Goal: Task Accomplishment & Management: Manage account settings

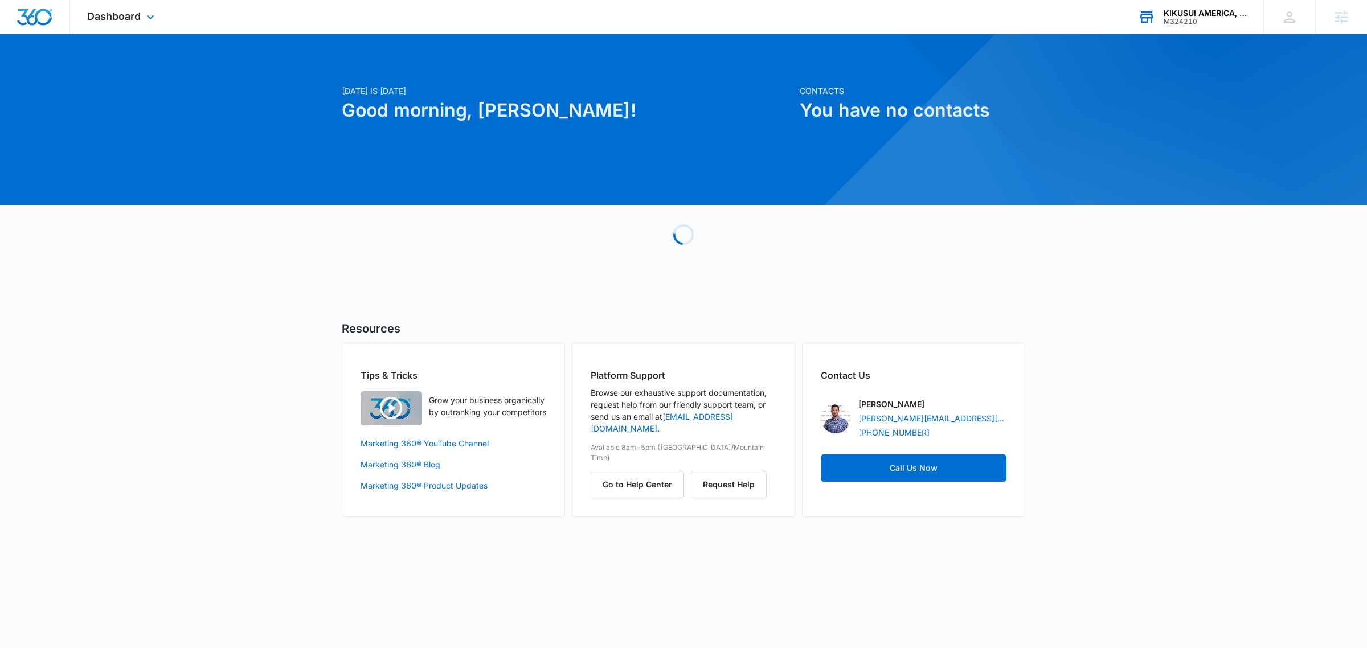
click at [1203, 2] on div "KIKUSUI AMERICA, Inc. M324210 Your Accounts View All" at bounding box center [1192, 17] width 142 height 34
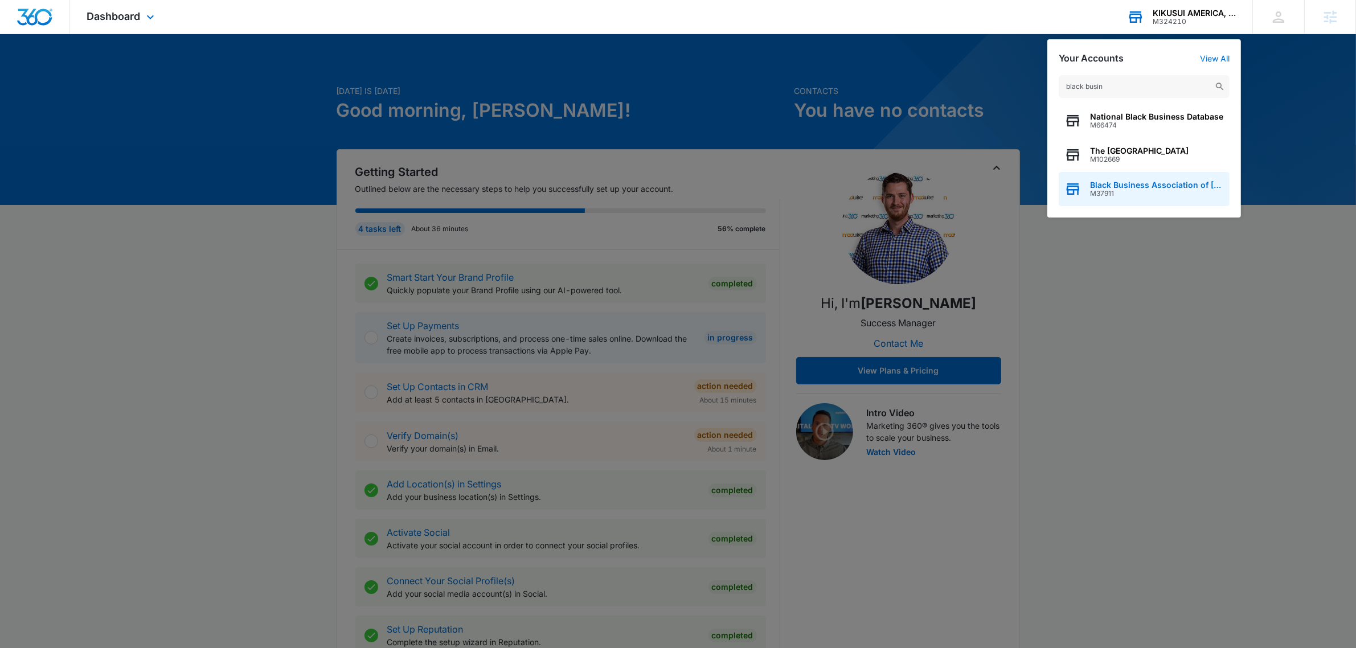
type input "black busin"
click at [1177, 186] on span "Black Business Association of Memphis" at bounding box center [1157, 185] width 134 height 9
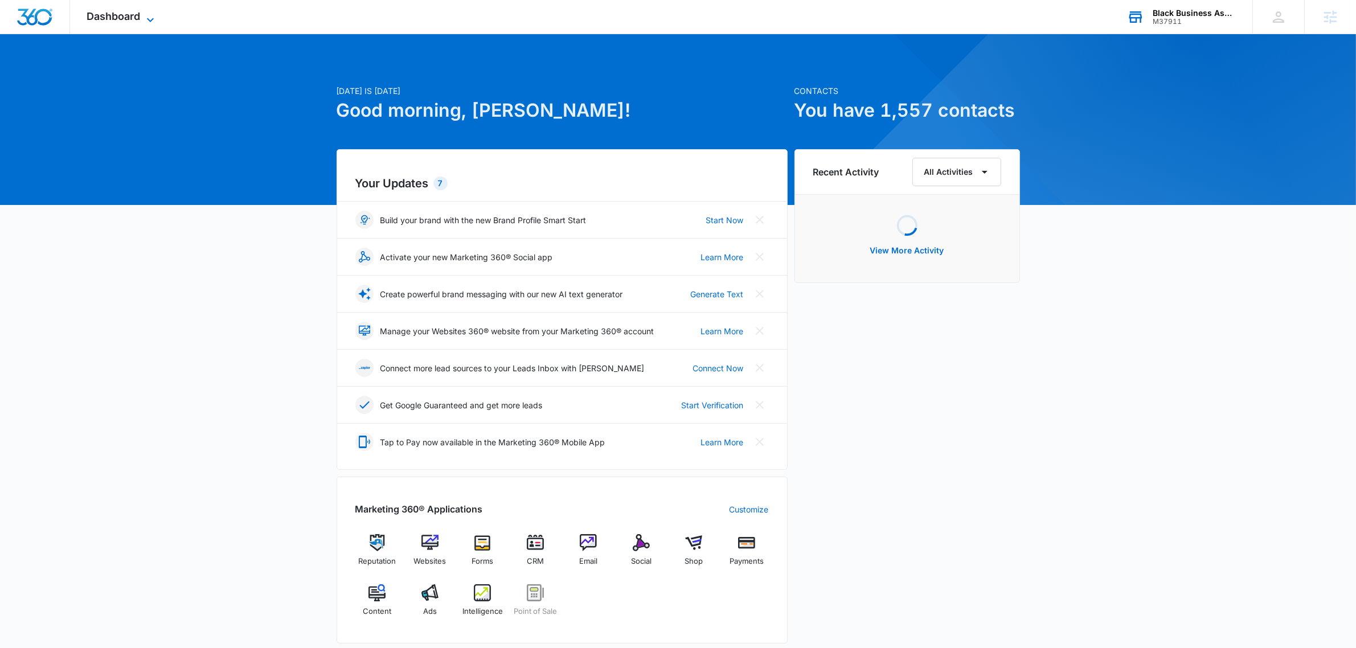
click at [114, 20] on span "Dashboard" at bounding box center [114, 16] width 54 height 12
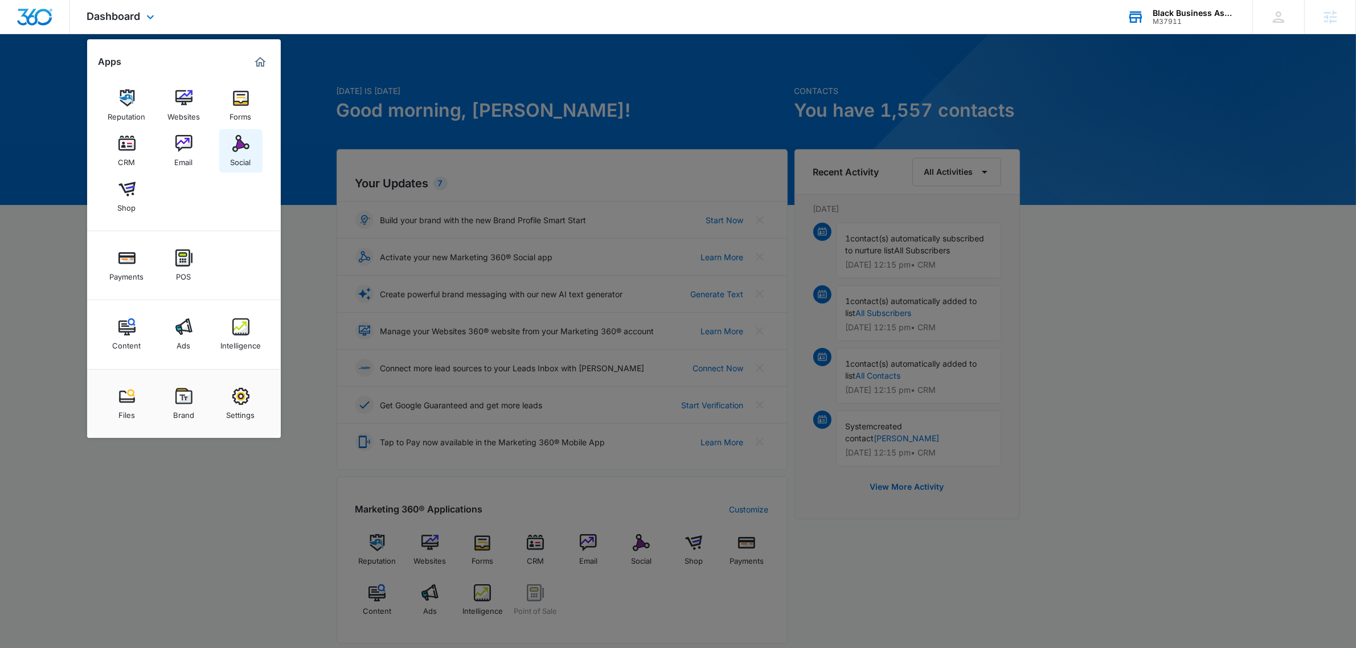
click at [248, 151] on img at bounding box center [240, 143] width 17 height 17
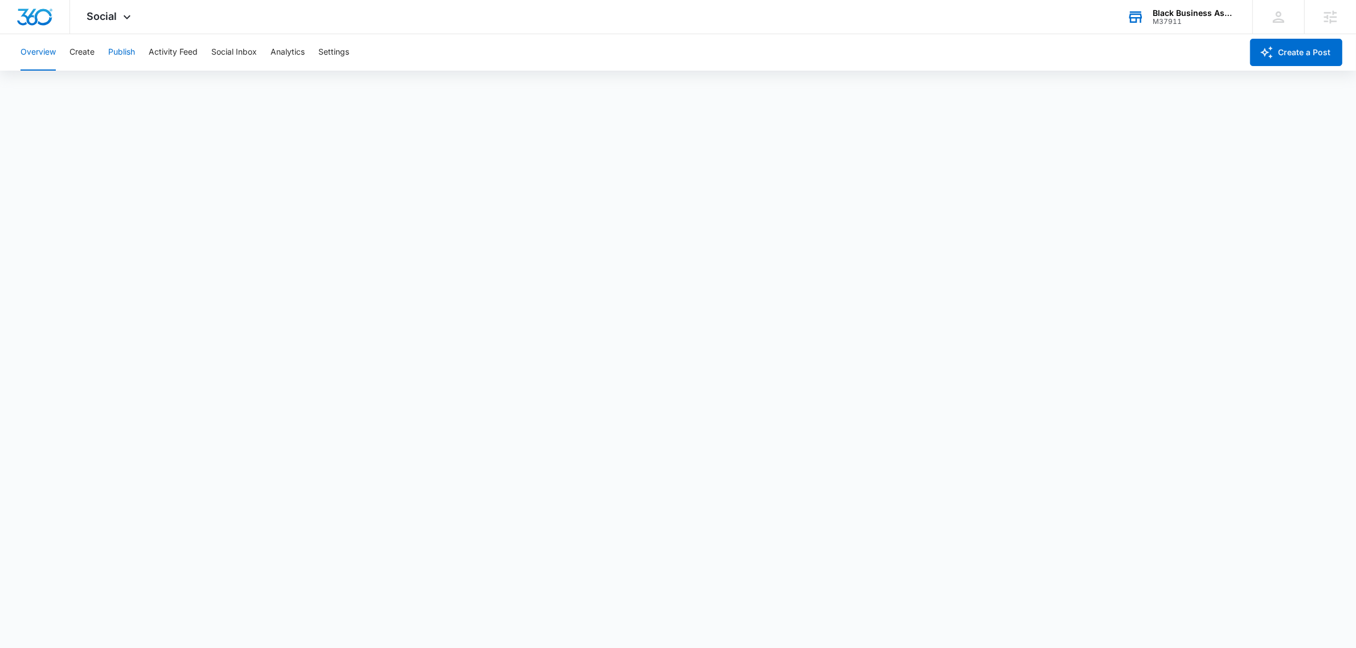
click at [132, 56] on button "Publish" at bounding box center [121, 52] width 27 height 36
click at [95, 87] on button "Schedules" at bounding box center [87, 87] width 39 height 32
click at [163, 53] on button "Activity Feed" at bounding box center [173, 52] width 49 height 36
click at [91, 47] on button "Create" at bounding box center [81, 52] width 25 height 36
click at [112, 90] on button "Approvals" at bounding box center [111, 87] width 38 height 32
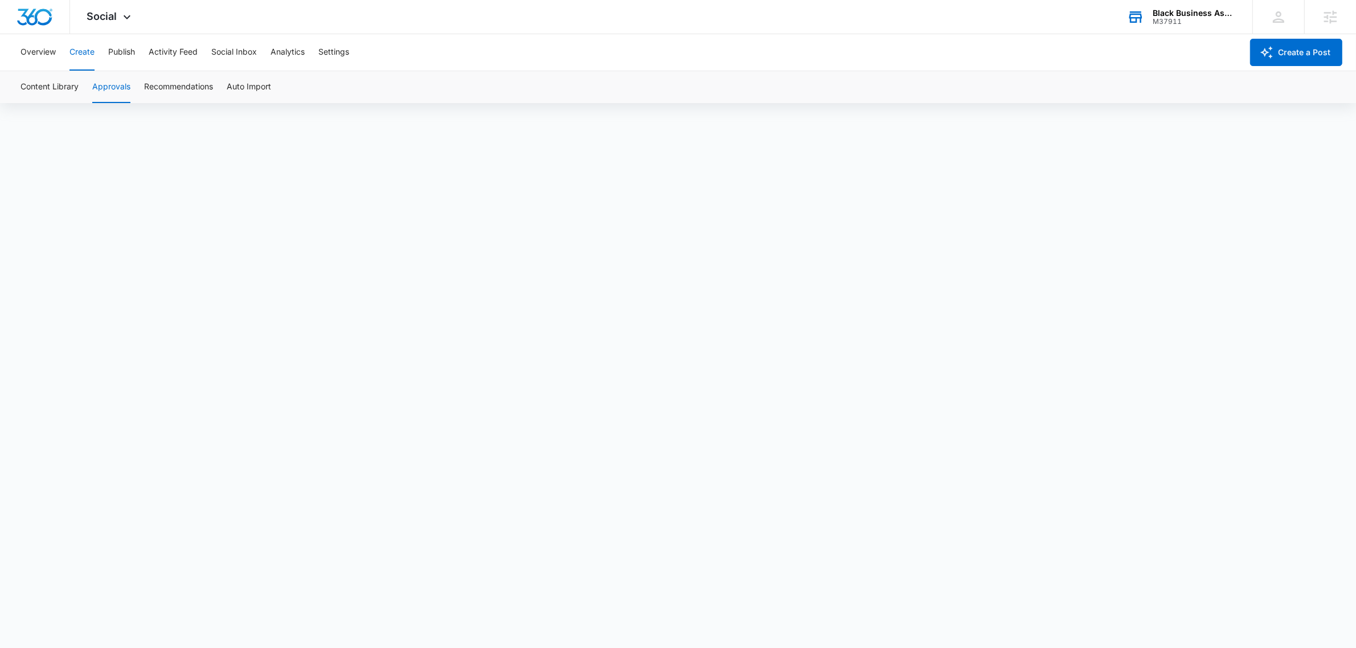
click at [104, 52] on div "Overview Create Publish Activity Feed Social Inbox Analytics Settings" at bounding box center [628, 52] width 1229 height 36
click at [106, 52] on div "Overview Create Publish Activity Feed Social Inbox Analytics Settings" at bounding box center [628, 52] width 1229 height 36
click at [129, 48] on button "Publish" at bounding box center [121, 52] width 27 height 36
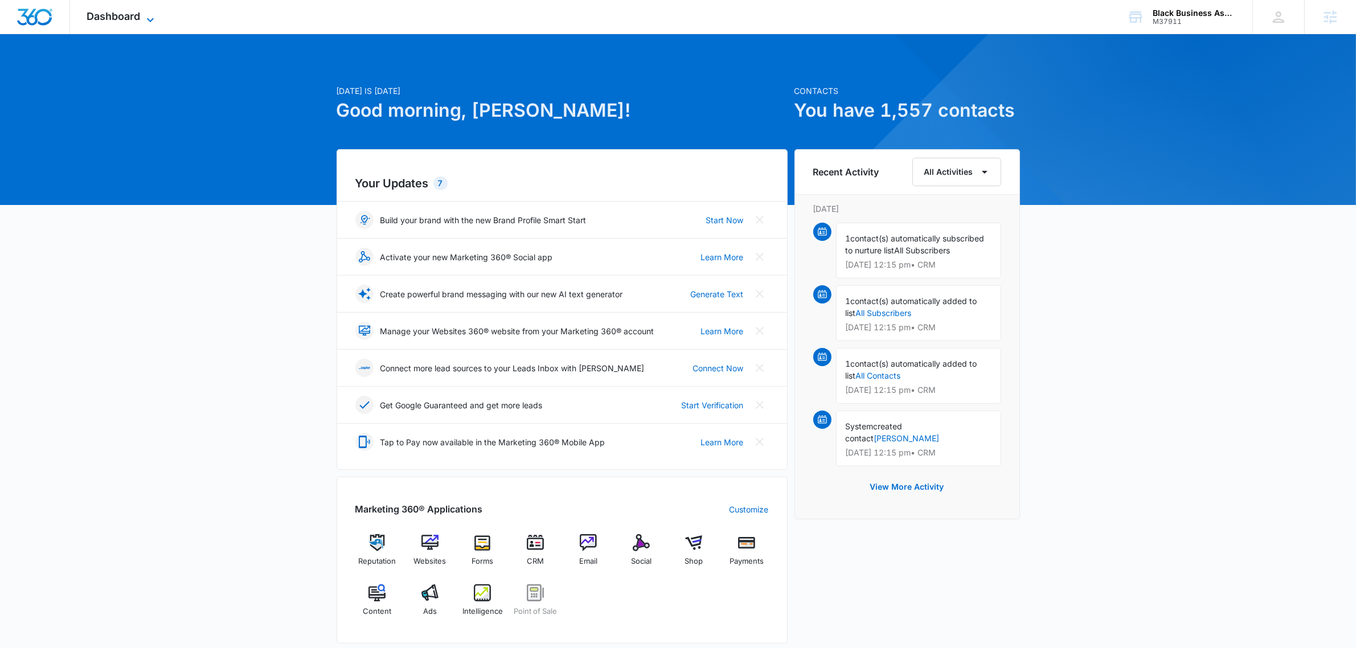
click at [129, 10] on span "Dashboard" at bounding box center [114, 16] width 54 height 12
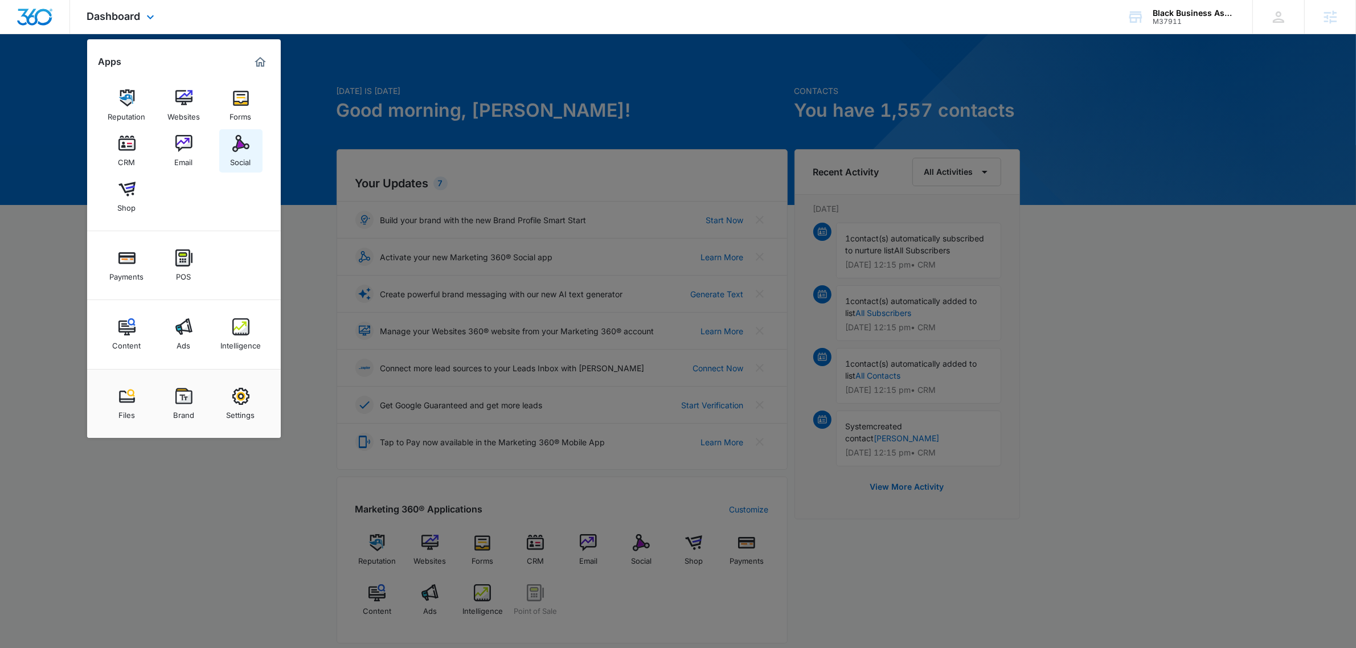
click at [237, 141] on img at bounding box center [240, 143] width 17 height 17
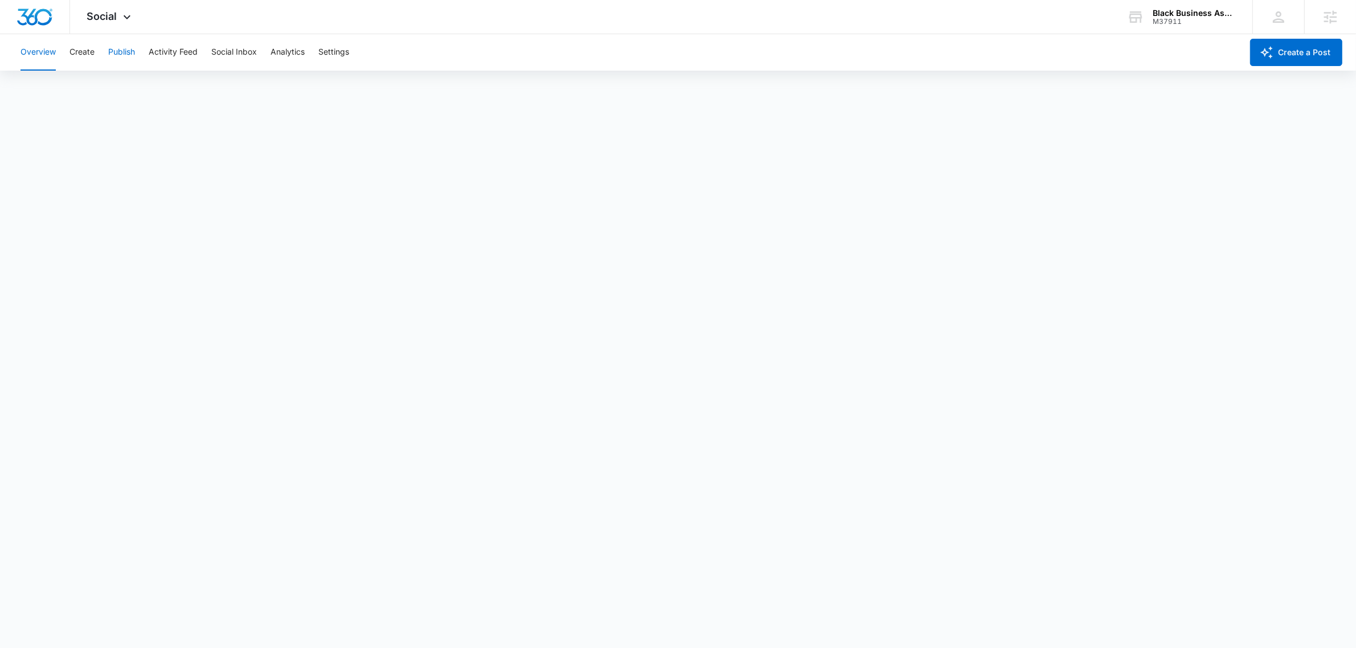
click at [132, 57] on button "Publish" at bounding box center [121, 52] width 27 height 36
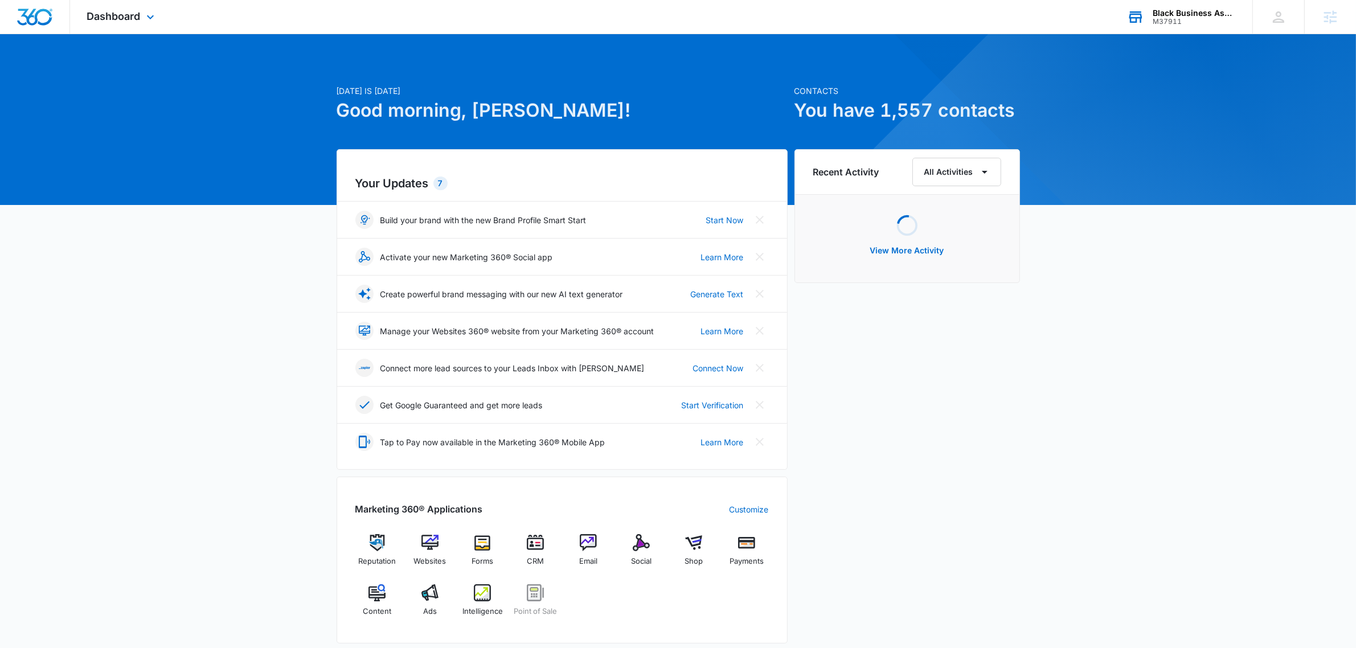
click at [1205, 21] on div "M37911" at bounding box center [1194, 22] width 83 height 8
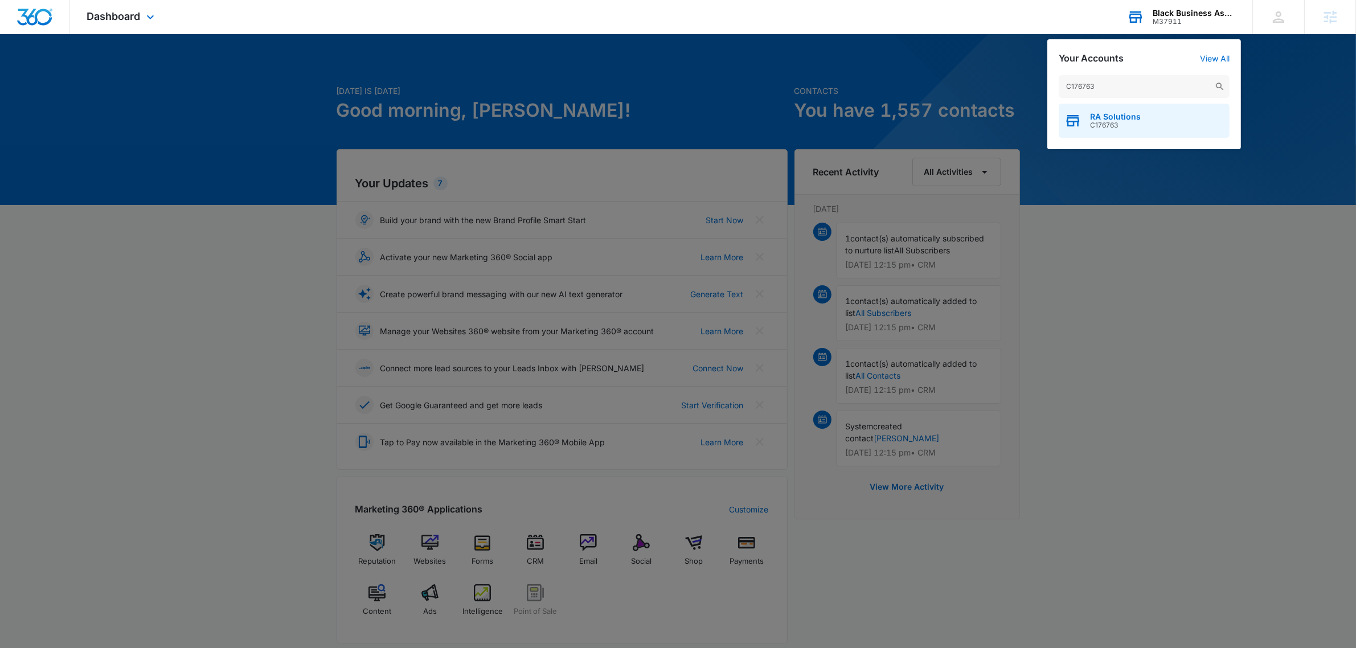
type input "C176763"
click at [1114, 118] on span "RA Solutions" at bounding box center [1115, 116] width 51 height 9
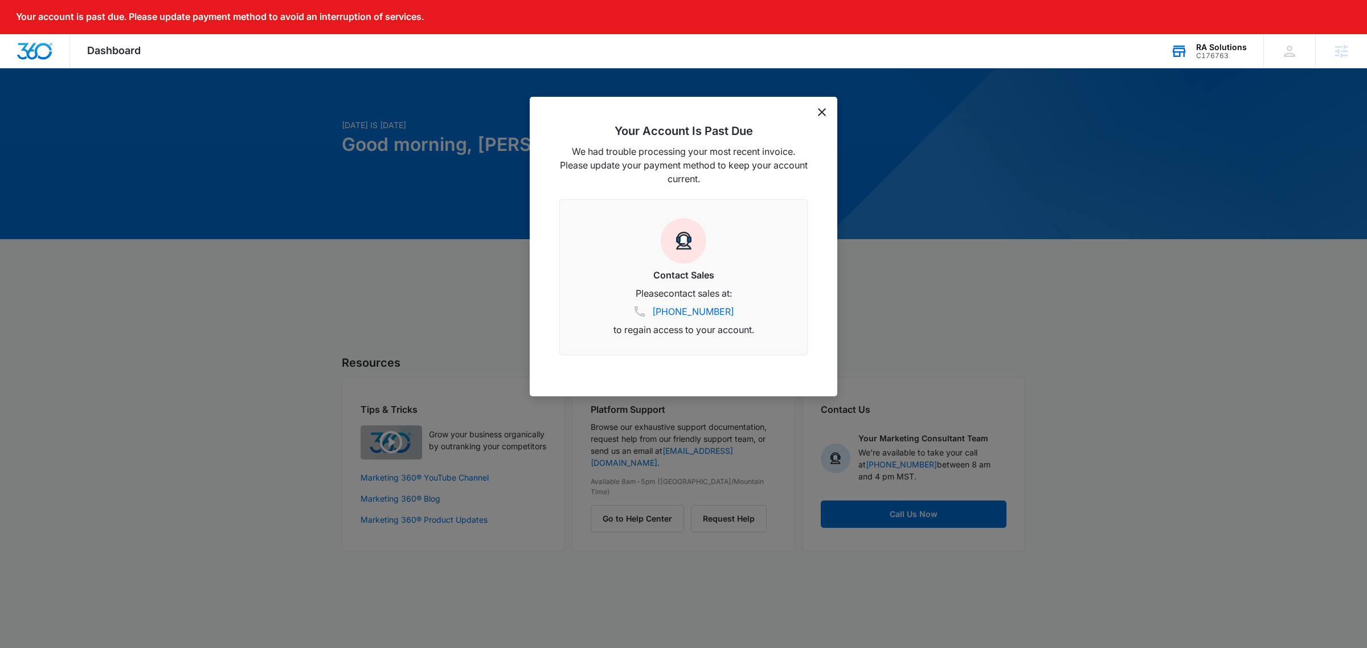
click at [818, 110] on icon "dismiss this dialog" at bounding box center [822, 112] width 8 height 8
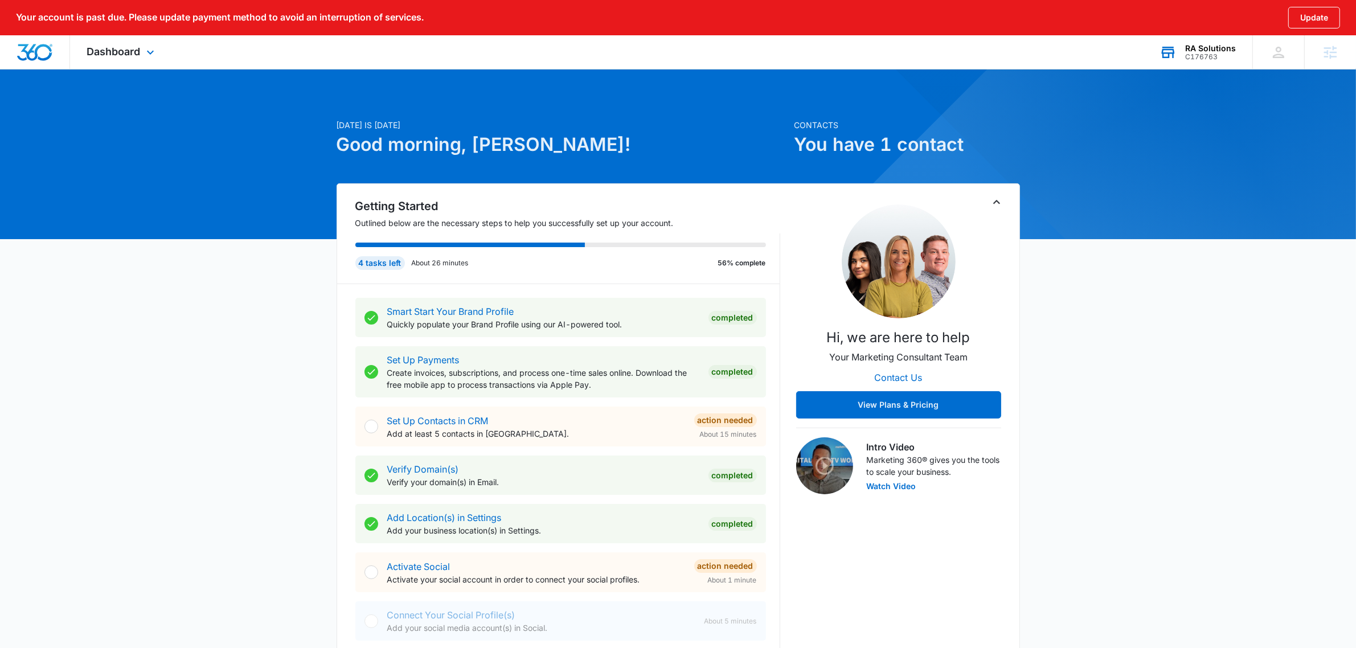
click at [143, 43] on div "Dashboard Apps Reputation Websites Forms CRM Email Social Shop Payments POS Con…" at bounding box center [122, 52] width 104 height 34
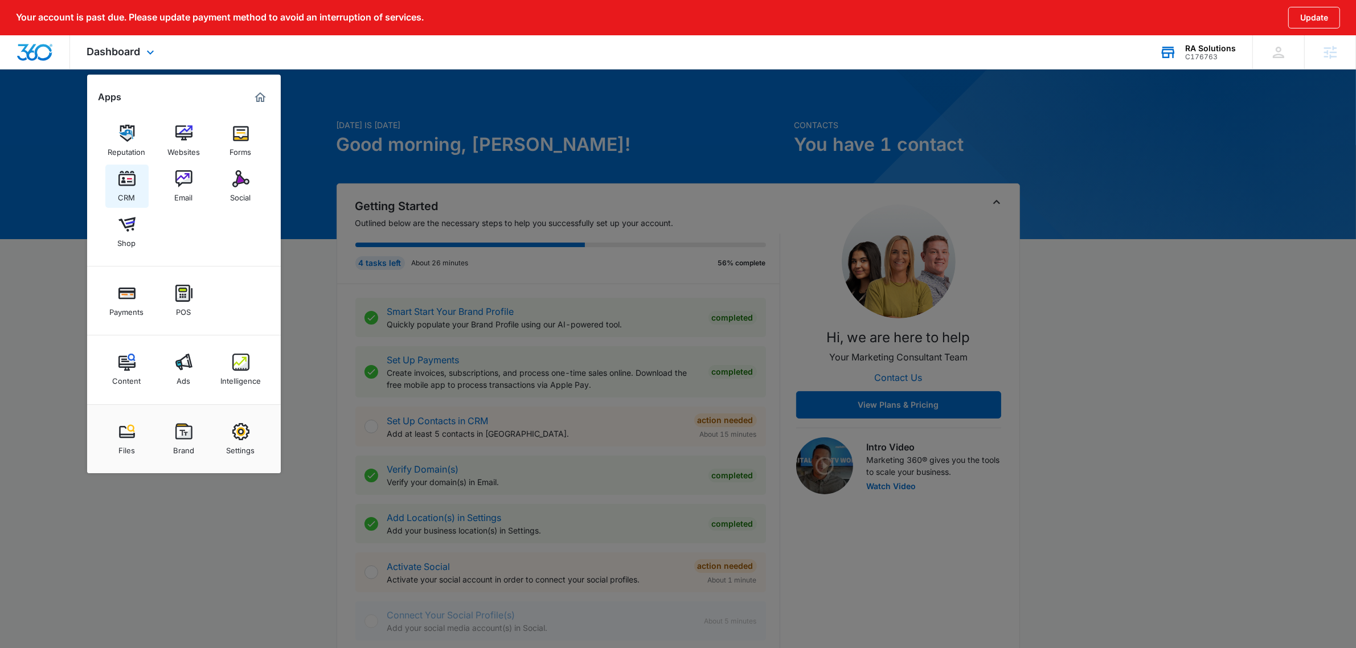
click at [129, 187] on div "CRM" at bounding box center [126, 194] width 17 height 15
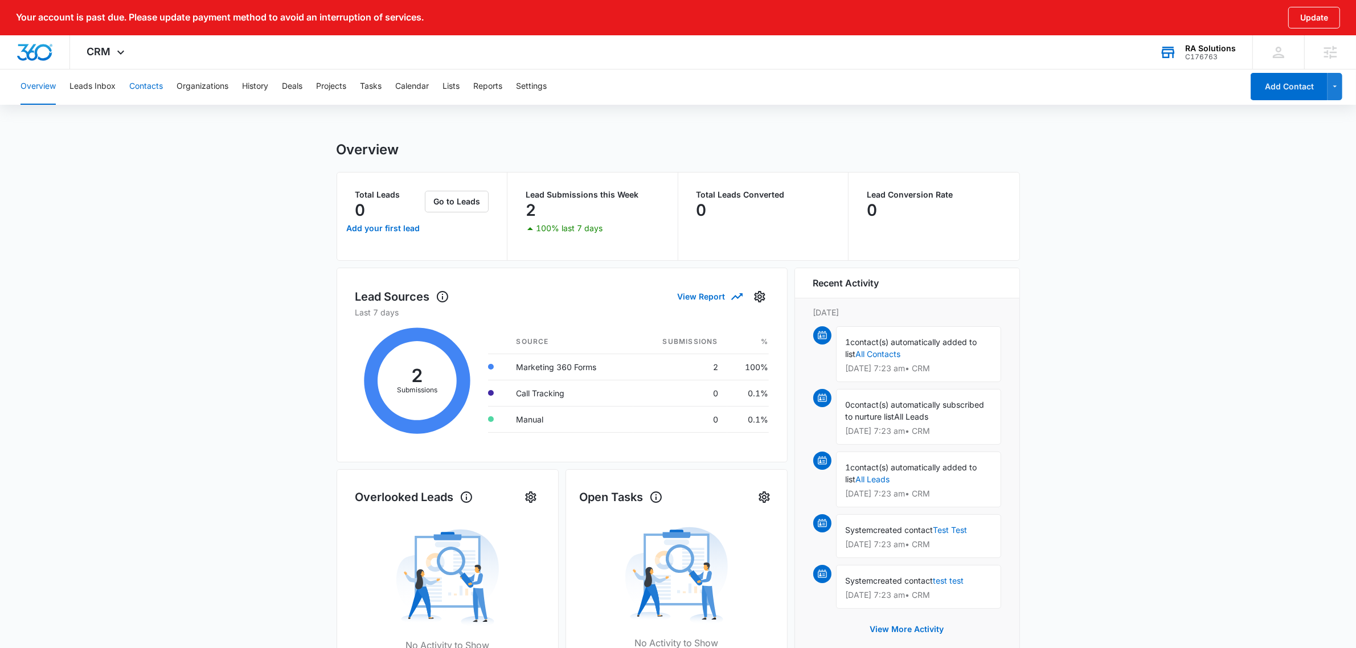
click at [144, 90] on button "Contacts" at bounding box center [146, 86] width 34 height 36
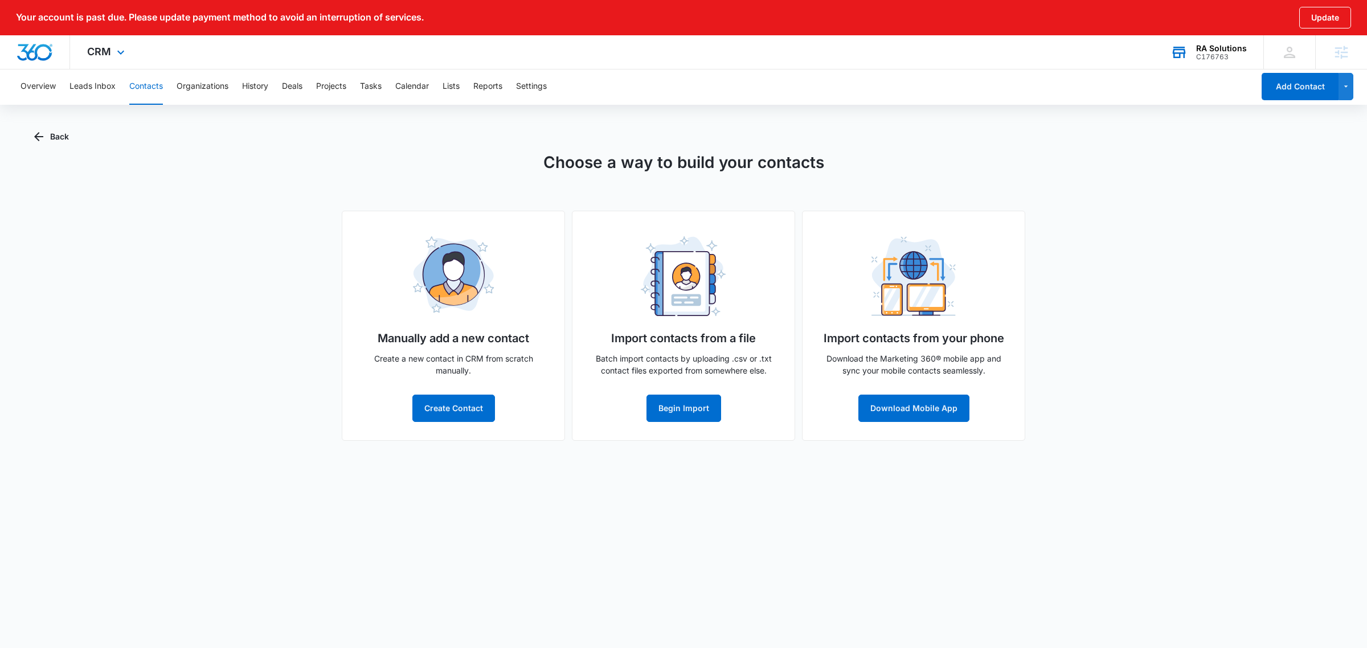
click at [122, 43] on div "CRM Apps Reputation Websites Forms CRM Email Social Shop Payments POS Content A…" at bounding box center [107, 52] width 75 height 34
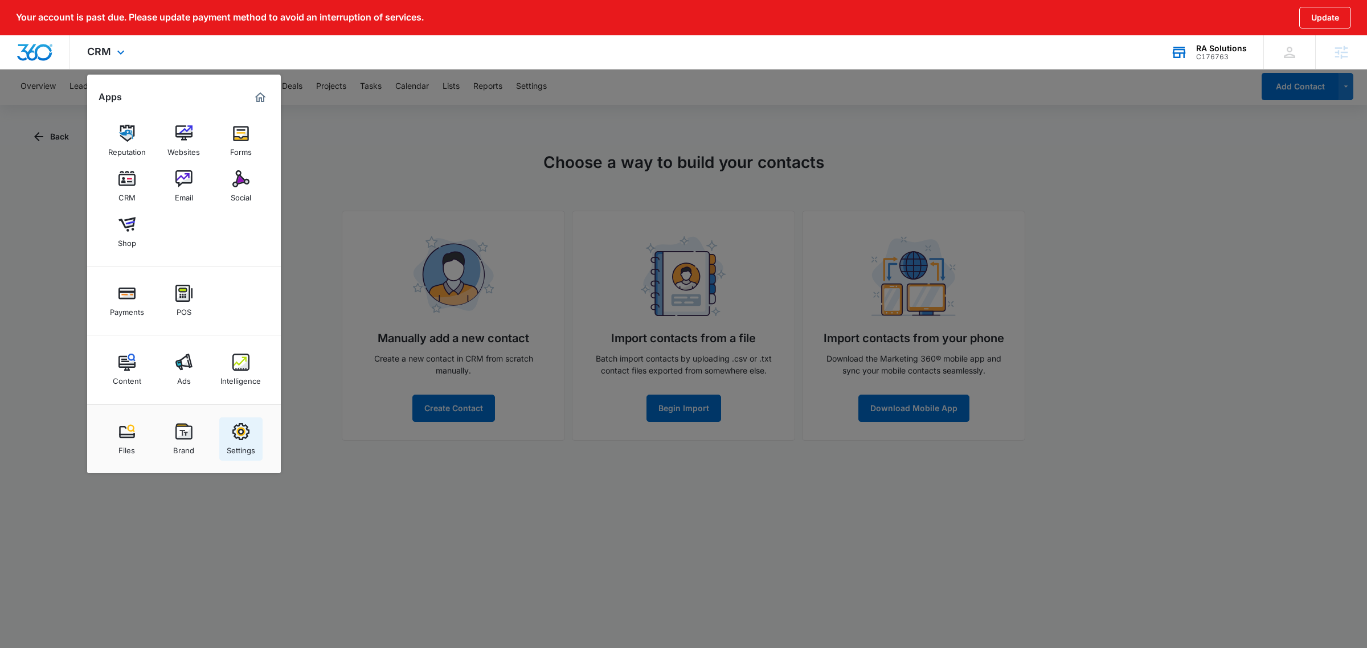
click at [239, 430] on img at bounding box center [240, 431] width 17 height 17
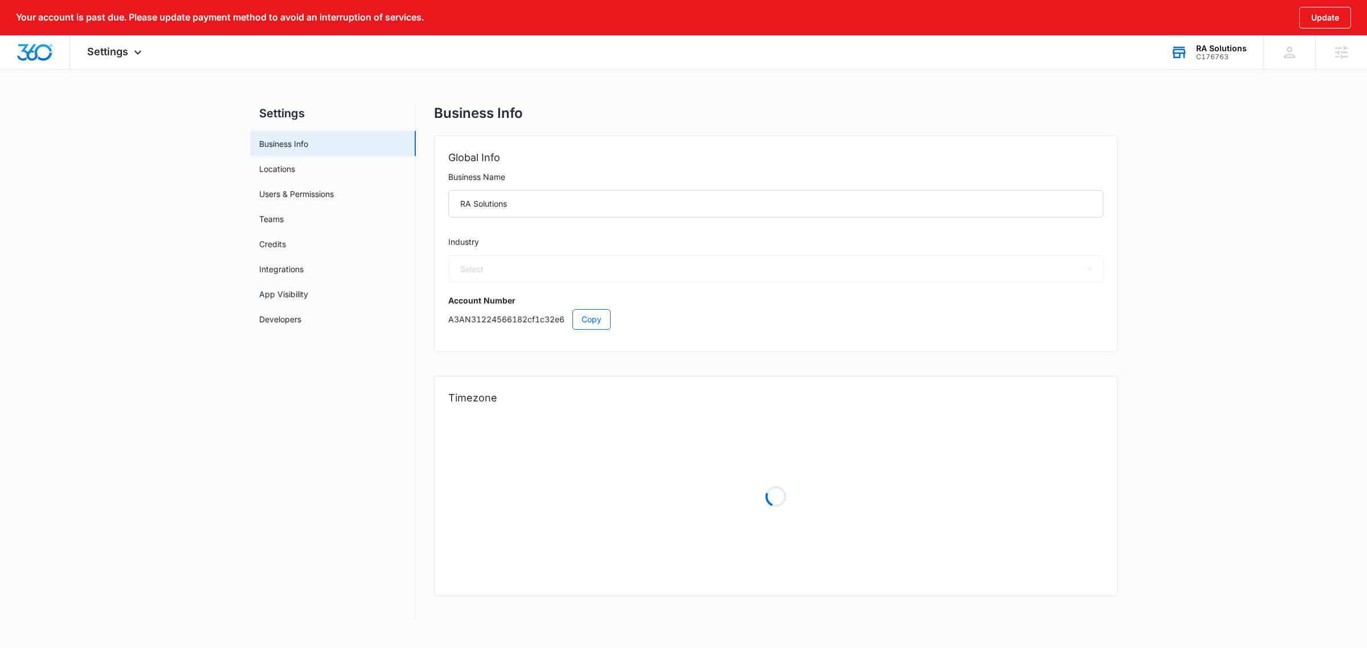
select select "34"
select select "CA"
select select "America/Vancouver"
click at [309, 197] on link "Users & Permissions" at bounding box center [296, 194] width 75 height 12
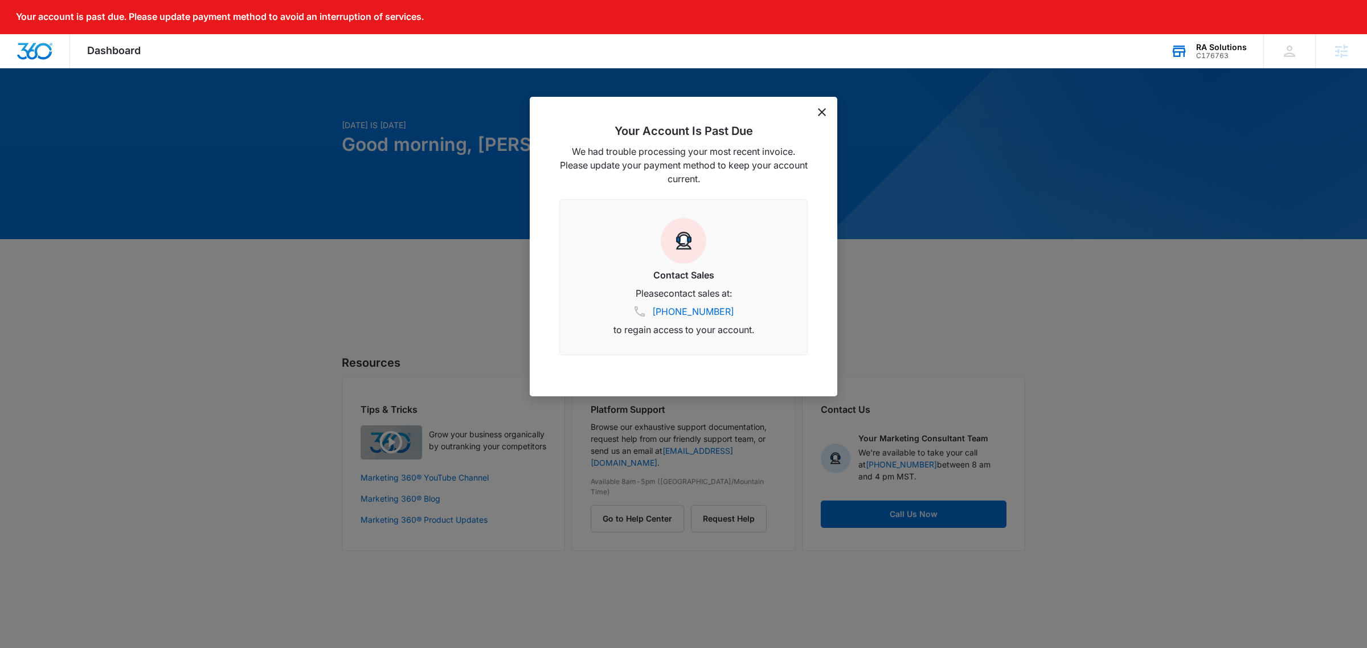
click at [1220, 58] on div "C176763" at bounding box center [1221, 56] width 51 height 8
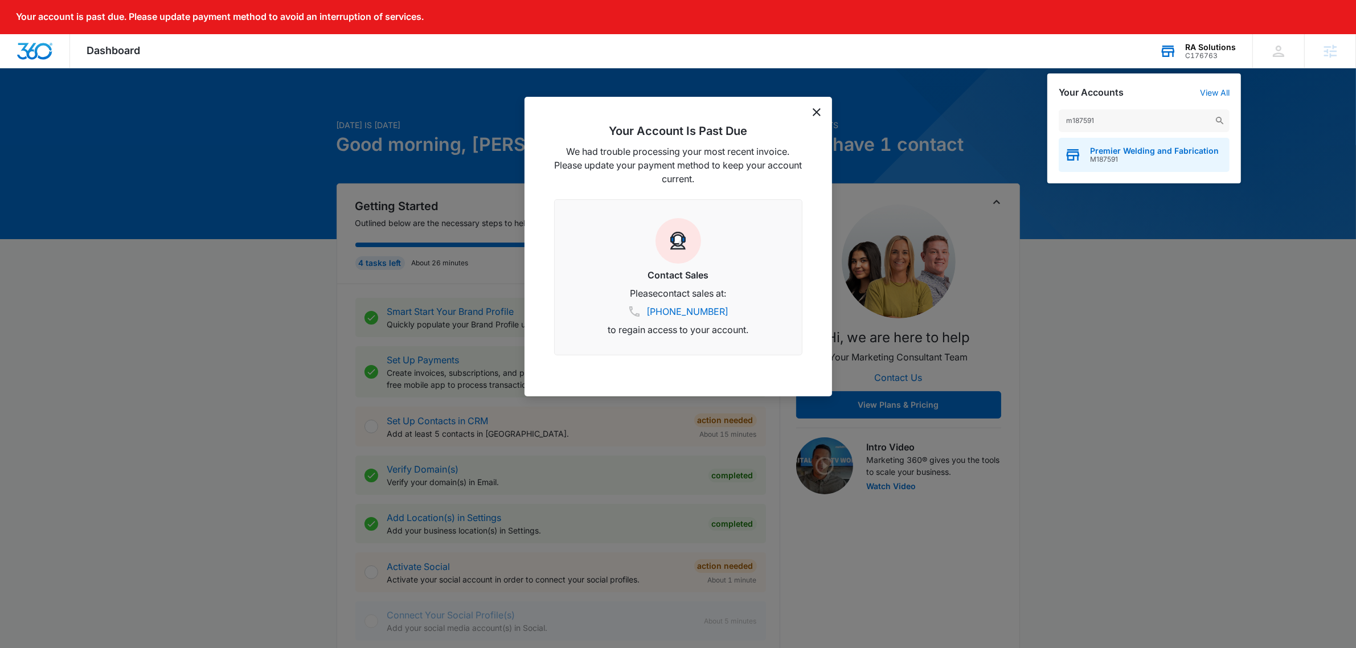
type input "m187591"
click at [1123, 163] on span "M187591" at bounding box center [1154, 160] width 129 height 8
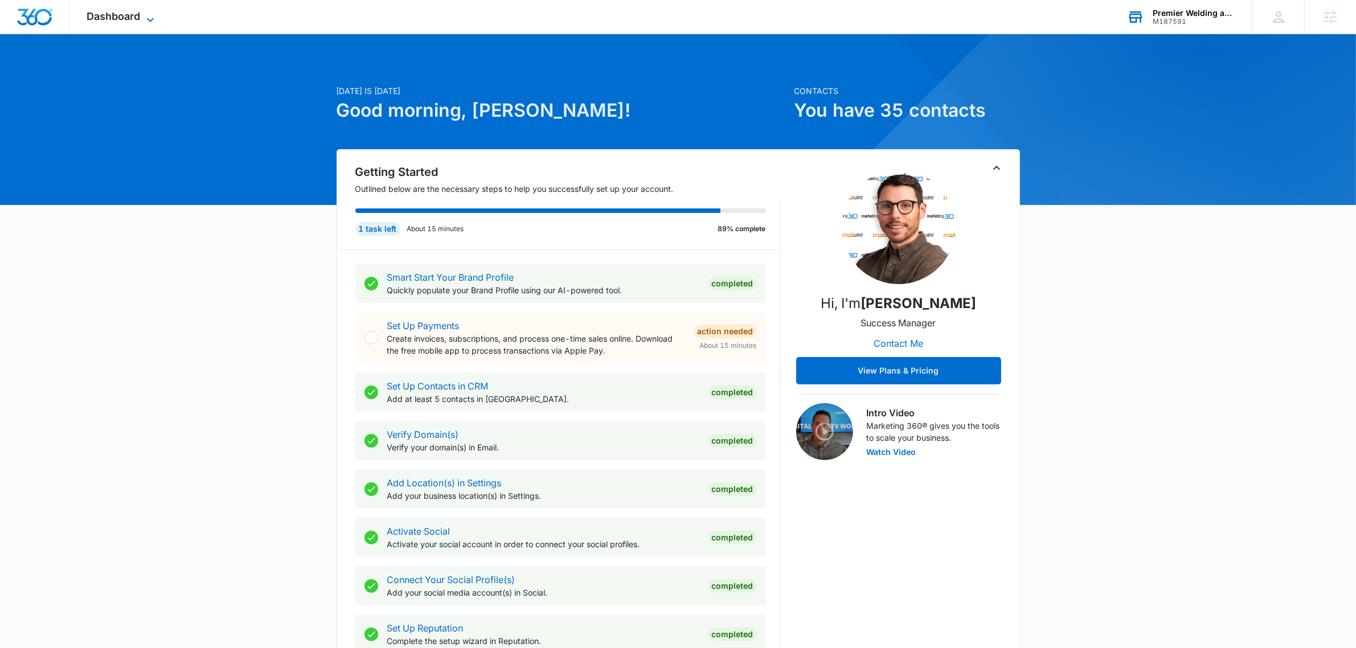
click at [120, 10] on span "Dashboard" at bounding box center [114, 16] width 54 height 12
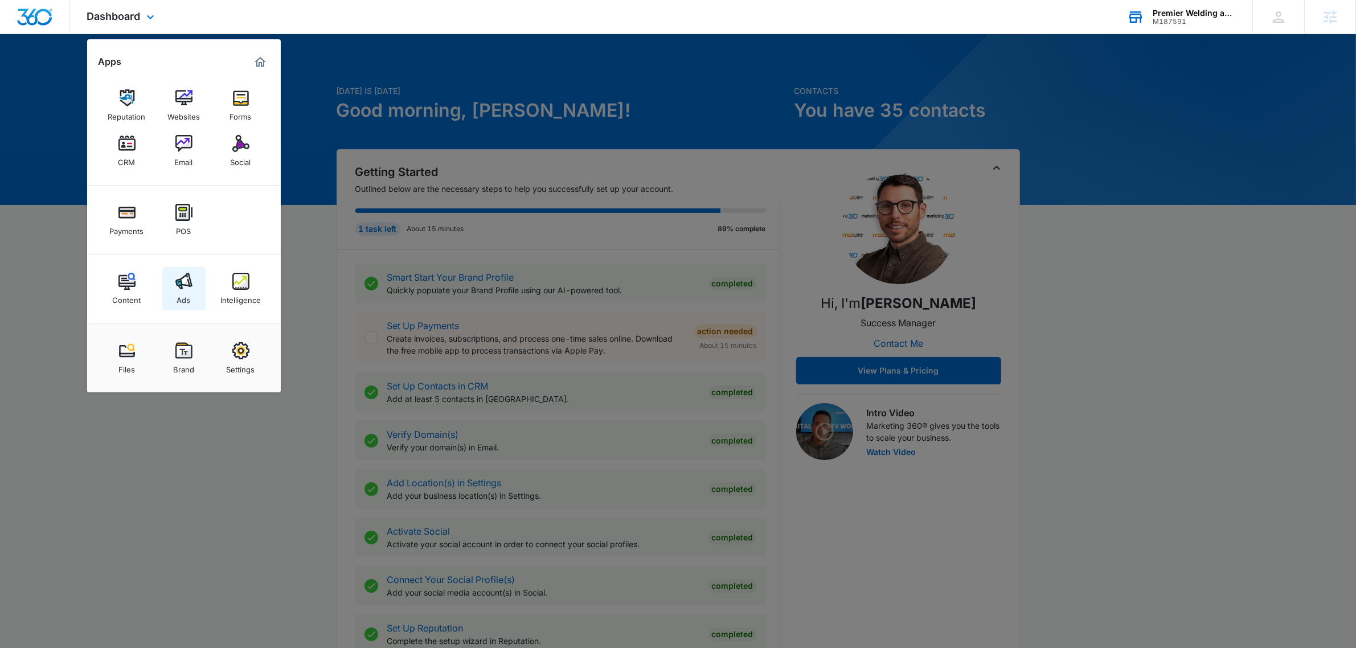
click at [197, 286] on link "Ads" at bounding box center [183, 288] width 43 height 43
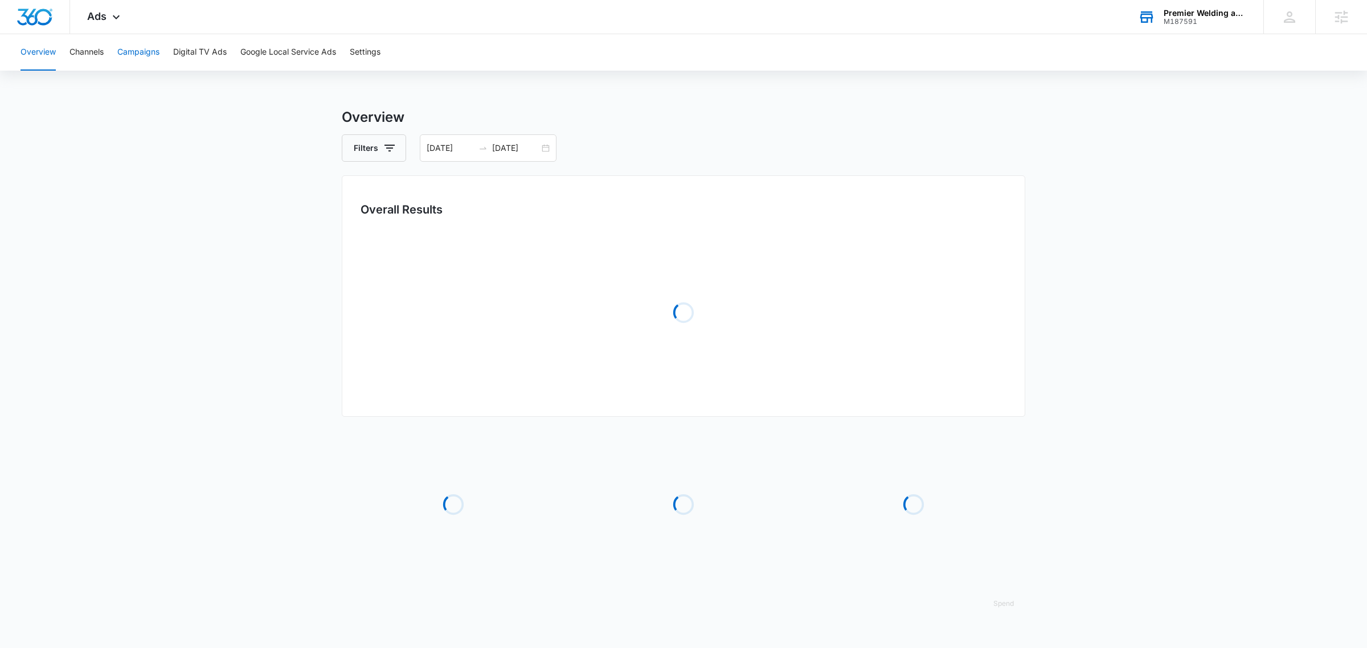
click at [156, 44] on button "Campaigns" at bounding box center [138, 52] width 42 height 36
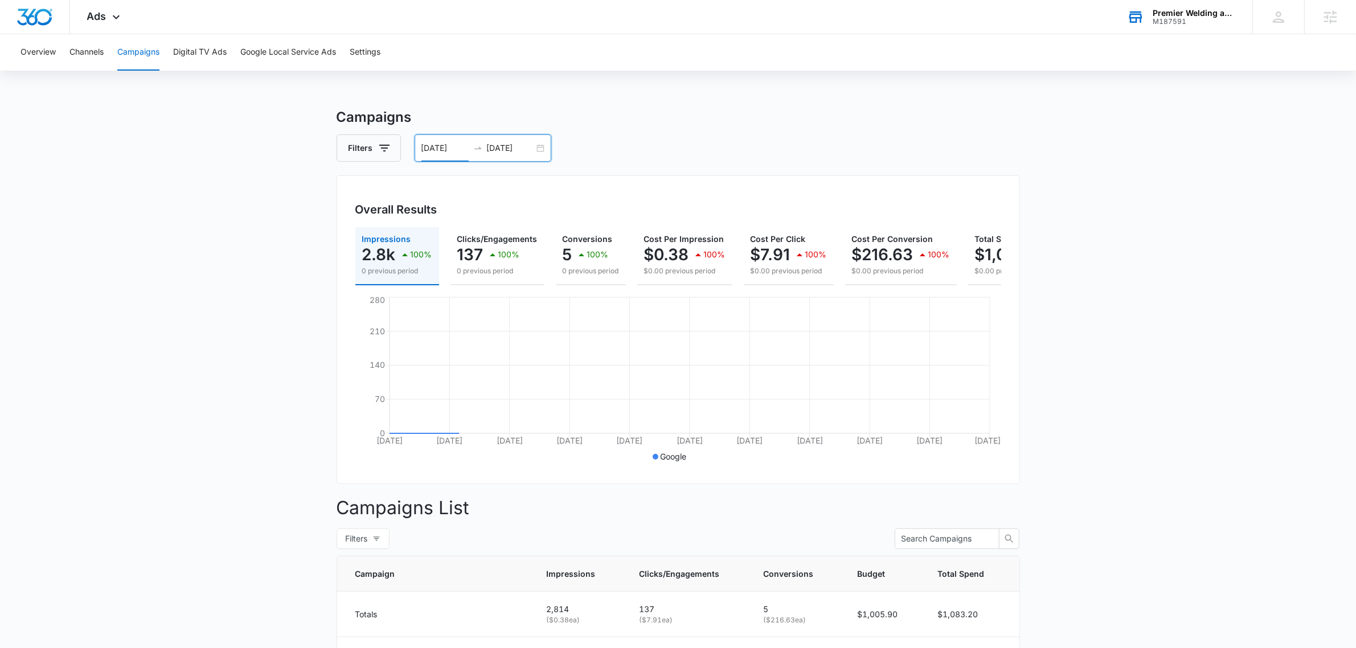
click at [455, 153] on input "07/13/2025" at bounding box center [445, 148] width 47 height 13
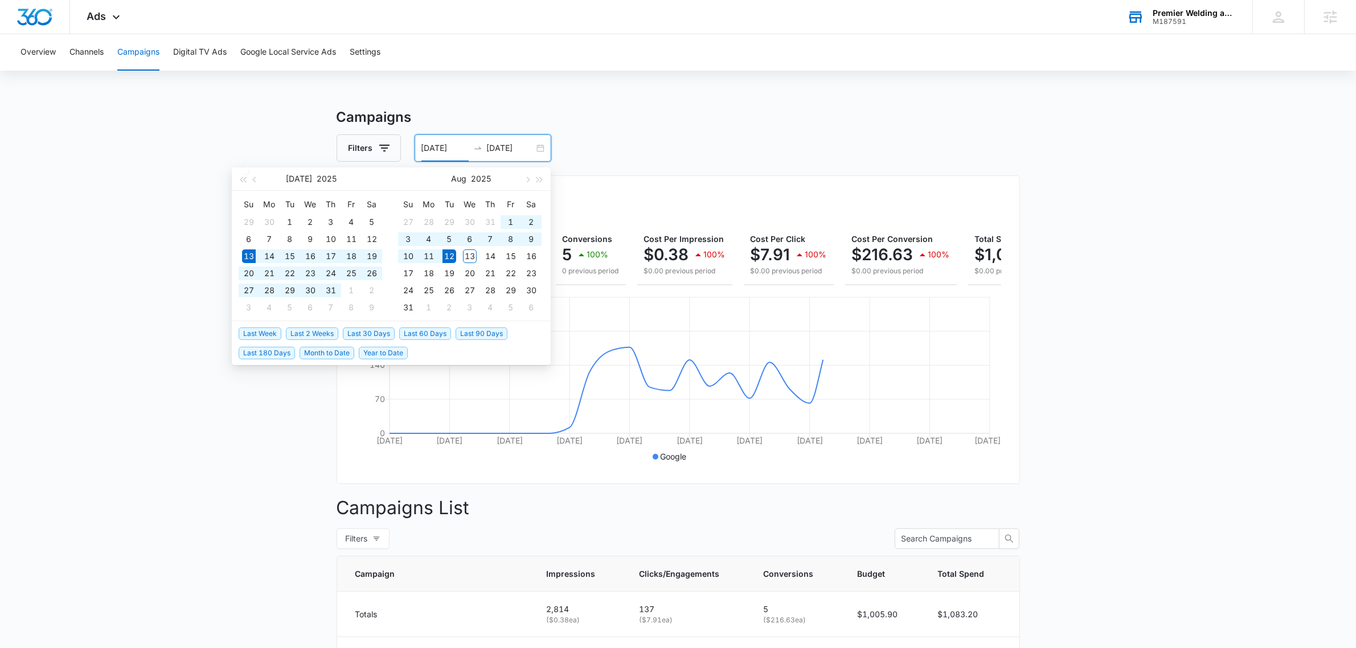
click at [955, 125] on h3 "Campaigns" at bounding box center [679, 117] width 684 height 21
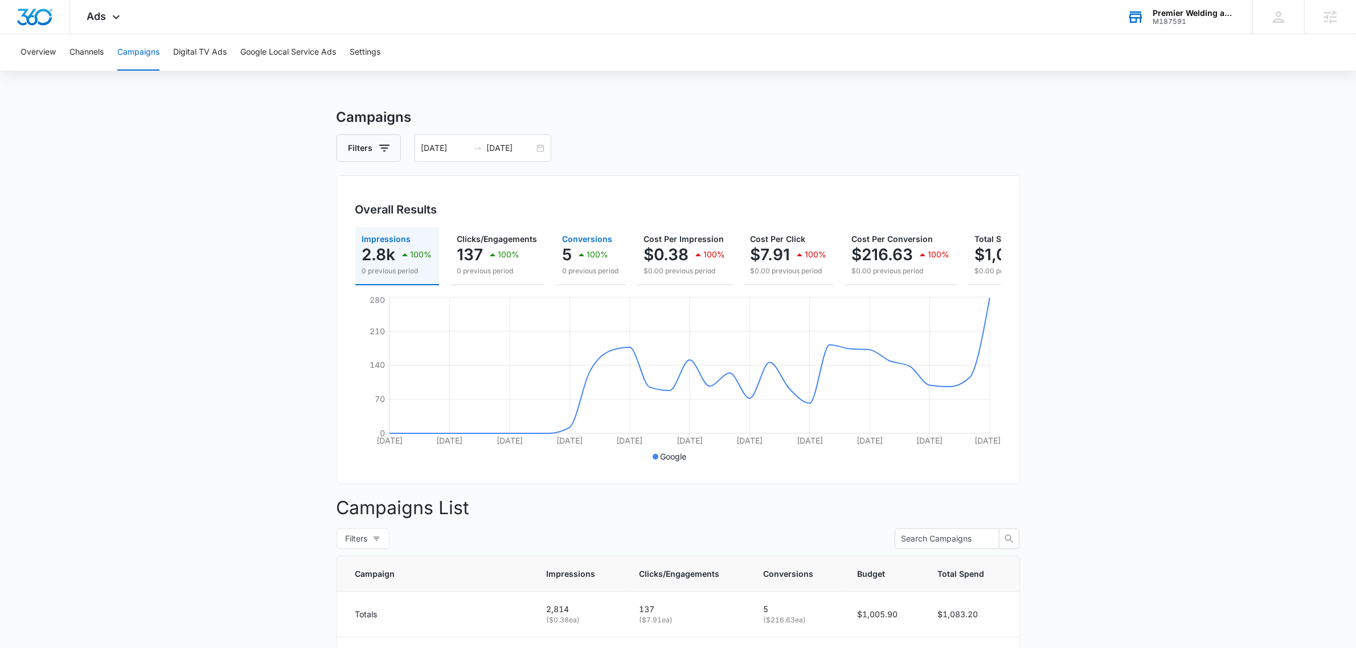
click at [587, 246] on div "100%" at bounding box center [592, 254] width 34 height 23
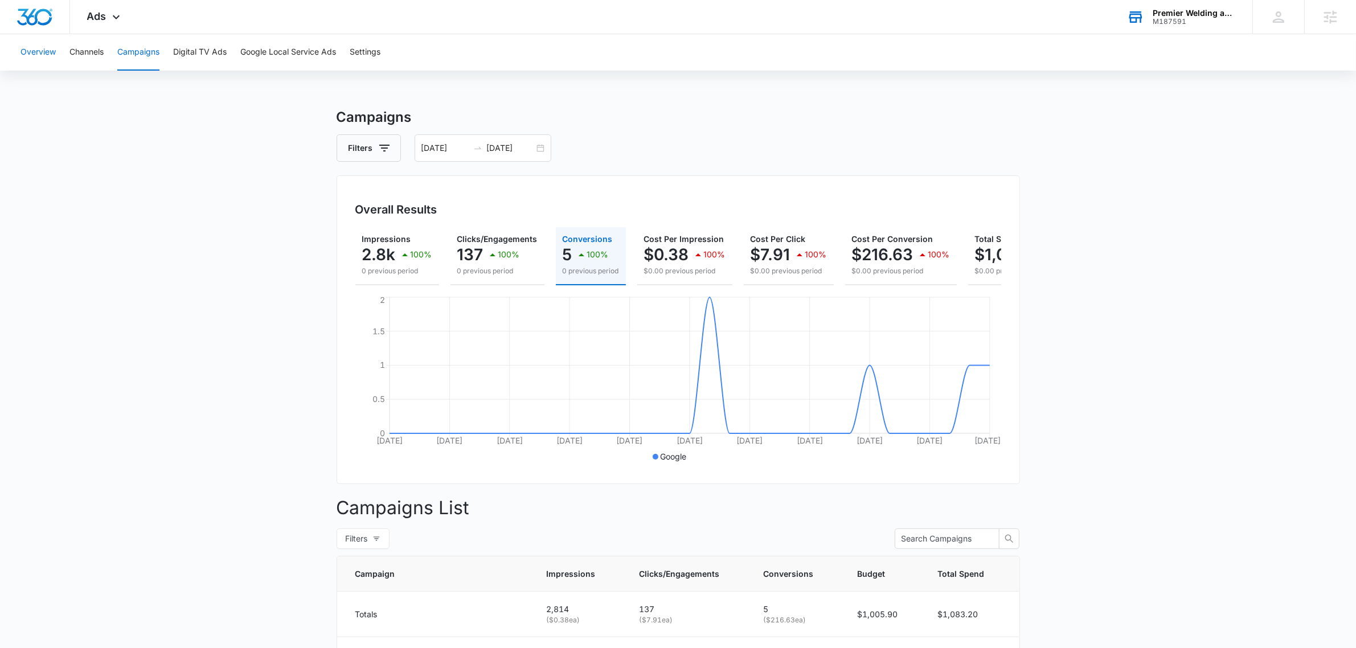
click at [23, 60] on button "Overview" at bounding box center [38, 52] width 35 height 36
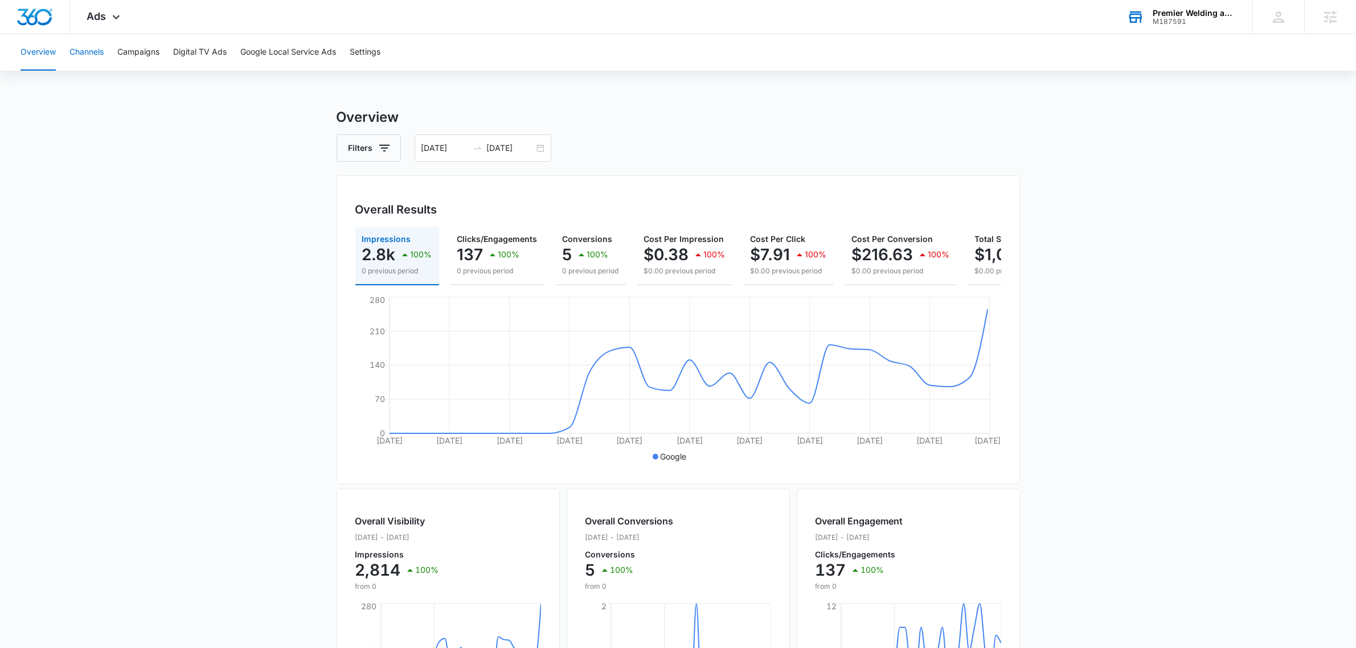
click at [104, 54] on button "Channels" at bounding box center [86, 52] width 34 height 36
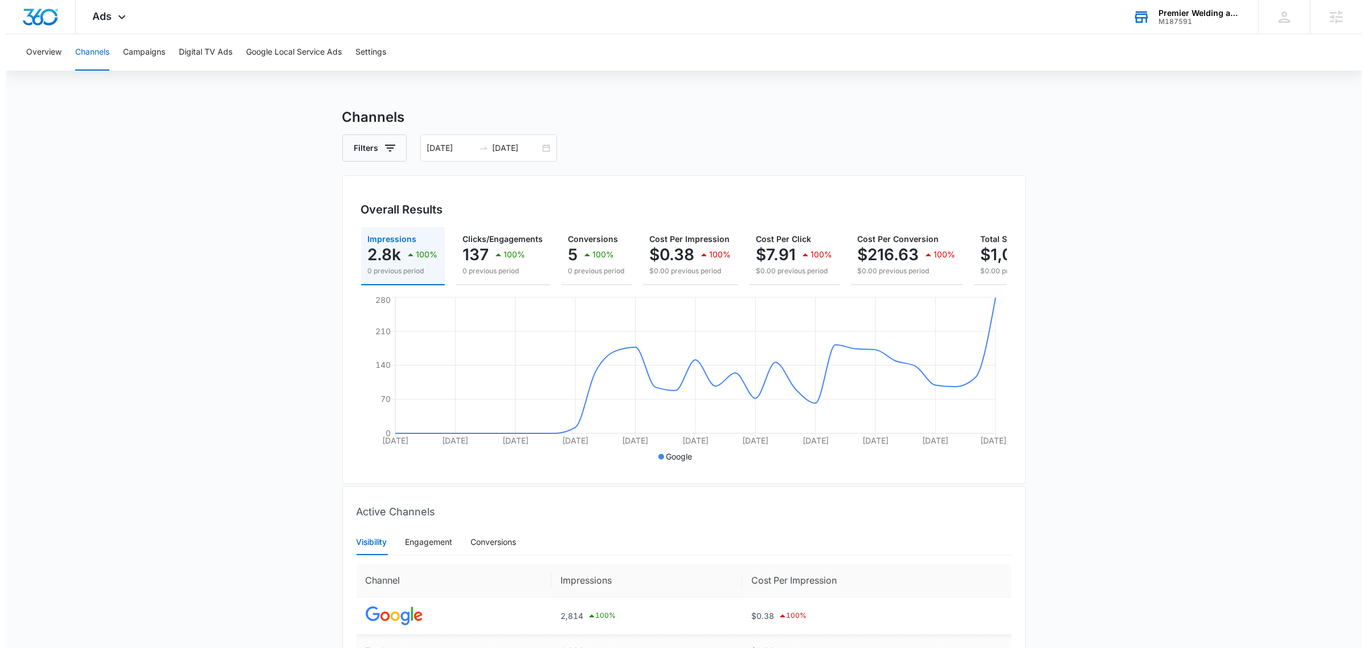
scroll to position [0, 99]
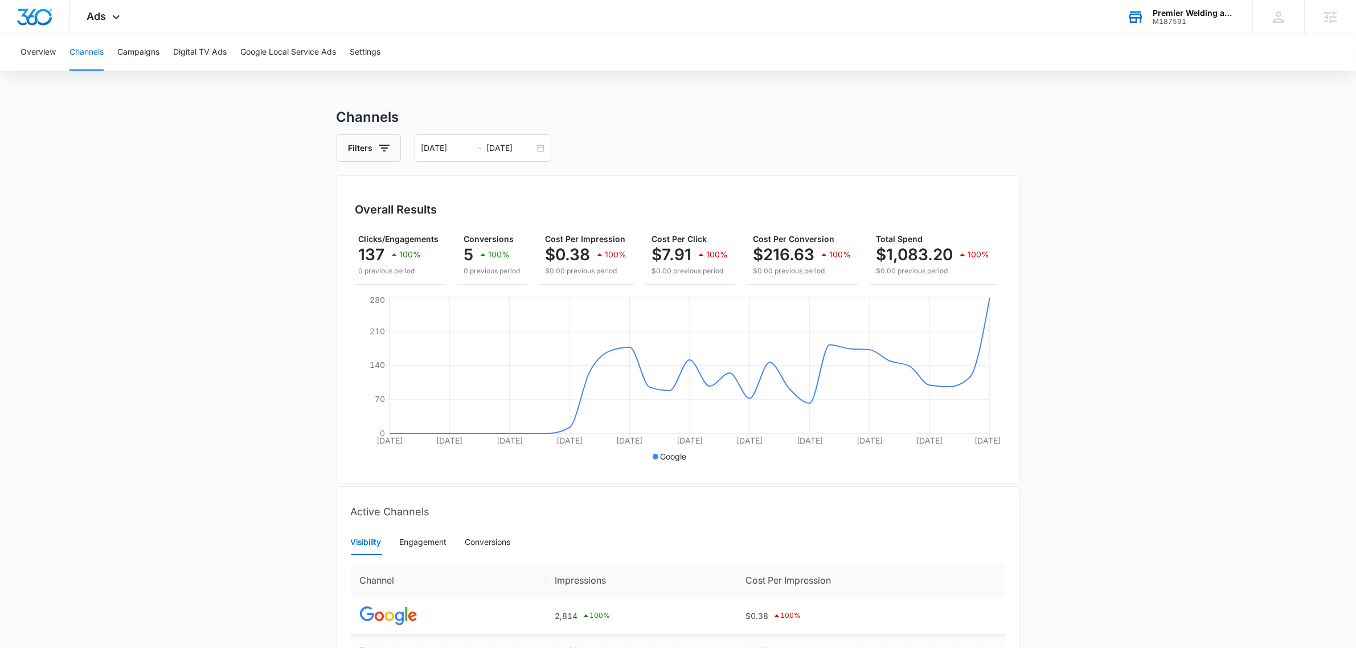
click at [1197, 23] on div "M187591" at bounding box center [1194, 22] width 83 height 8
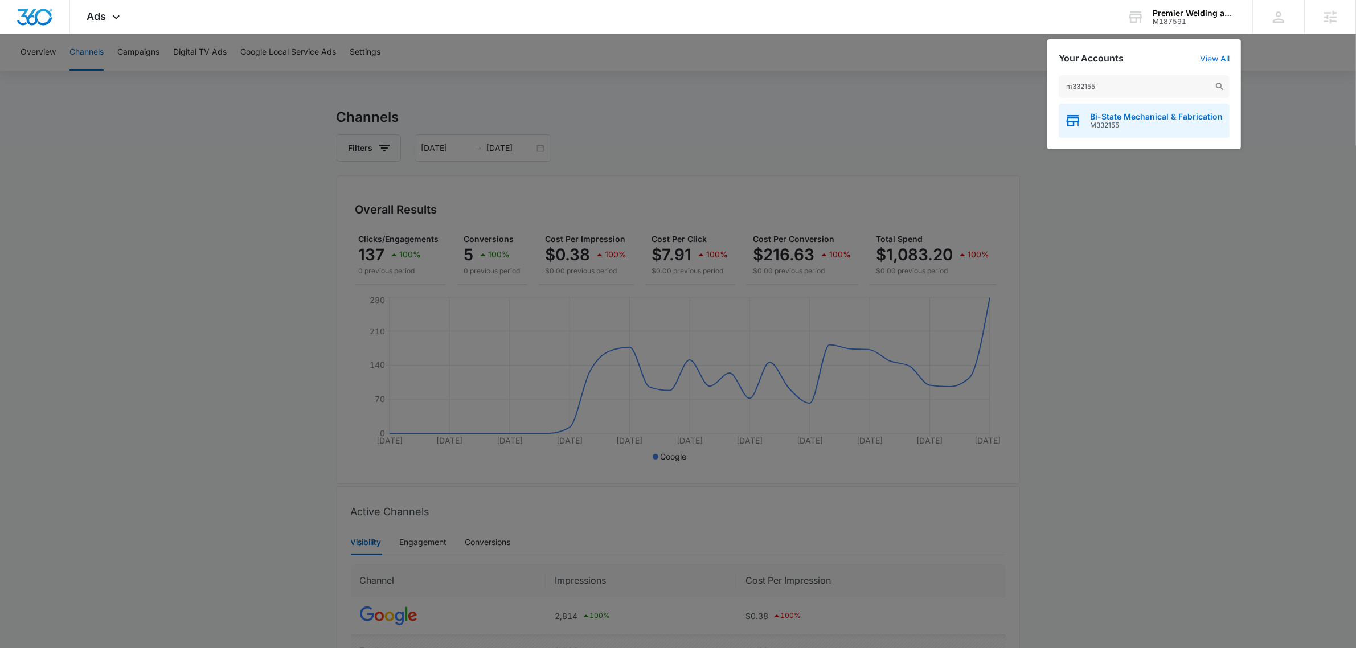
type input "m332155"
click at [1162, 109] on div "Bi-State Mechanical & Fabrication M332155" at bounding box center [1144, 121] width 171 height 34
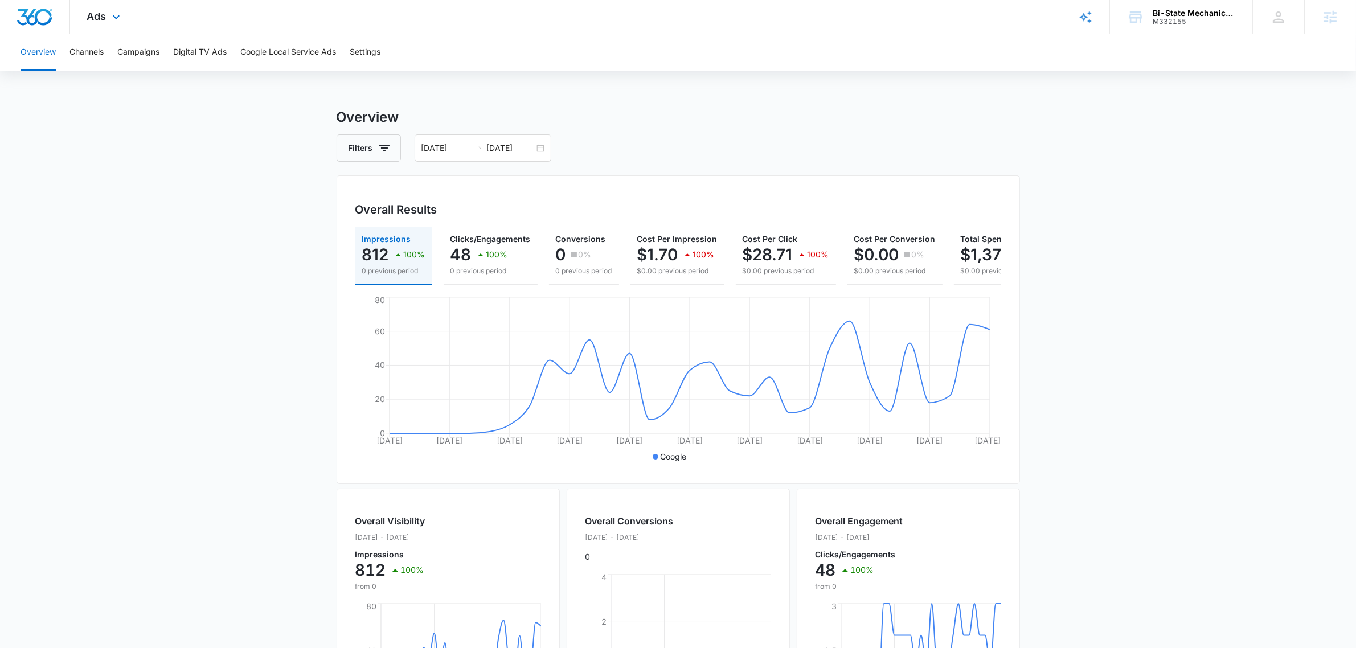
click at [101, 26] on div "Ads Apps Reputation Websites Forms CRM Email Social Payments POS Content Ads In…" at bounding box center [105, 17] width 70 height 34
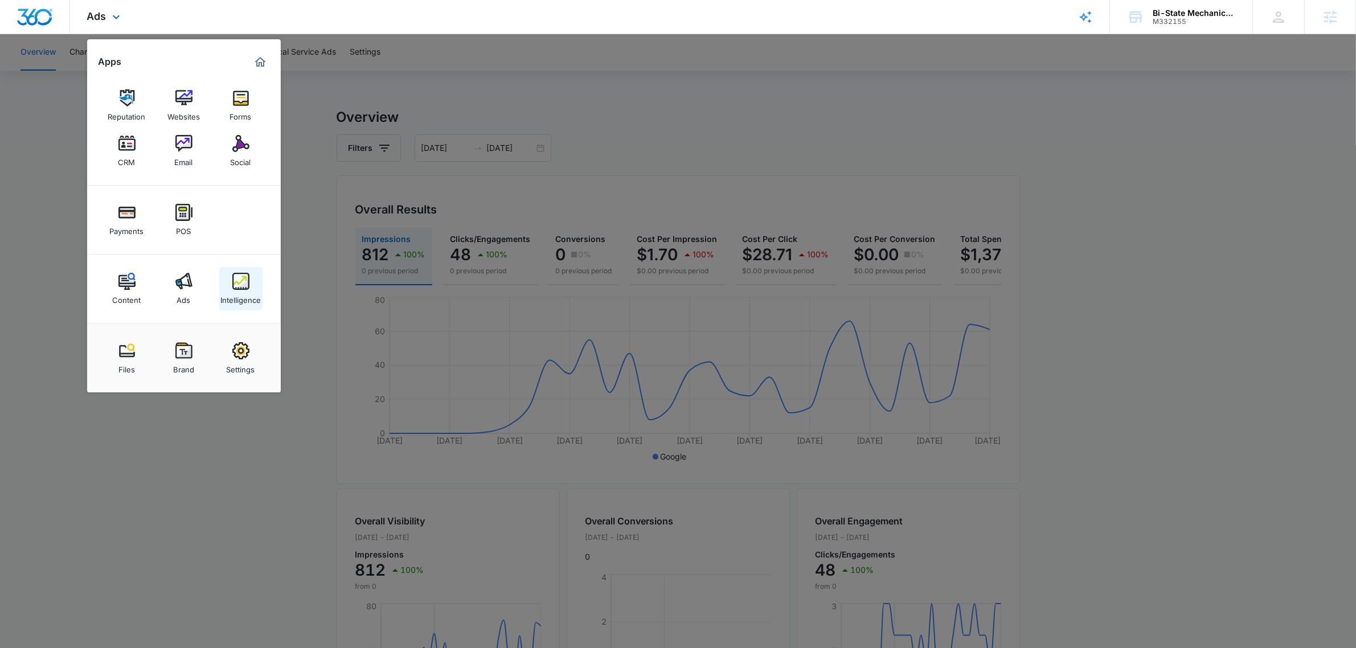
click at [258, 285] on link "Intelligence" at bounding box center [240, 288] width 43 height 43
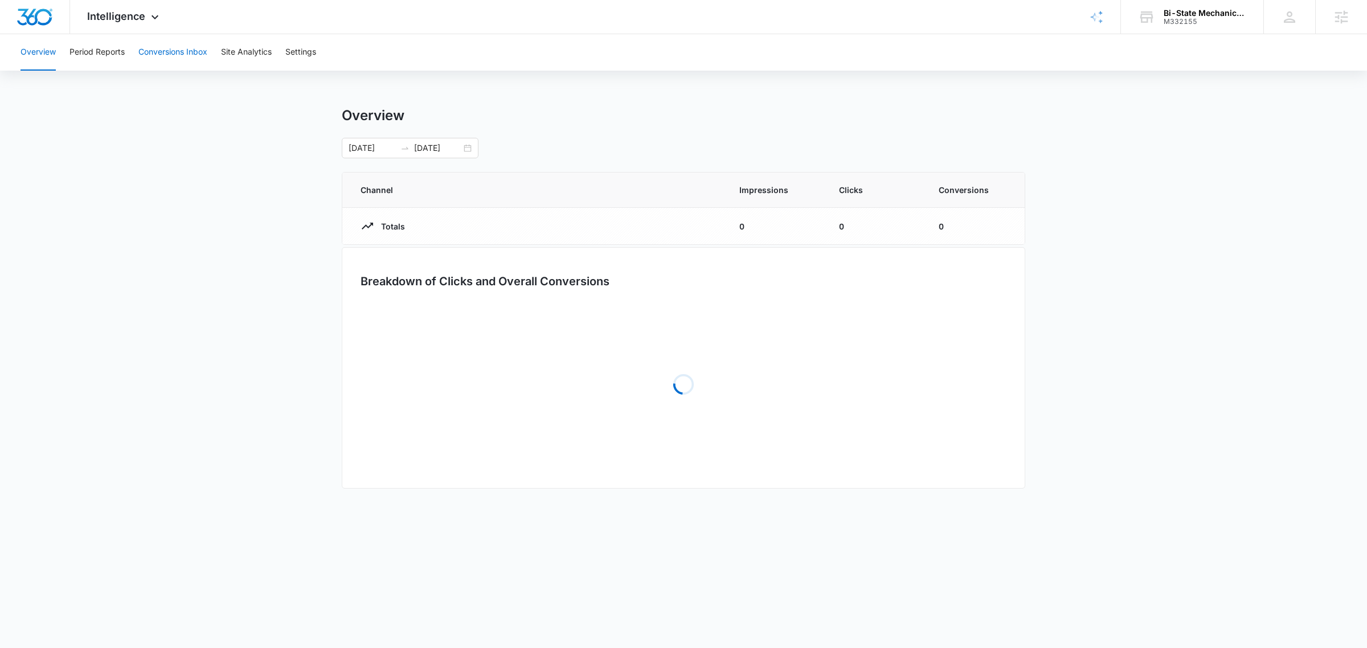
click at [183, 64] on button "Conversions Inbox" at bounding box center [172, 52] width 69 height 36
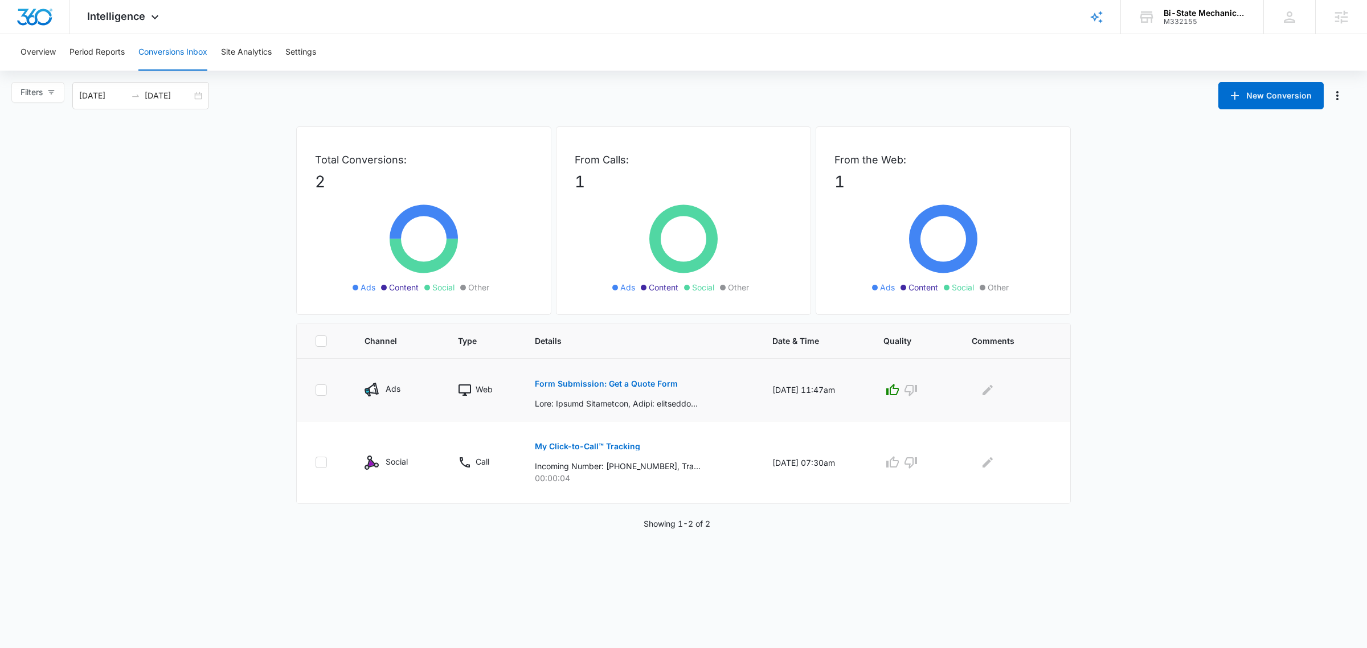
click at [555, 397] on button "Form Submission: Get a Quote Form" at bounding box center [606, 383] width 143 height 27
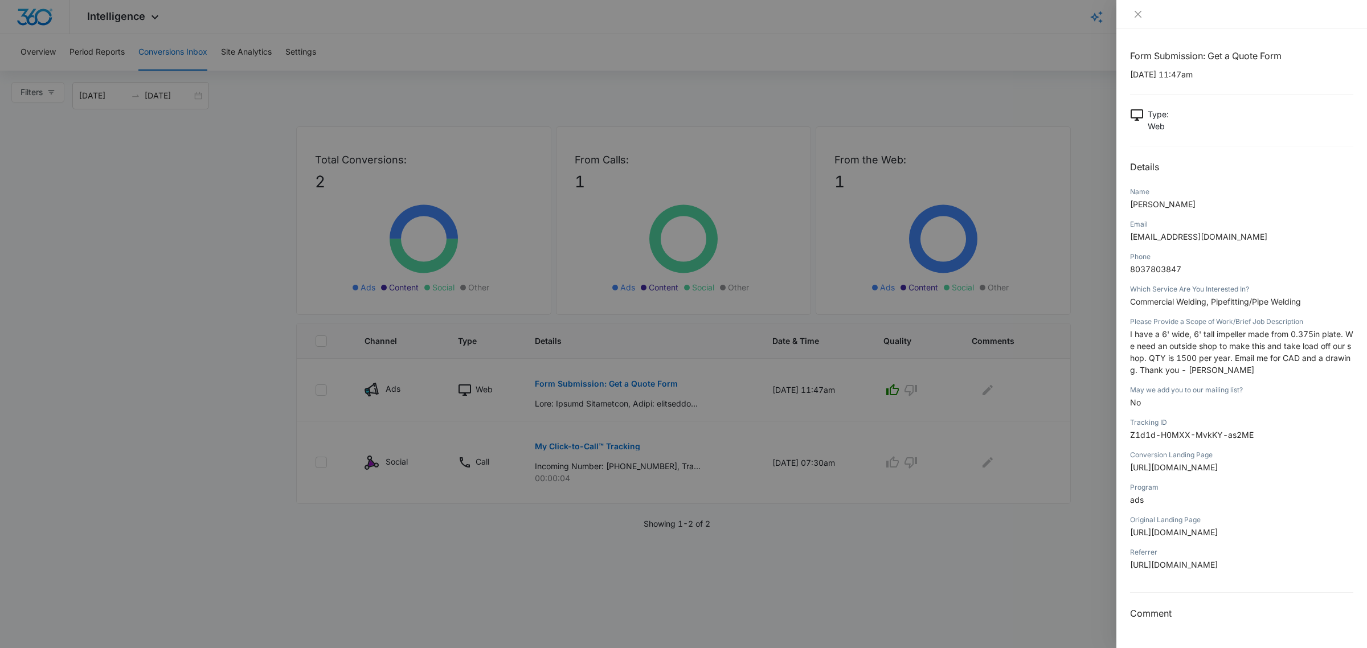
drag, startPoint x: 1195, startPoint y: 479, endPoint x: 1299, endPoint y: 508, distance: 108.2
click at [1218, 472] on span "https://bistatemechanicalfabrication.com/custom-welding?utm_source=google&utm_c…" at bounding box center [1174, 468] width 88 height 10
drag, startPoint x: 1172, startPoint y: 464, endPoint x: 1241, endPoint y: 494, distance: 74.7
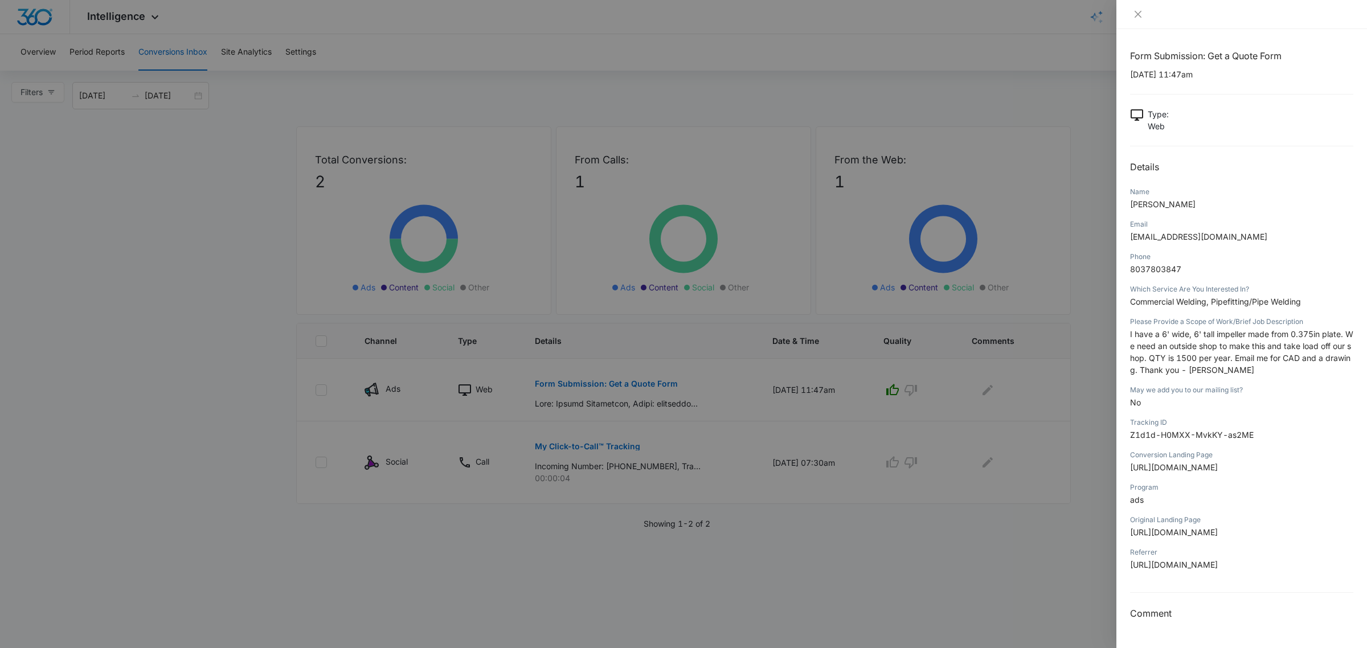
click at [1218, 472] on span "https://bistatemechanicalfabrication.com/custom-welding?utm_source=google&utm_c…" at bounding box center [1174, 468] width 88 height 10
click at [1192, 472] on span "https://bistatemechanicalfabrication.com/custom-welding?utm_source=google&utm_c…" at bounding box center [1174, 468] width 88 height 10
click at [1188, 472] on span "https://bistatemechanicalfabrication.com/custom-welding?utm_source=google&utm_c…" at bounding box center [1174, 468] width 88 height 10
drag, startPoint x: 1172, startPoint y: 482, endPoint x: 1300, endPoint y: 477, distance: 128.3
click at [1218, 472] on span "https://bistatemechanicalfabrication.com/custom-welding?utm_source=google&utm_c…" at bounding box center [1174, 468] width 88 height 10
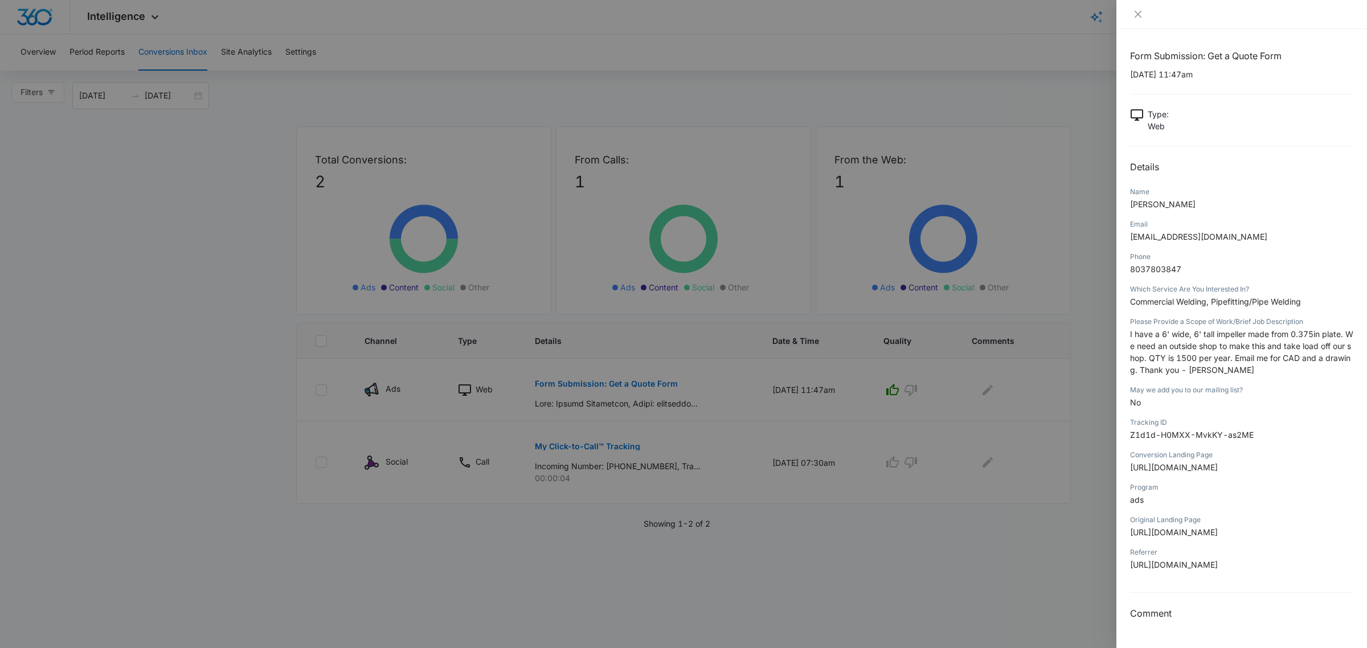
click at [1209, 340] on span "I have a 6' wide, 6' tall impeller made from 0.375in plate. We need an outside …" at bounding box center [1241, 352] width 223 height 46
click at [152, 192] on div at bounding box center [683, 324] width 1367 height 648
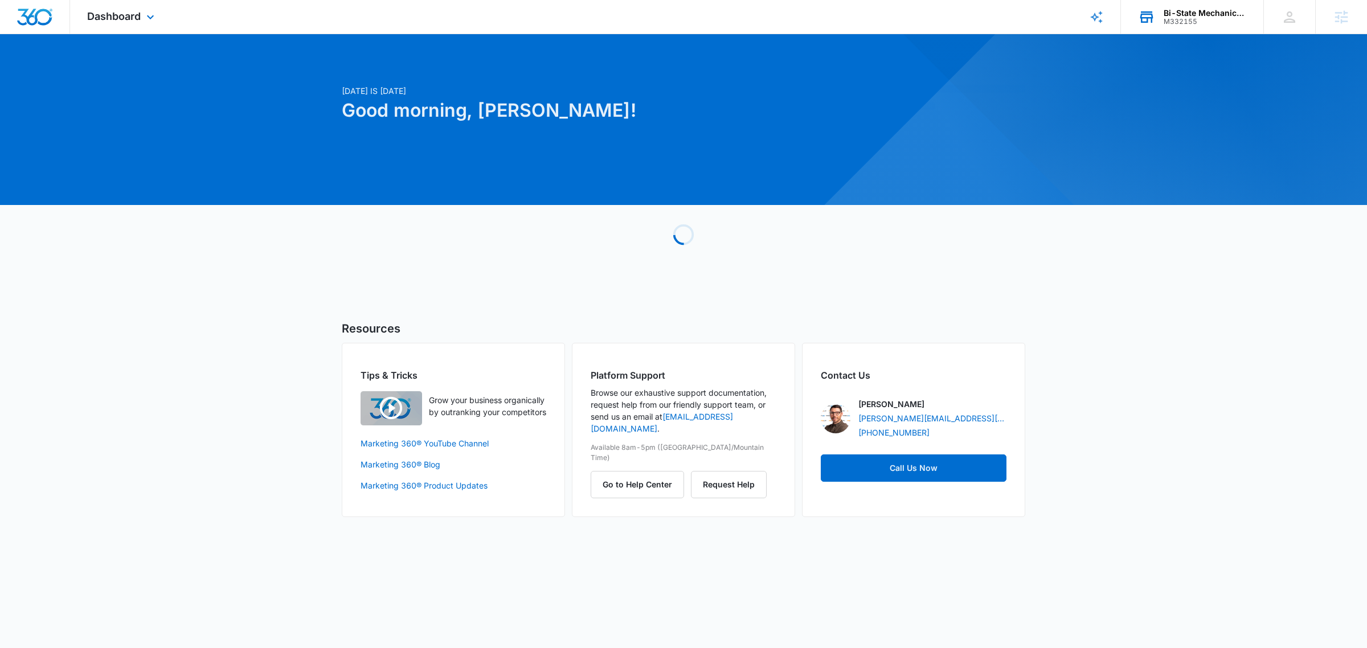
click at [1158, 15] on div "Bi-State Mechanical & Fabrication M332155 Your Accounts View All" at bounding box center [1192, 17] width 142 height 34
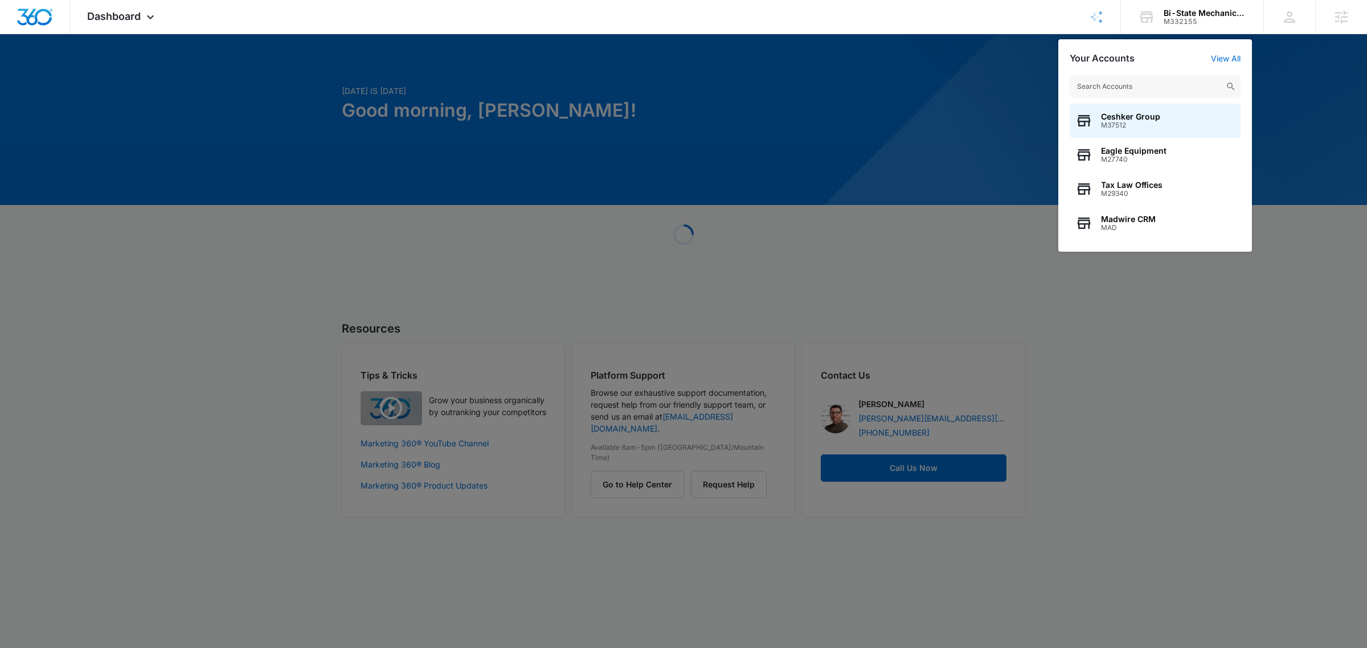
type input "[URL][DOMAIN_NAME]"
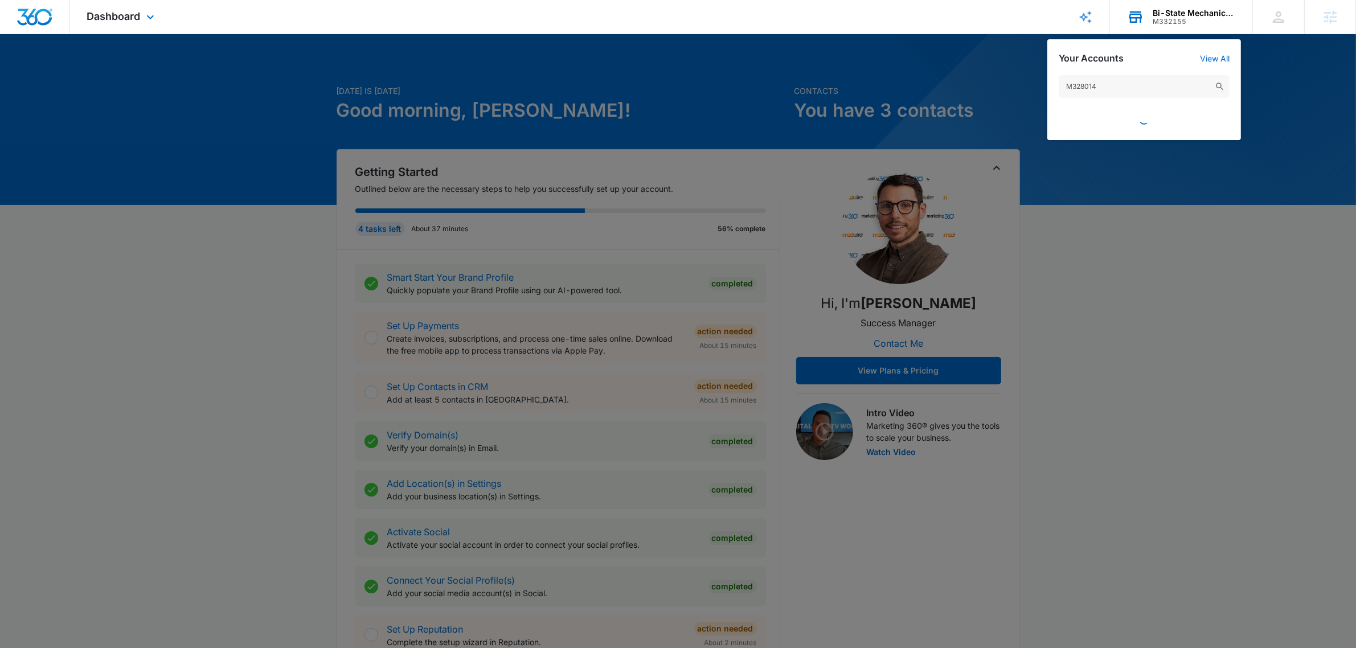
click at [1113, 80] on input "M328014" at bounding box center [1144, 86] width 171 height 23
type input "around rooter noco"
click at [1139, 110] on div "Alll Around Rooter Noco M328014" at bounding box center [1144, 121] width 171 height 34
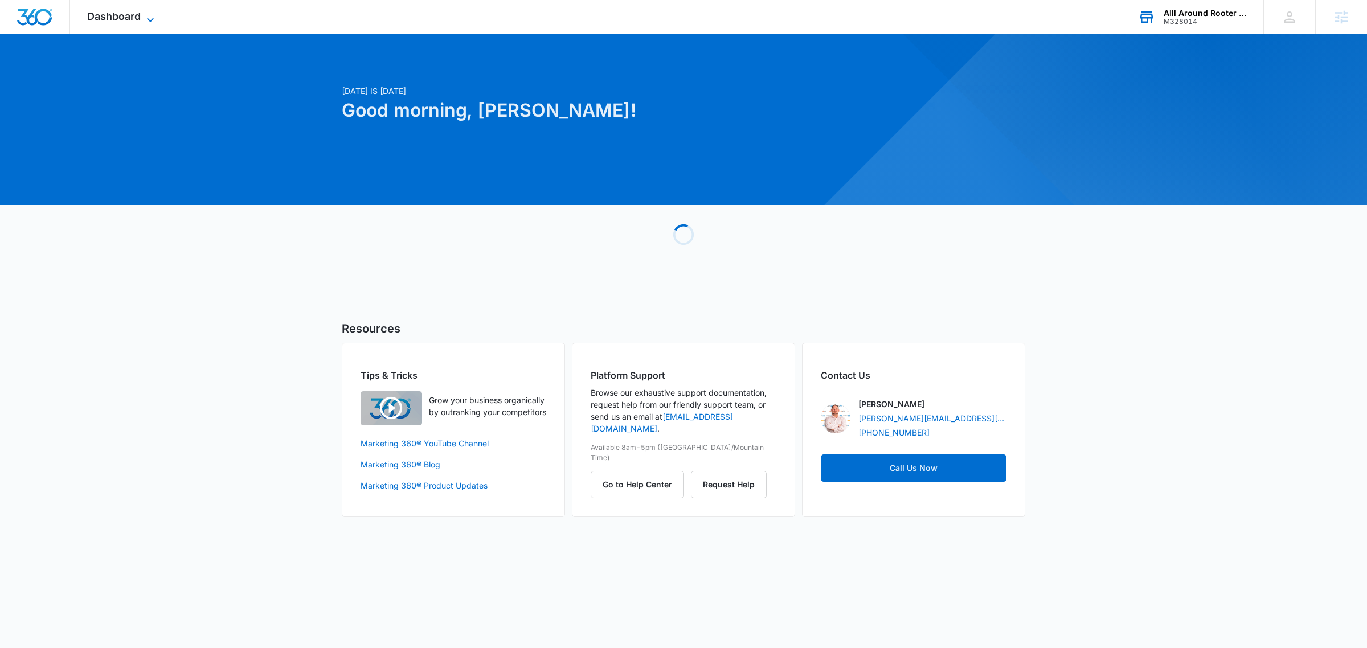
click at [130, 17] on span "Dashboard" at bounding box center [114, 16] width 54 height 12
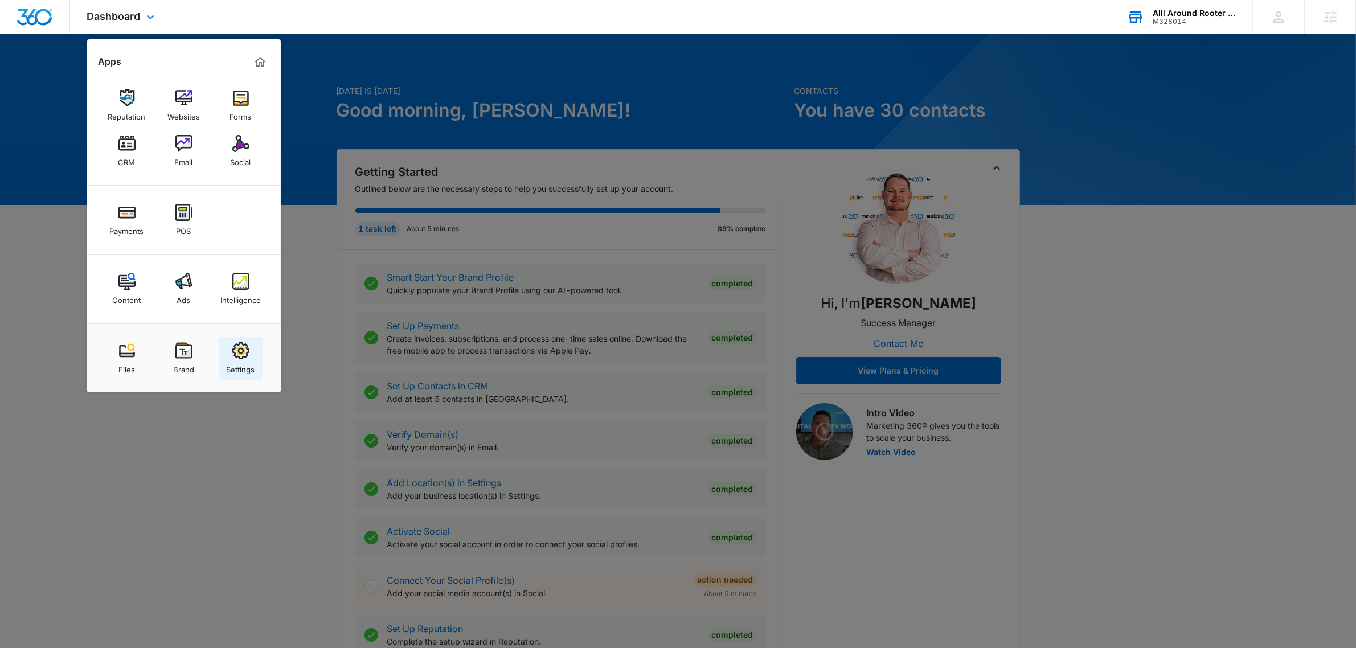
click at [242, 360] on div "Settings" at bounding box center [241, 366] width 28 height 15
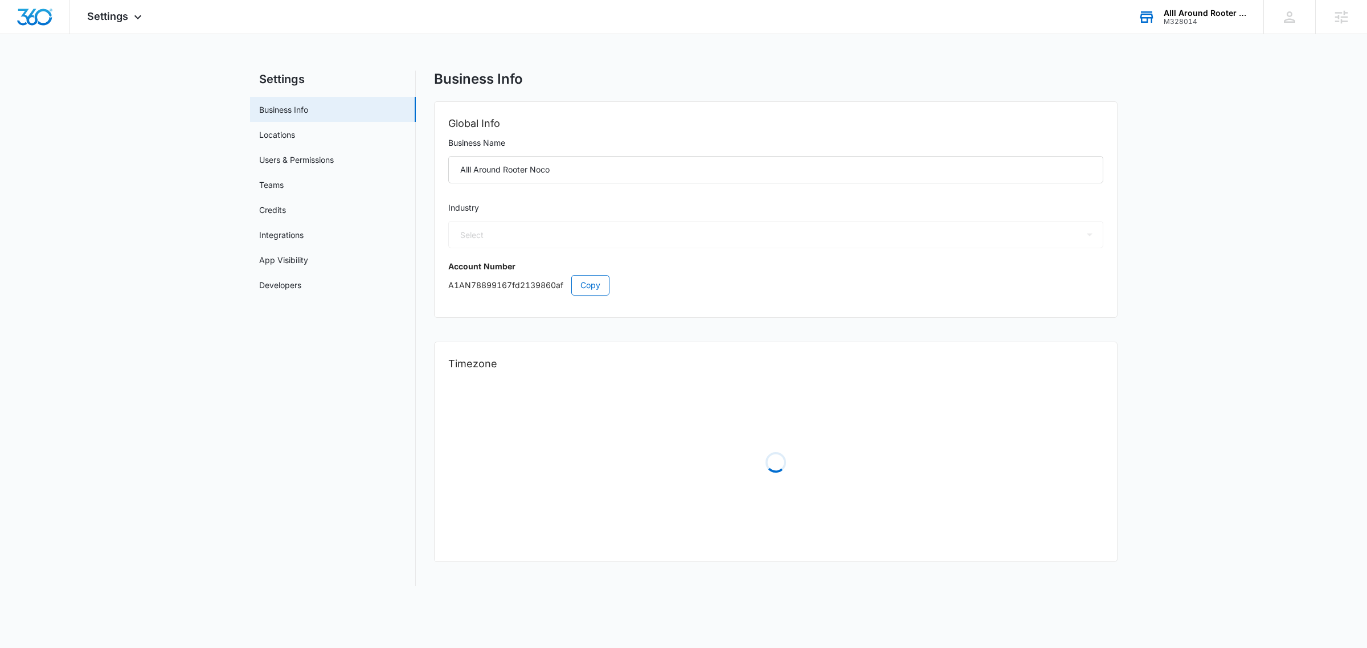
select select "8"
select select "US"
select select "America/Denver"
click at [291, 232] on link "Integrations" at bounding box center [281, 235] width 44 height 12
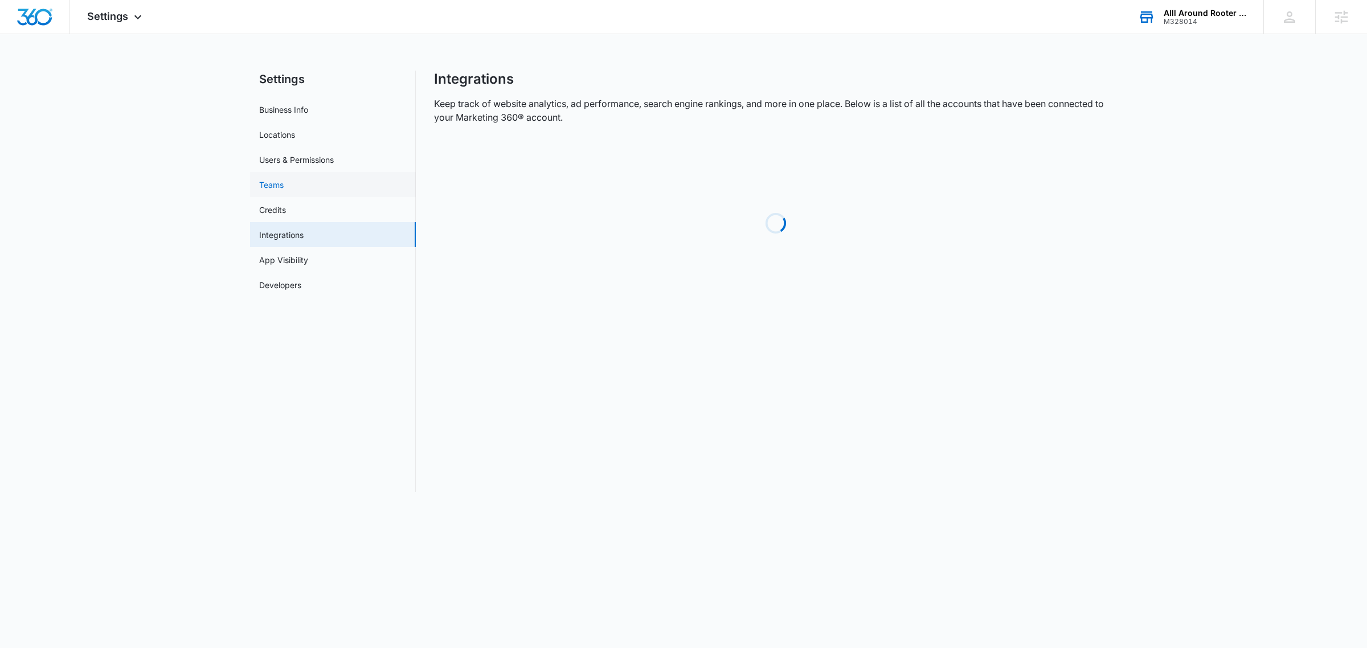
click at [284, 179] on link "Teams" at bounding box center [271, 185] width 24 height 12
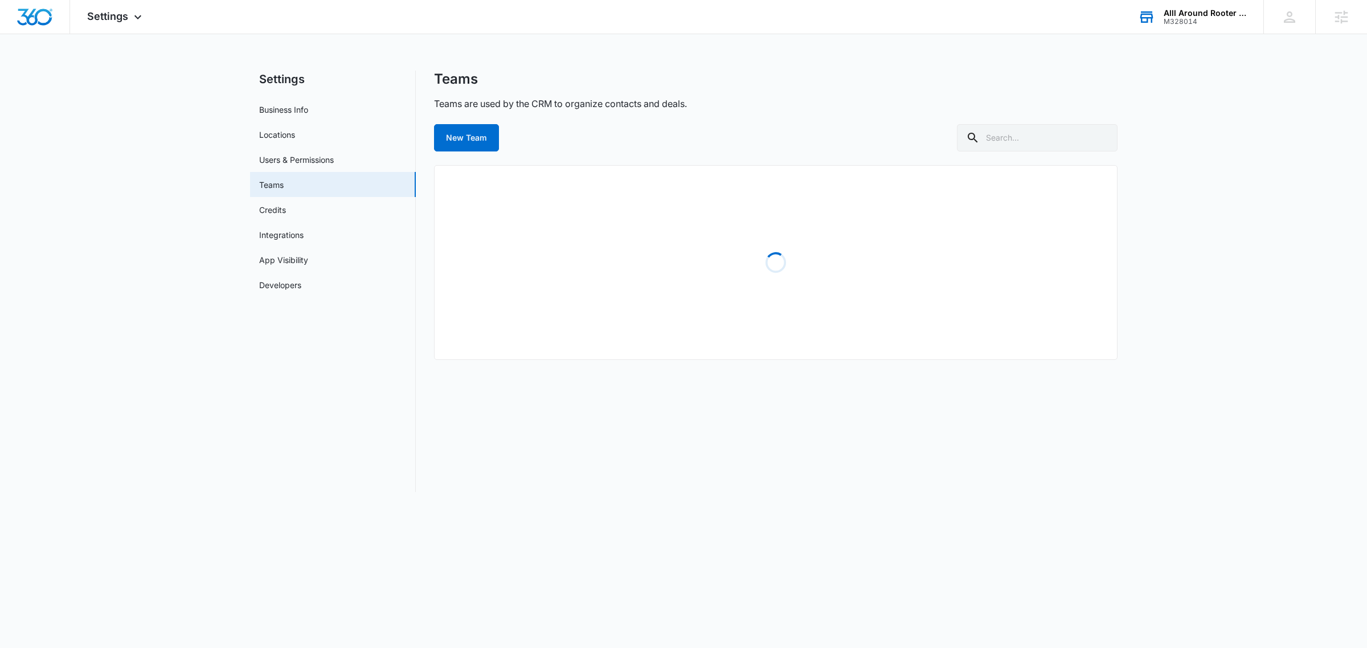
click at [286, 204] on link "Credits" at bounding box center [272, 210] width 27 height 12
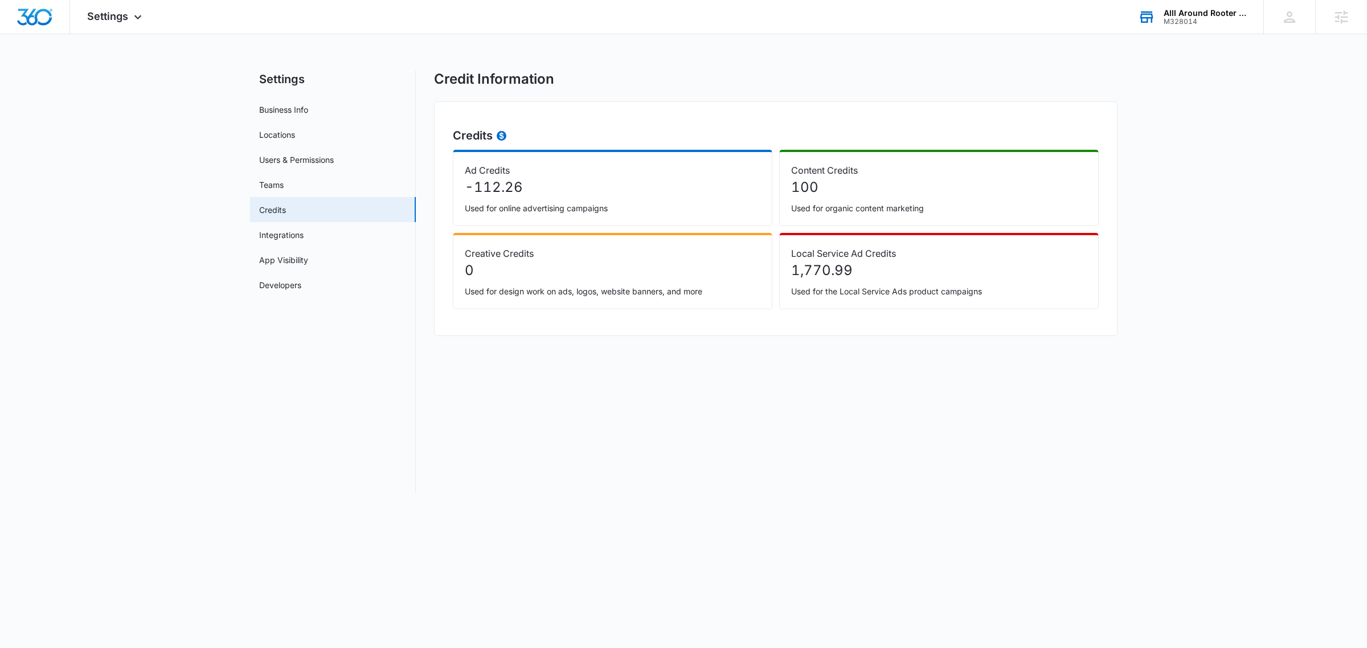
drag, startPoint x: 1158, startPoint y: 234, endPoint x: 1148, endPoint y: 47, distance: 187.7
click at [1154, 200] on main "Settings Business Info Locations Users & Permissions Teams Credits Integrations…" at bounding box center [683, 288] width 1367 height 435
click at [1201, 11] on div "Alll Around Rooter Noco" at bounding box center [1205, 13] width 83 height 9
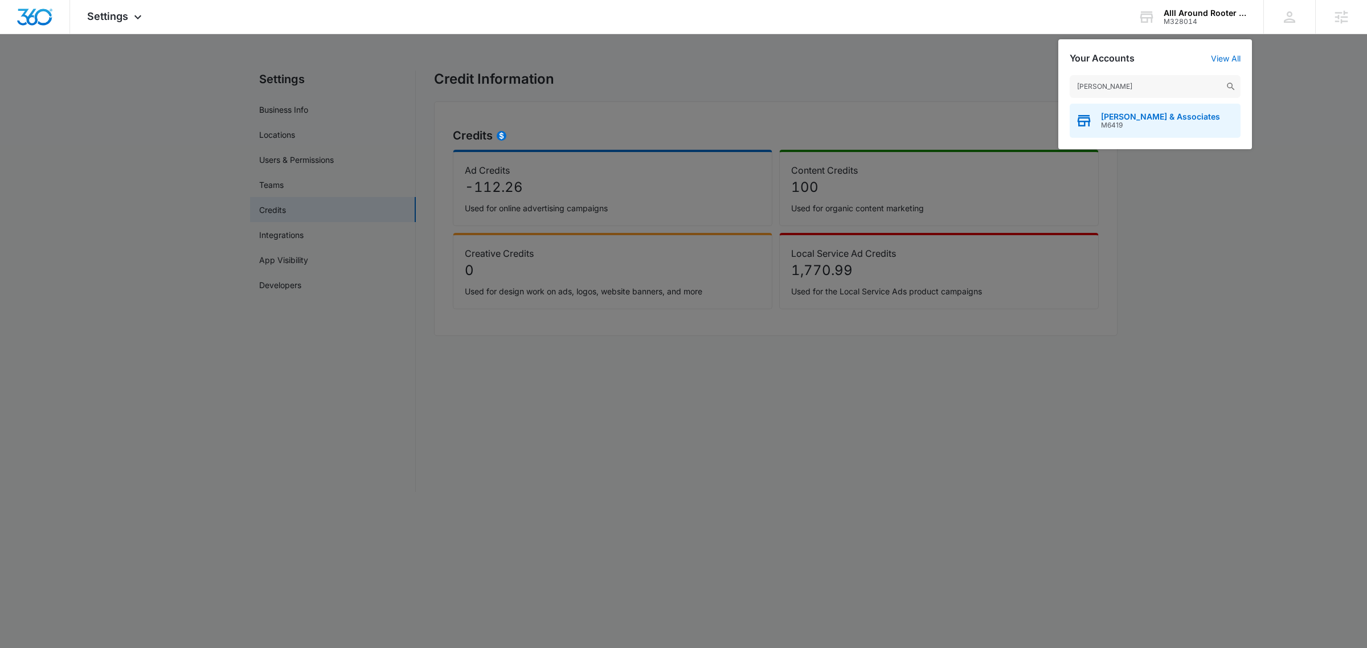
type input "bivens"
click at [1171, 127] on span "M6419" at bounding box center [1160, 125] width 119 height 8
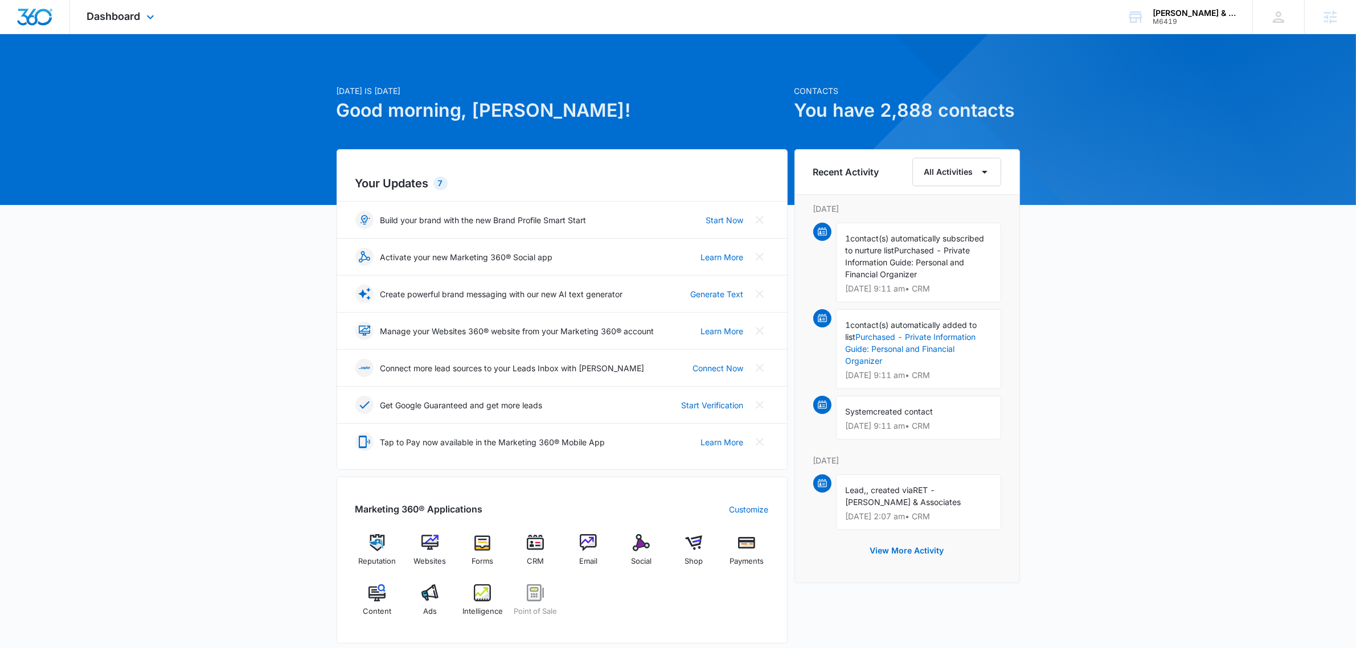
click at [107, 2] on div "Dashboard Apps Reputation Websites Forms CRM Email Social Shop Payments POS Con…" at bounding box center [122, 17] width 104 height 34
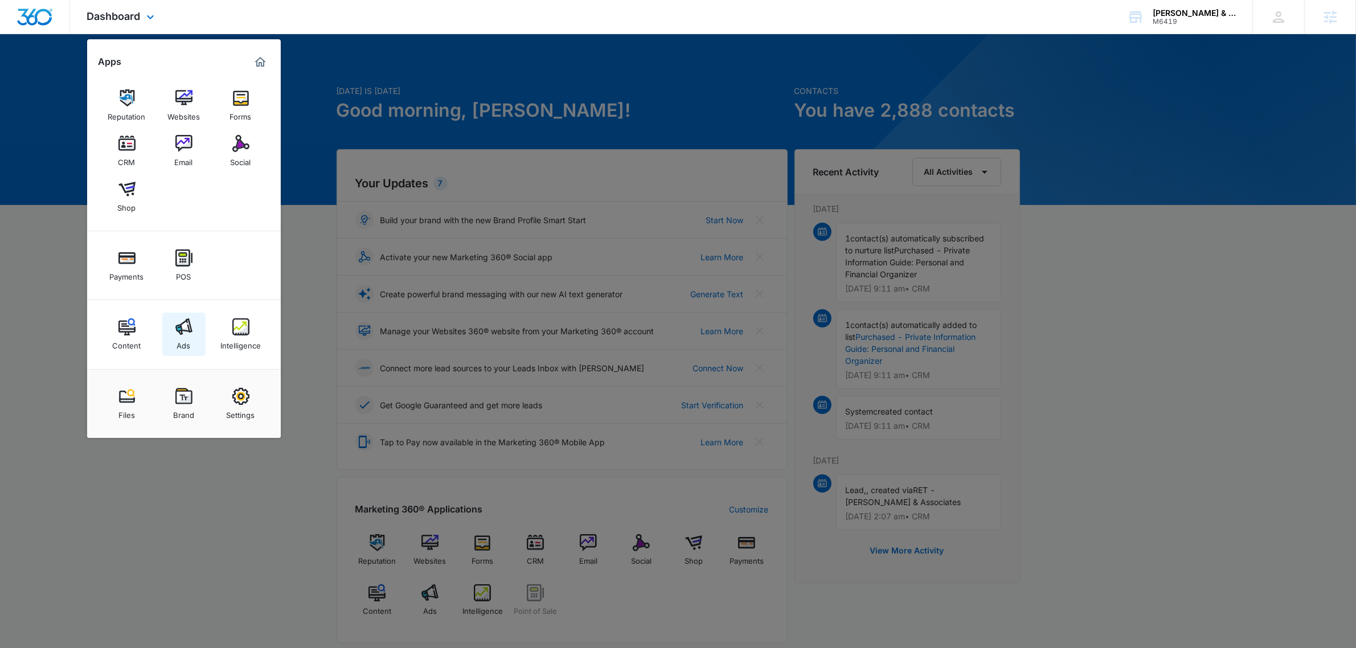
click at [190, 334] on img at bounding box center [183, 326] width 17 height 17
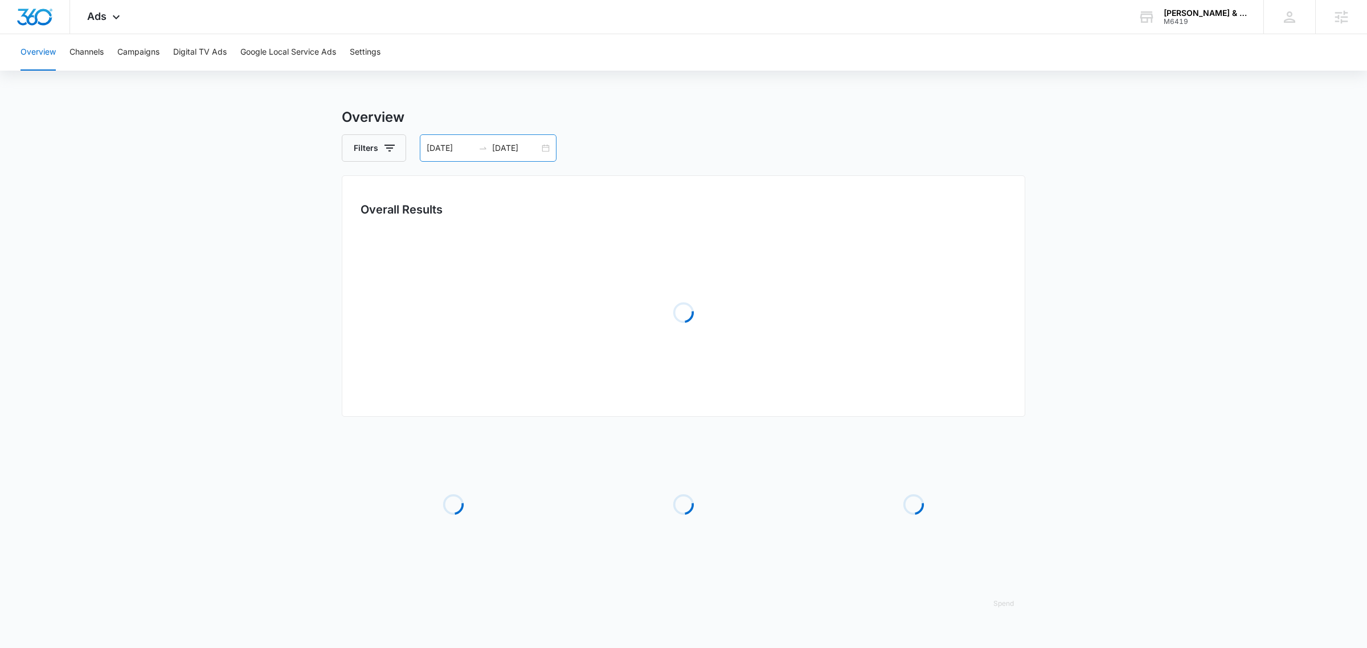
click at [509, 150] on input "07/09/2025" at bounding box center [515, 148] width 47 height 13
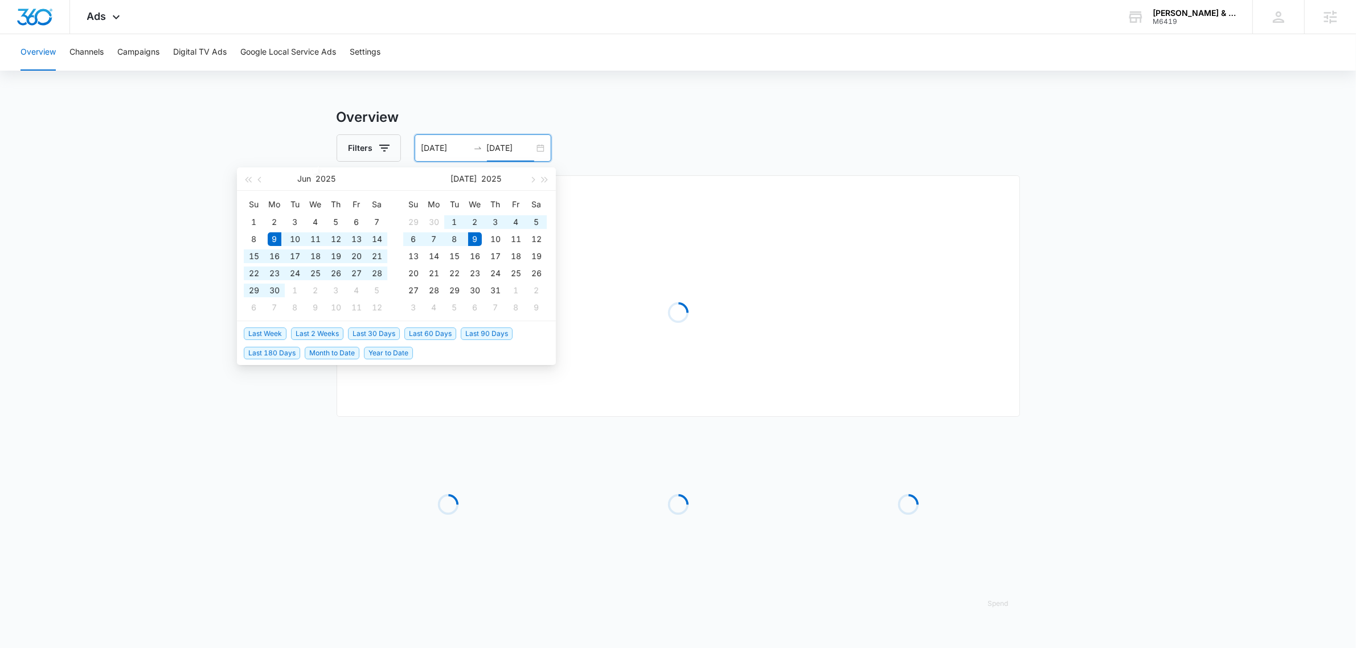
type input "07/09/2025"
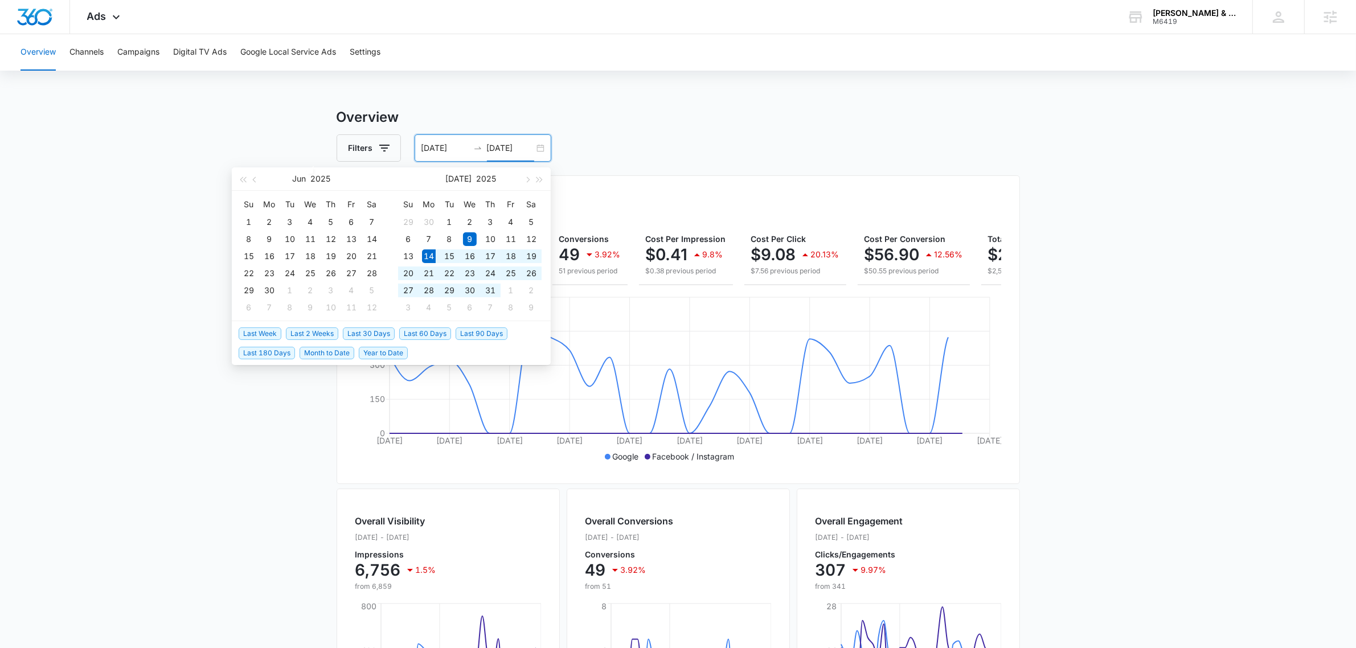
click at [357, 334] on span "Last 30 Days" at bounding box center [369, 334] width 52 height 13
type input "[DATE]"
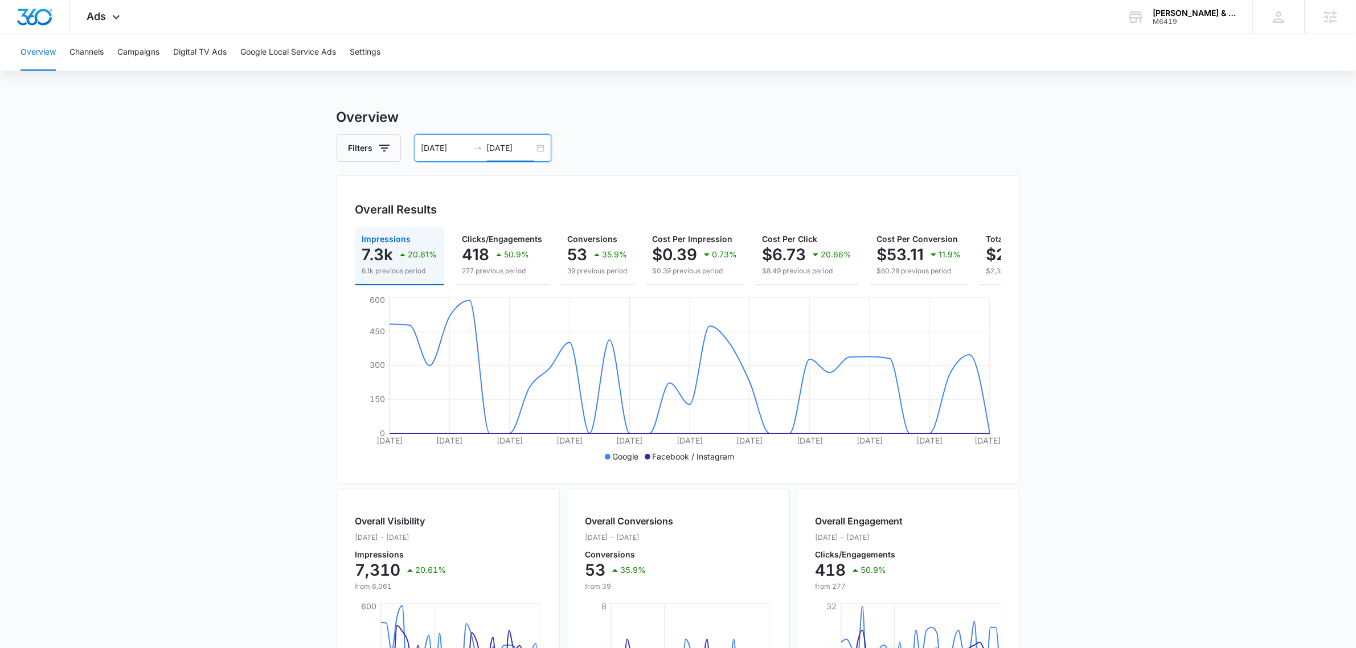
scroll to position [0, 114]
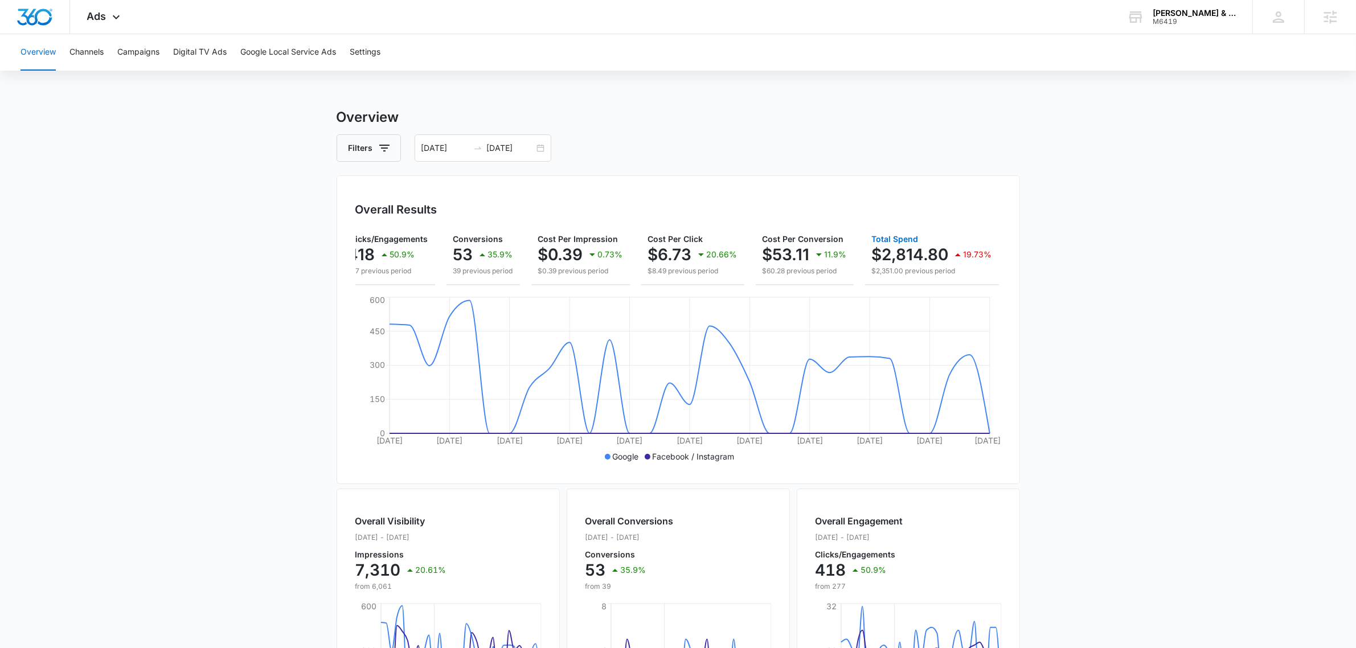
click at [935, 269] on p "$2,351.00 previous period" at bounding box center [932, 271] width 120 height 10
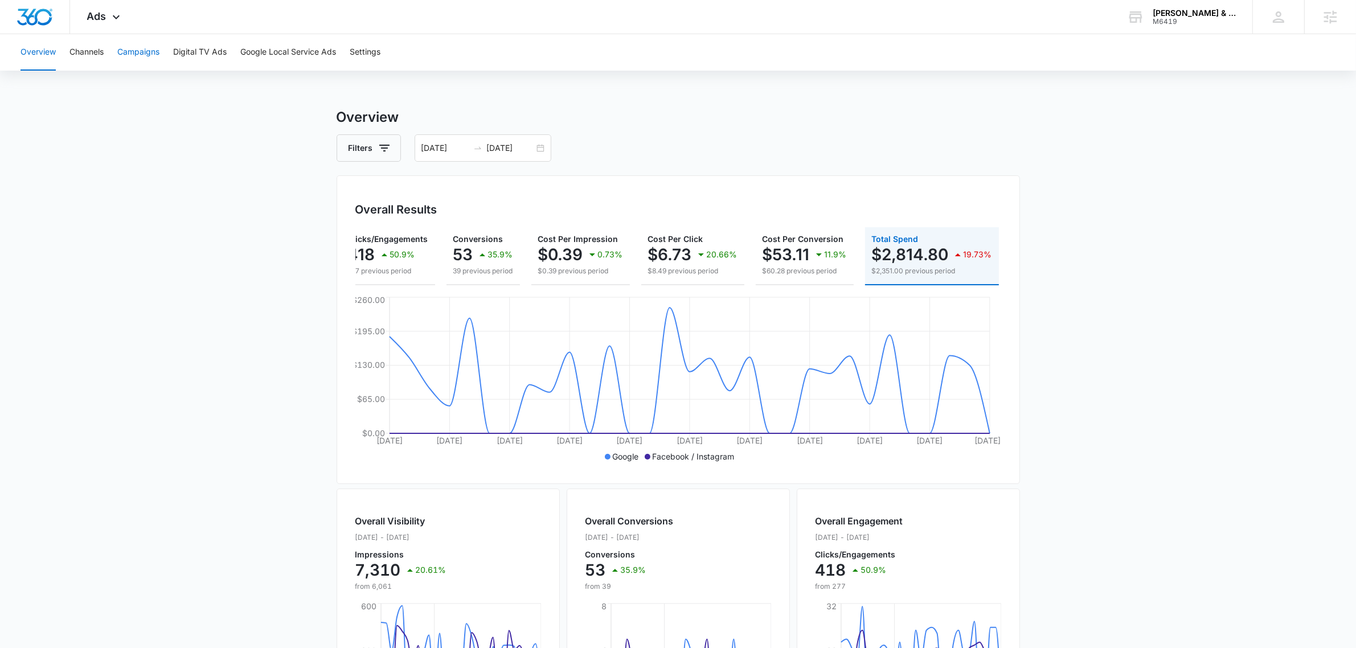
click at [140, 48] on button "Campaigns" at bounding box center [138, 52] width 42 height 36
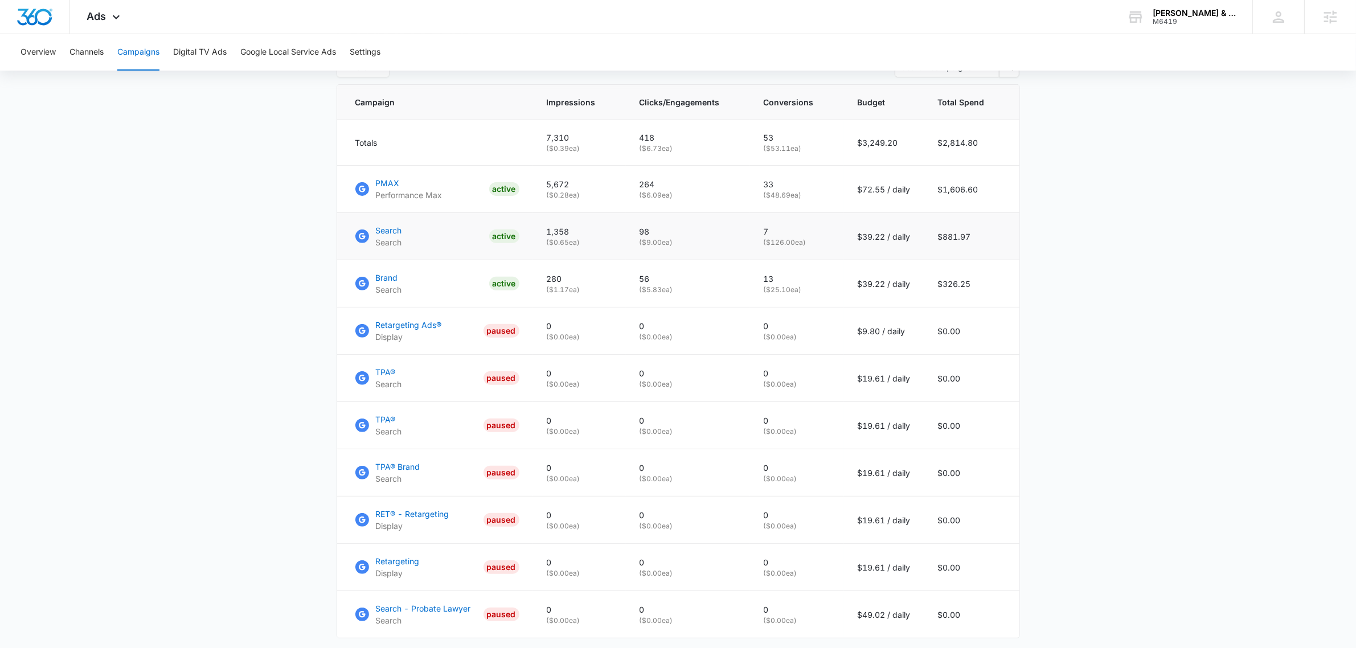
scroll to position [411, 0]
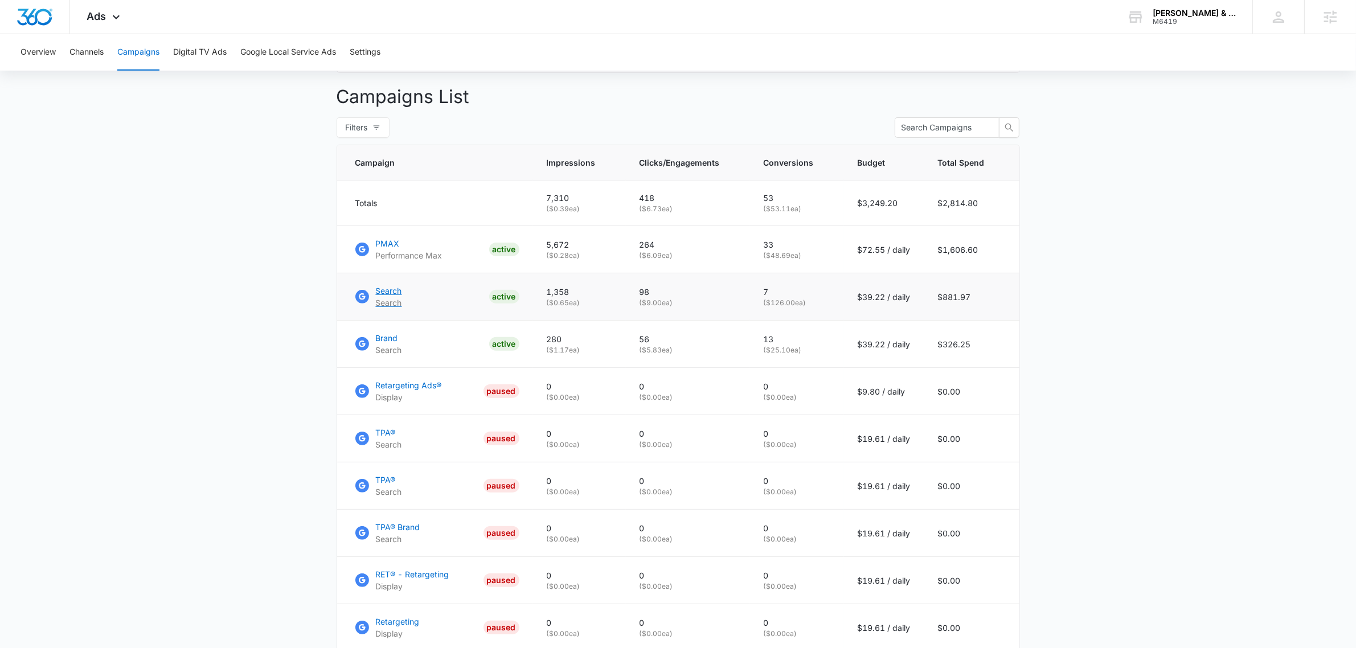
click at [385, 297] on p "Search" at bounding box center [389, 291] width 26 height 12
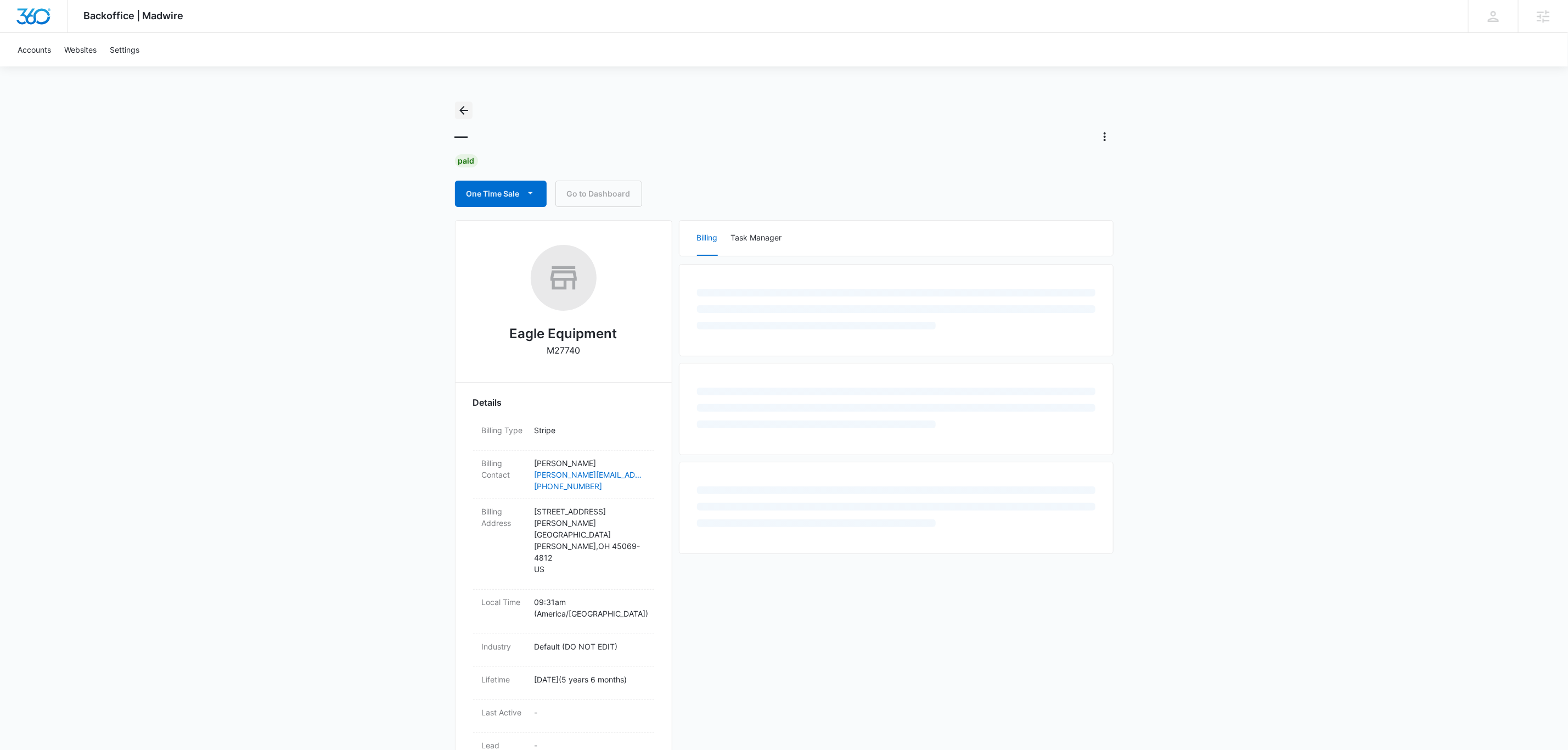
click at [466, 109] on icon "Back" at bounding box center [465, 111] width 13 height 13
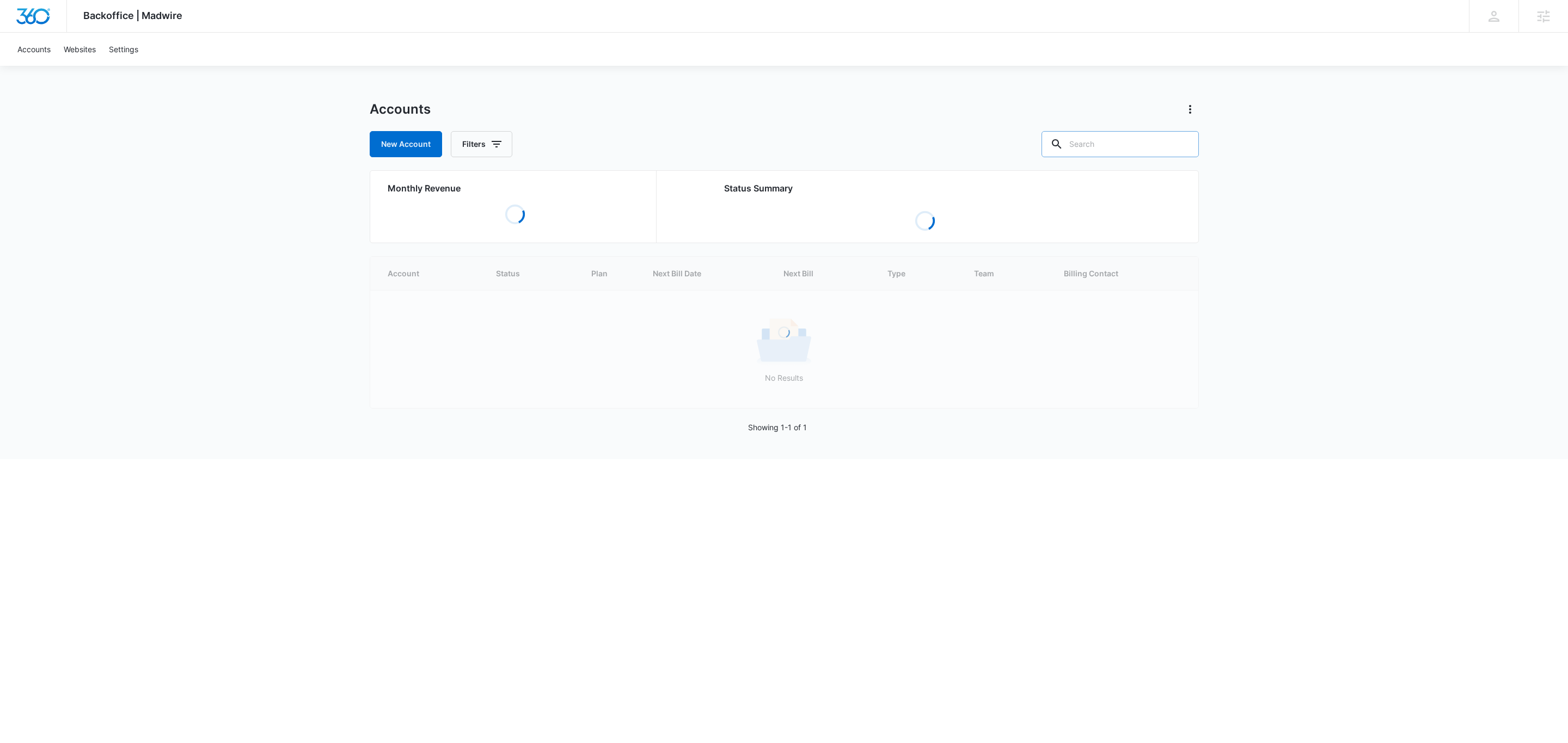
click at [1139, 147] on input "text" at bounding box center [1120, 143] width 158 height 26
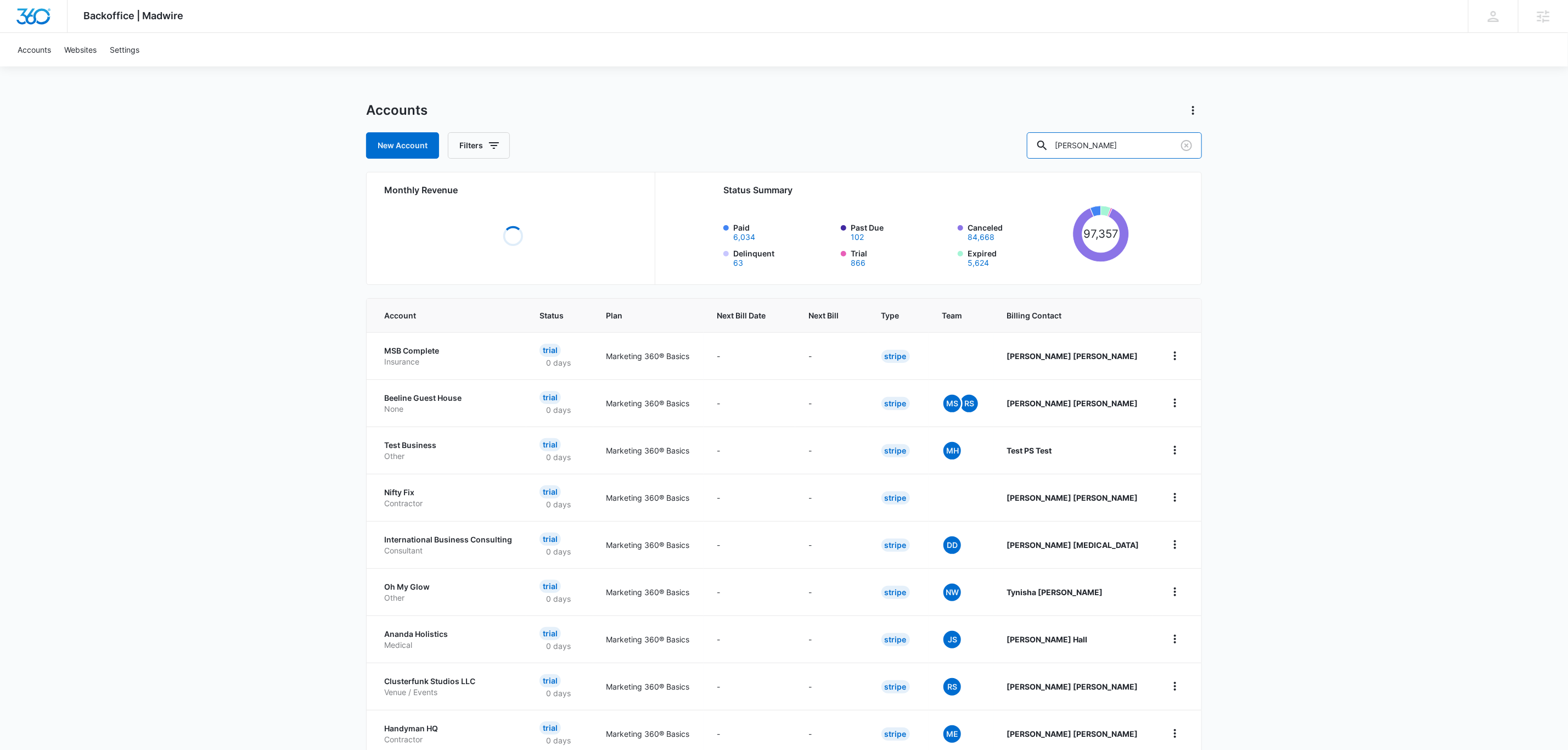
type input "bivens"
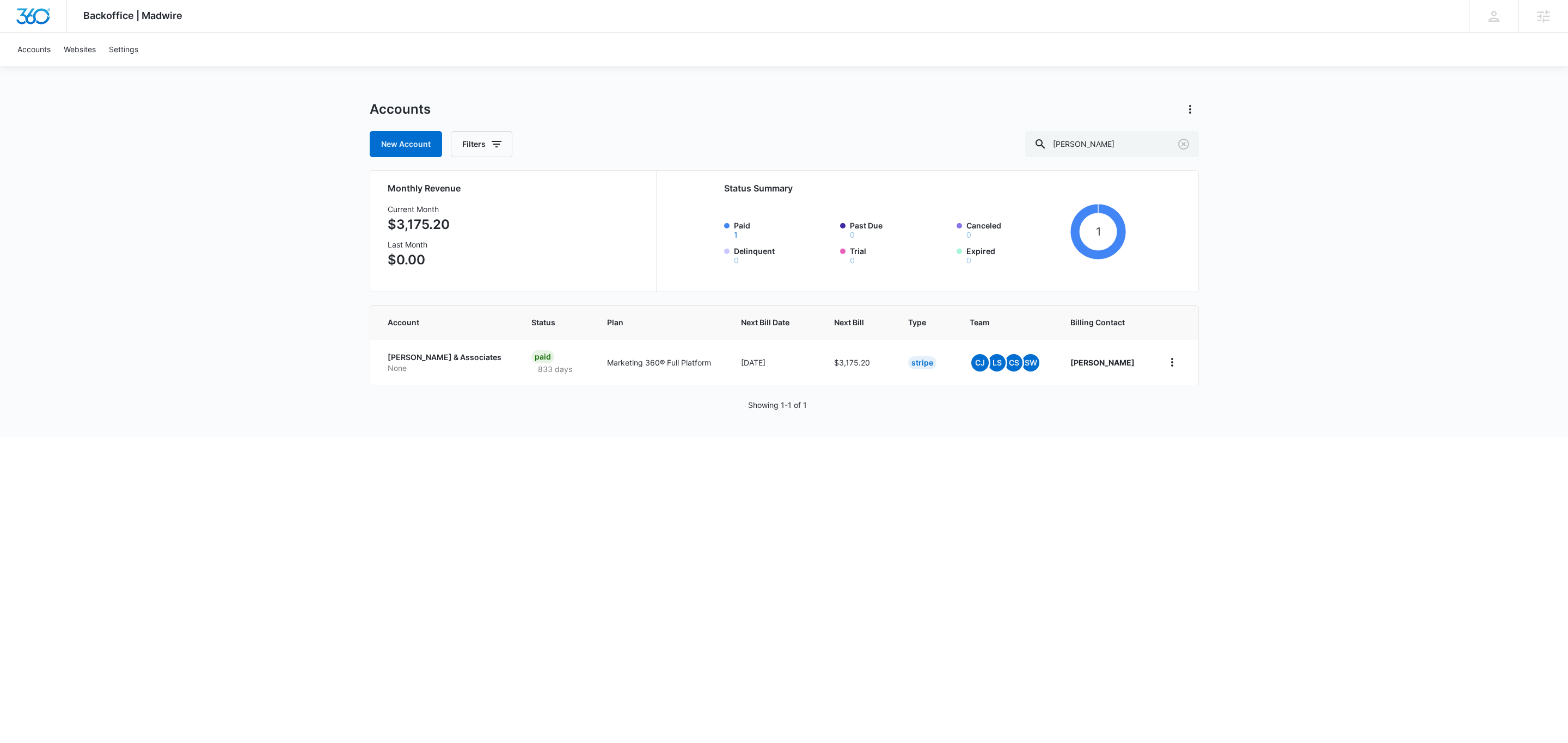
click at [433, 361] on p "[PERSON_NAME] & Associates" at bounding box center [447, 357] width 118 height 11
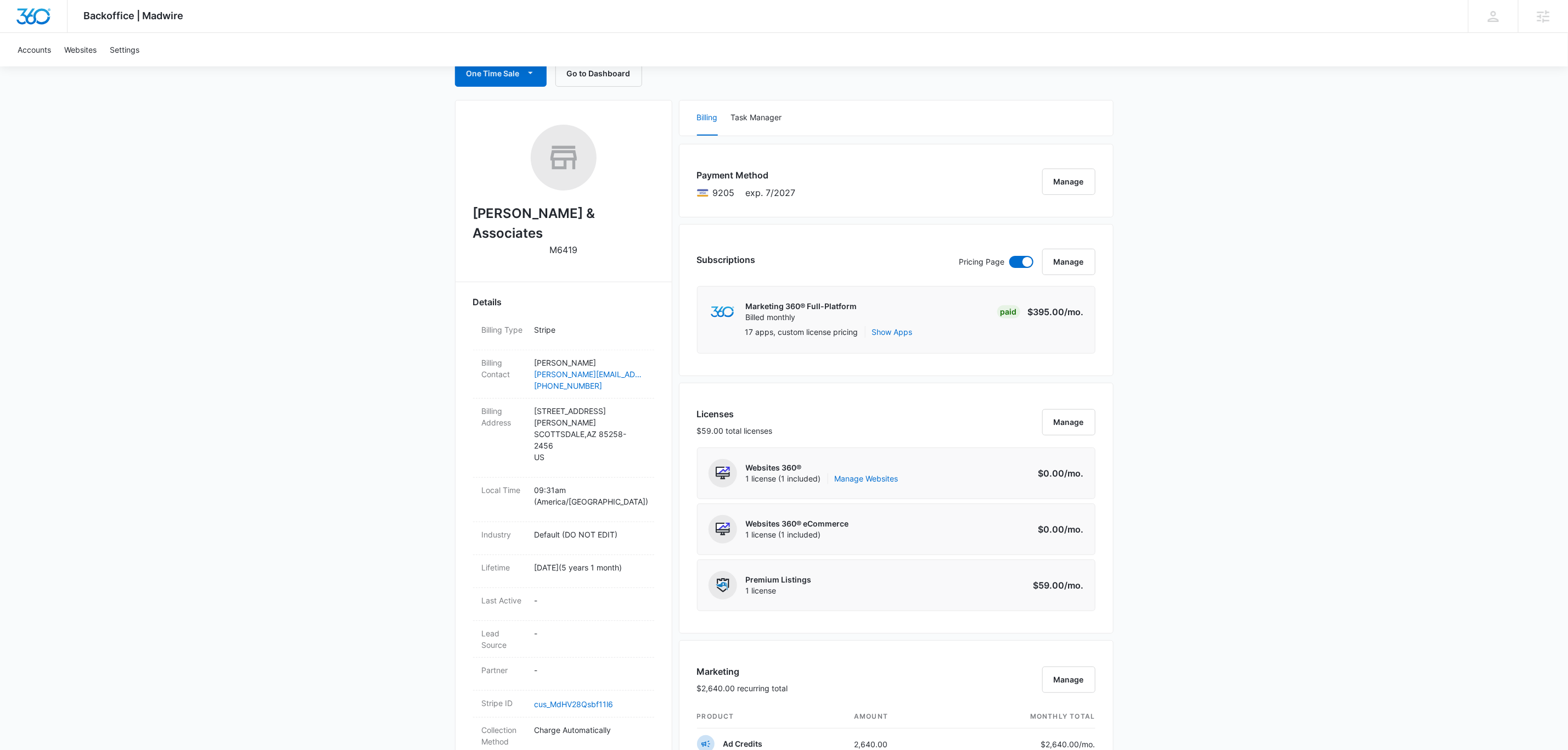
scroll to position [23, 0]
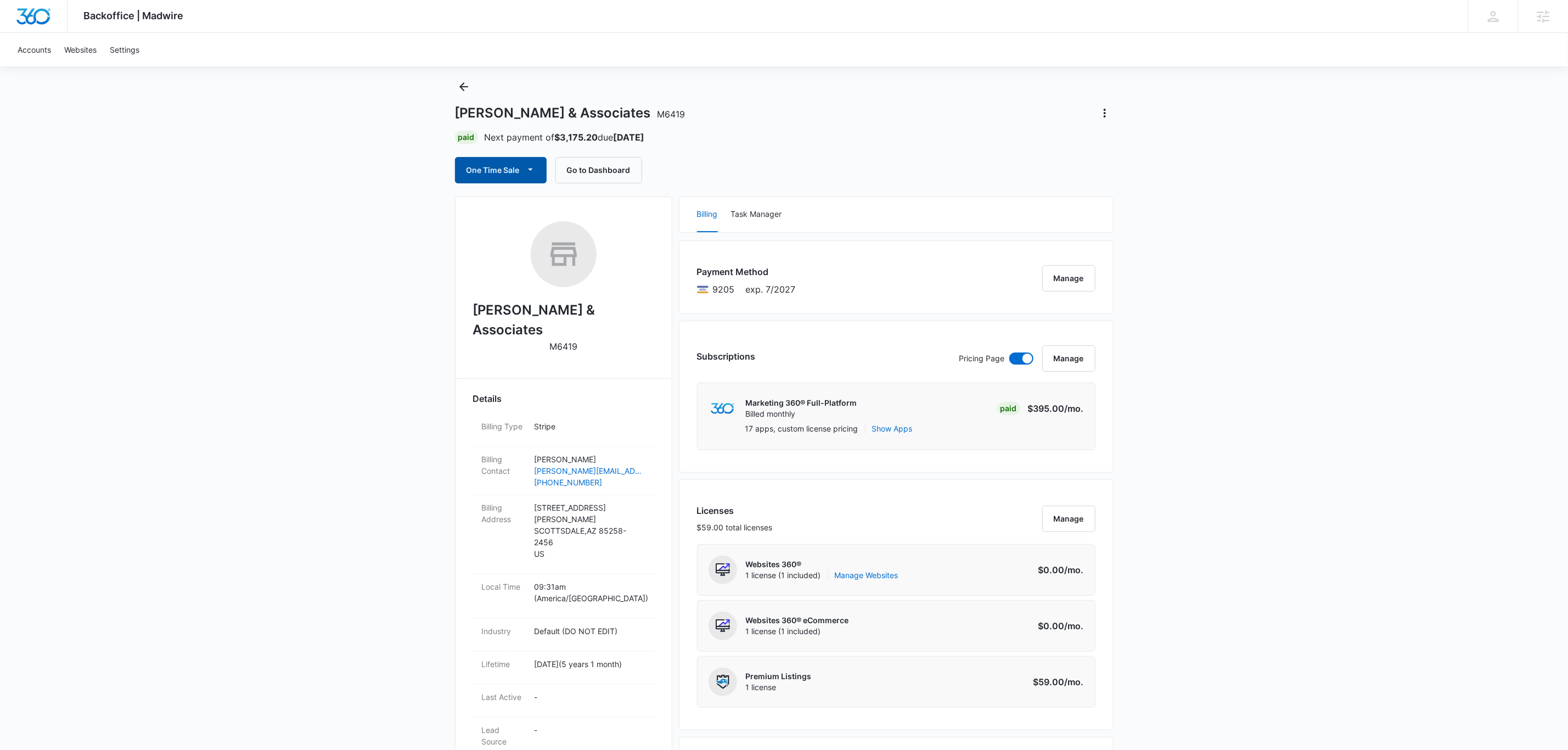
click at [511, 172] on button "One Time Sale" at bounding box center [500, 170] width 92 height 26
click at [567, 204] on div "Run One-Time Payment" at bounding box center [533, 208] width 127 height 12
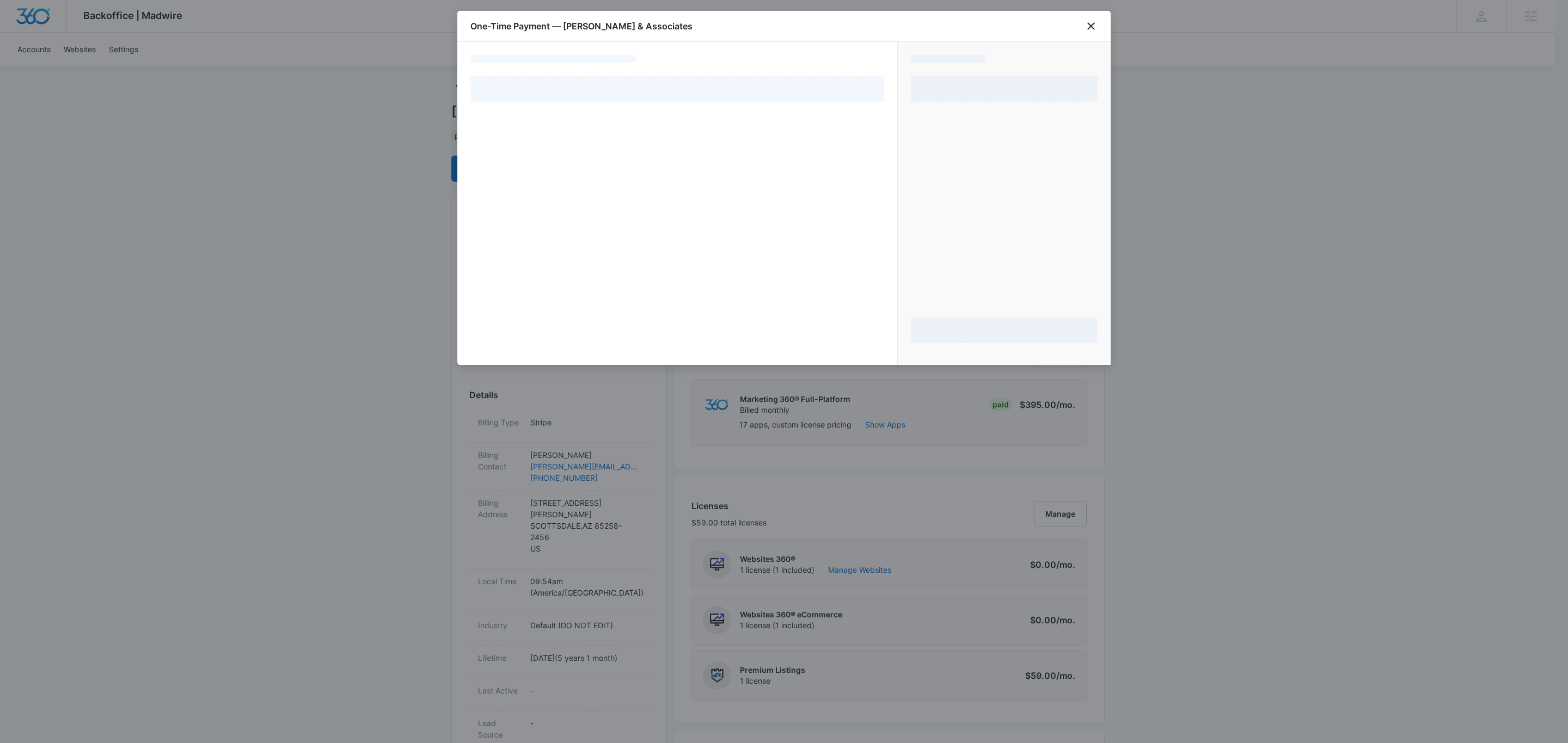
select select "pm_1MqfycA4n8RTgNjUUWAJh0te"
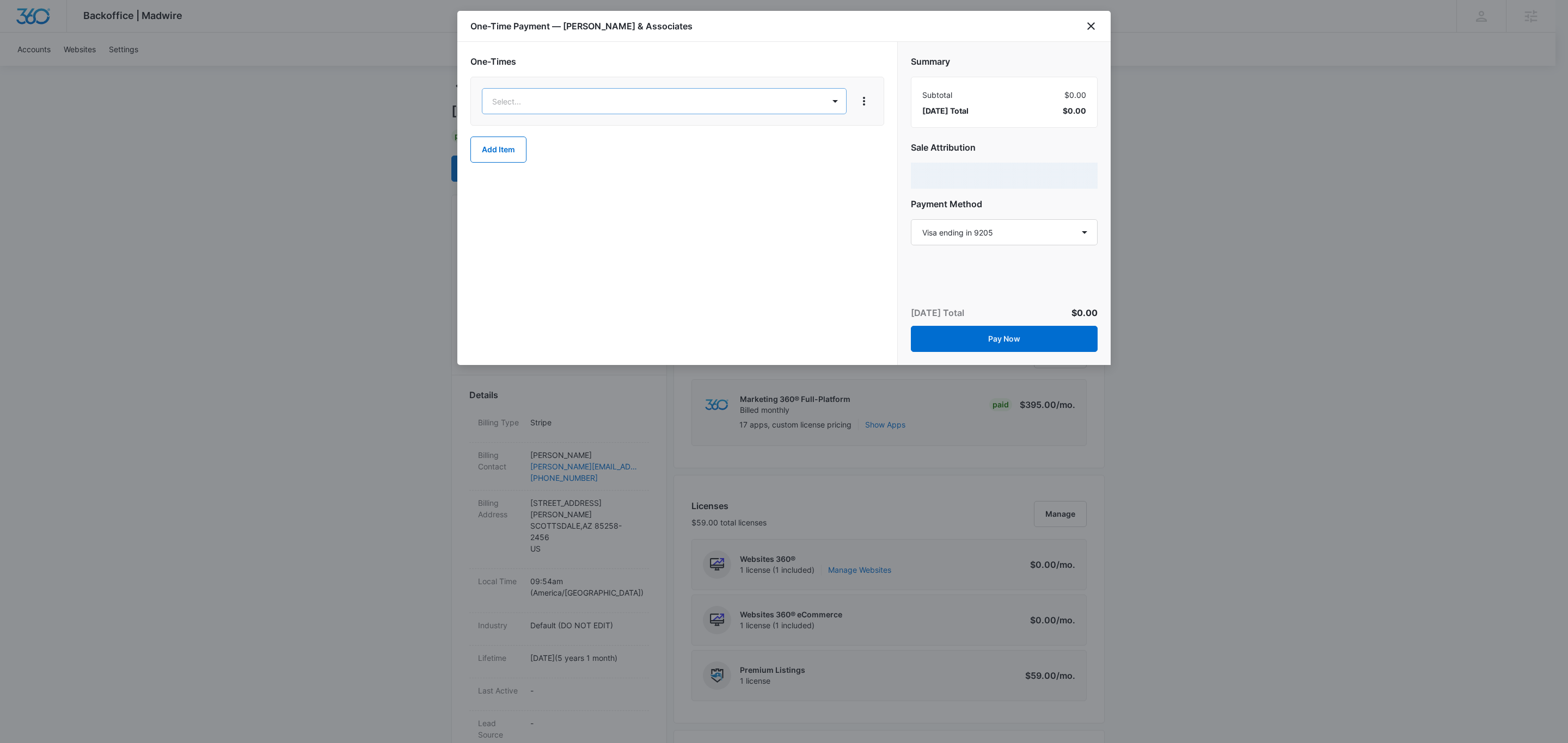
click at [652, 101] on body "Backoffice | Madwire Apps Settings Chris Johns chris.johns@madwire.com My Profi…" at bounding box center [784, 737] width 1568 height 1521
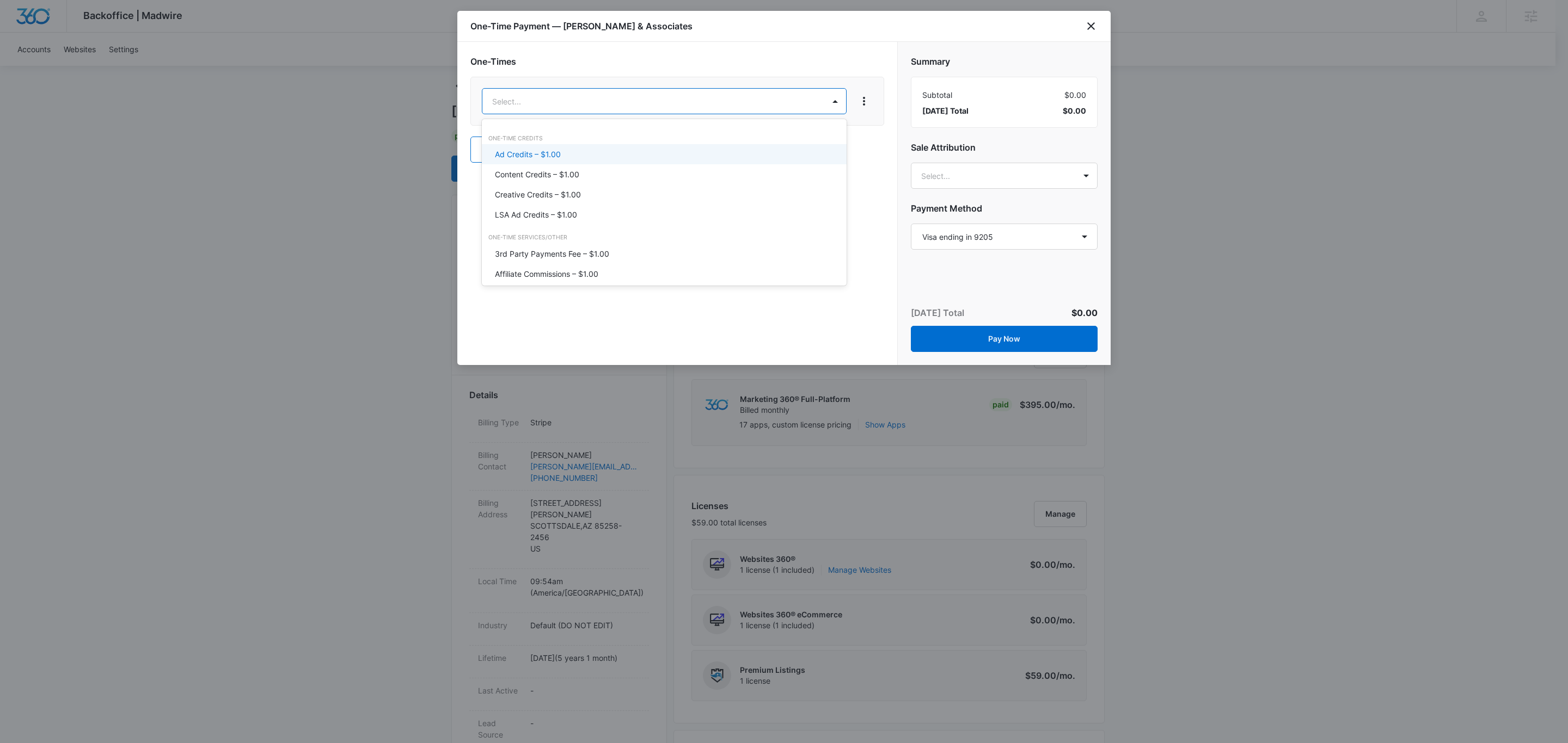
click at [623, 149] on div "Ad Credits – $1.00" at bounding box center [662, 155] width 335 height 11
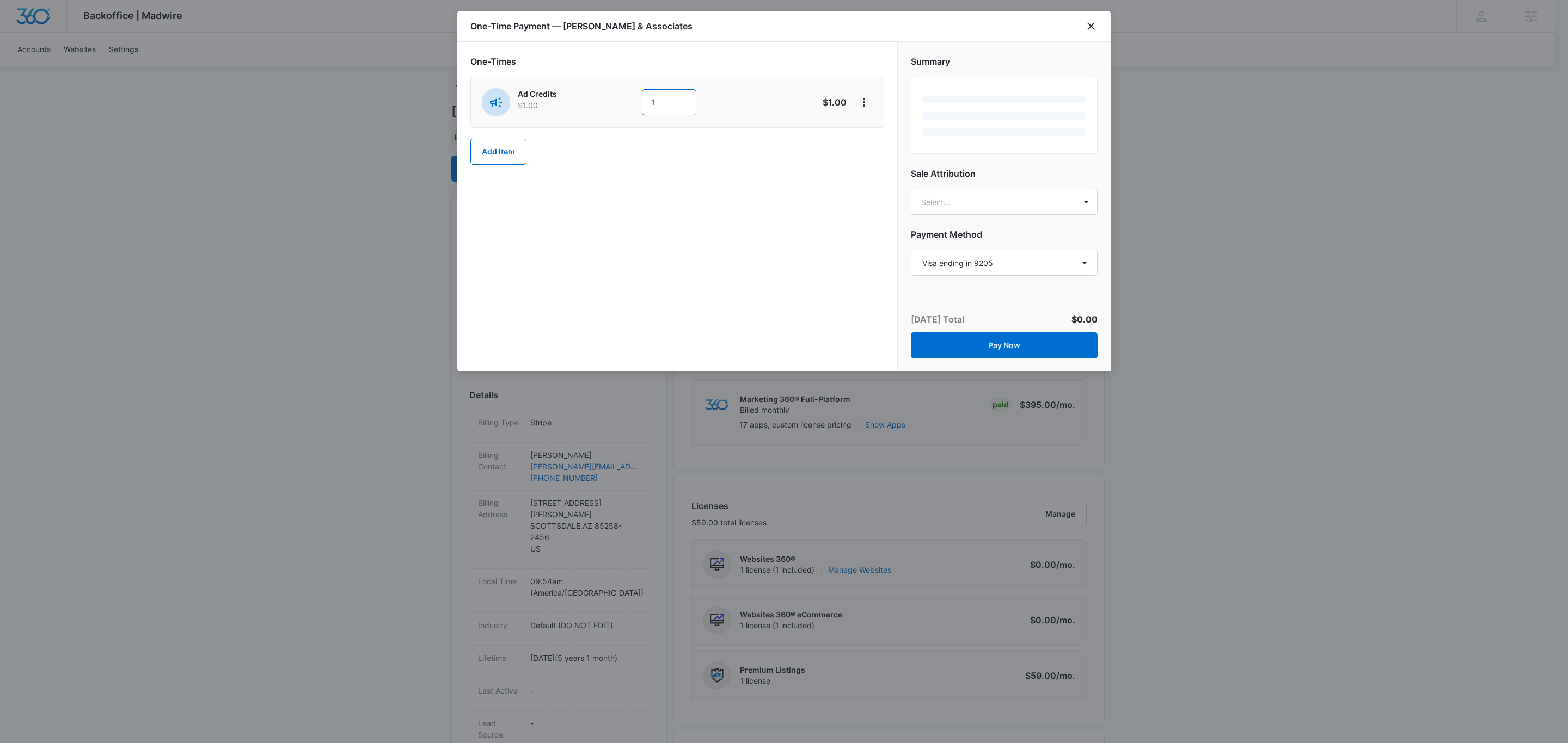
drag, startPoint x: 669, startPoint y: 102, endPoint x: 534, endPoint y: 119, distance: 136.1
click at [538, 119] on div "Ad Credits $1.00 1 $1.00" at bounding box center [677, 102] width 414 height 52
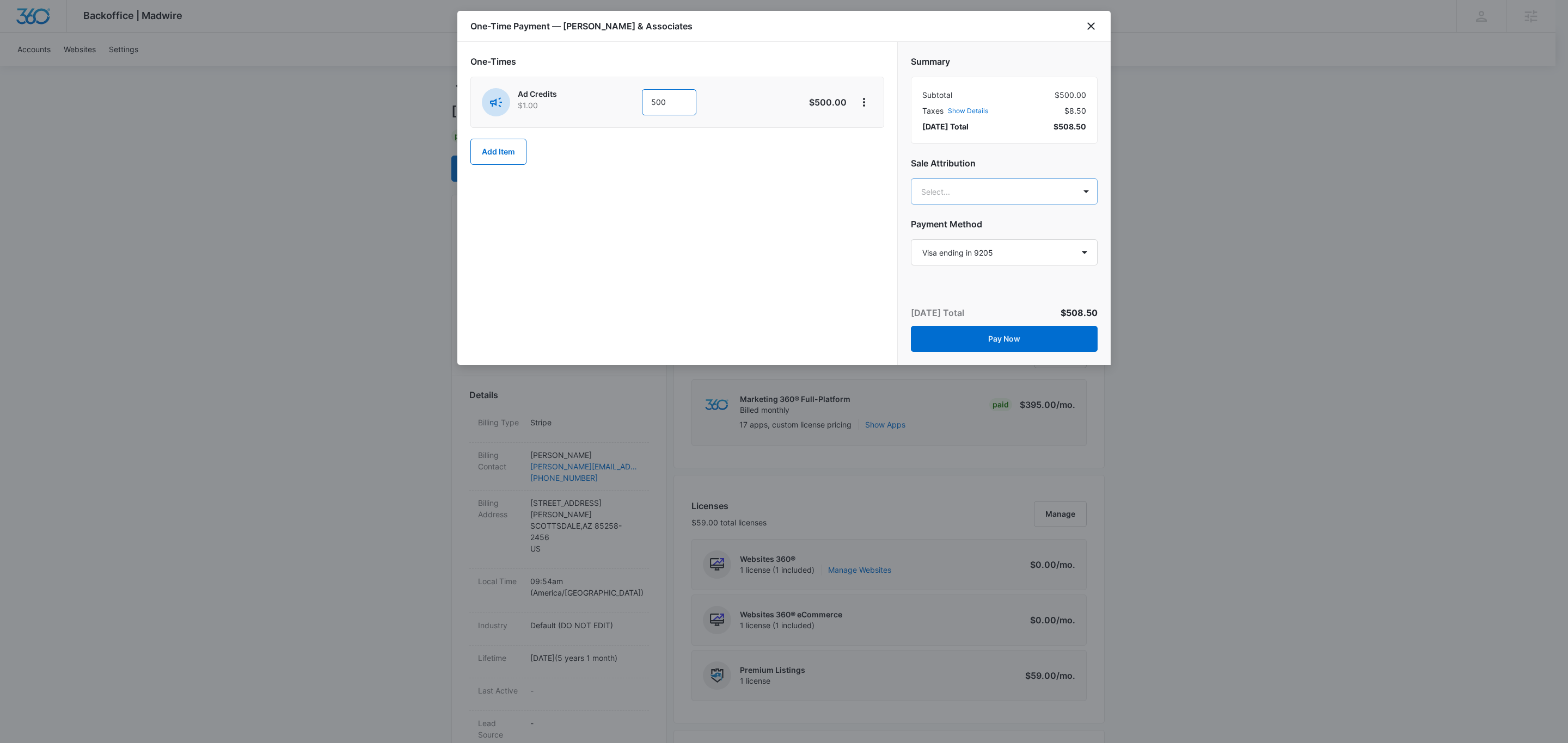
type input "500"
click at [1025, 181] on body "Backoffice | Madwire Apps Settings Chris Johns chris.johns@madwire.com My Profi…" at bounding box center [784, 737] width 1568 height 1521
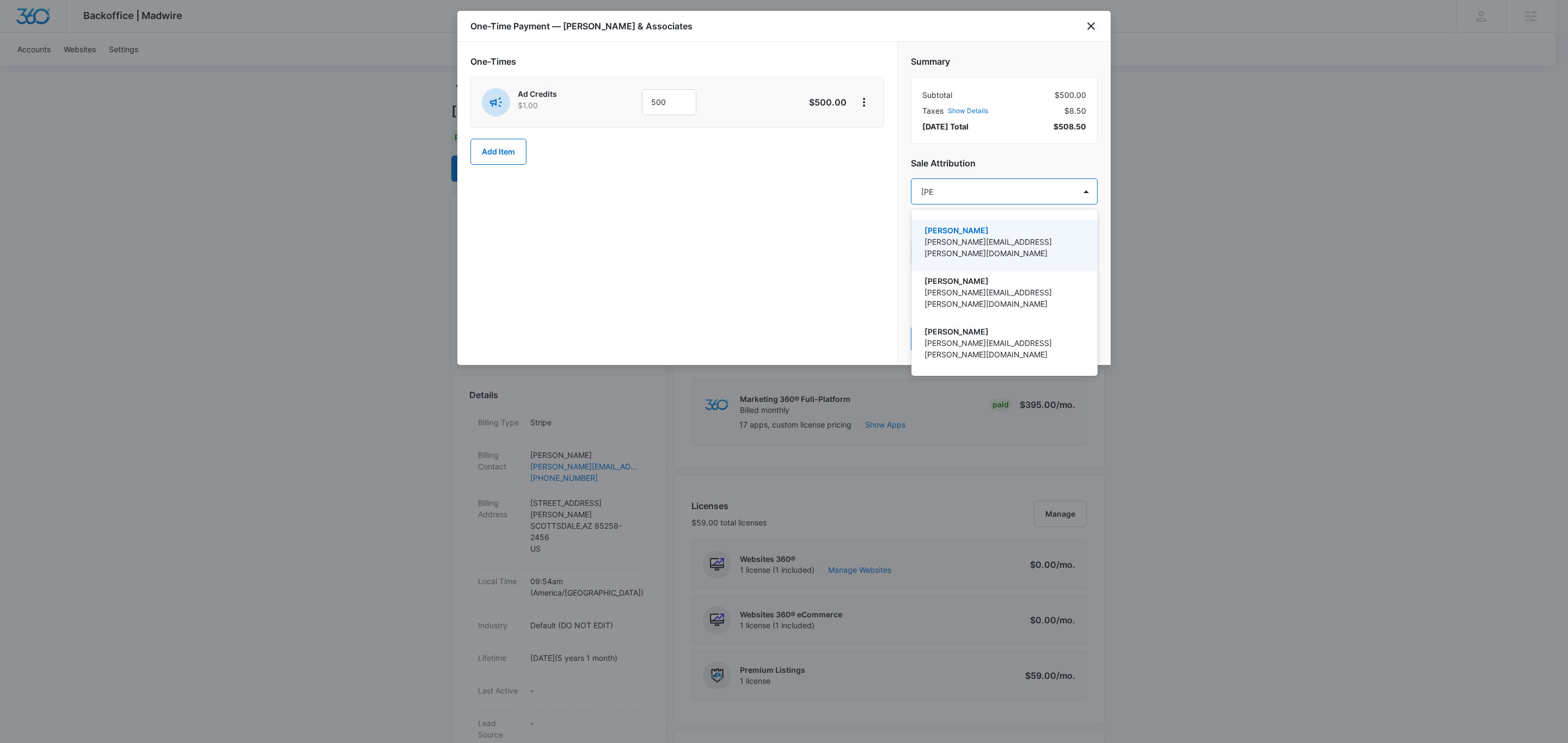
type input "johns"
click at [944, 242] on p "[PERSON_NAME][EMAIL_ADDRESS][PERSON_NAME][DOMAIN_NAME]" at bounding box center [1002, 247] width 158 height 23
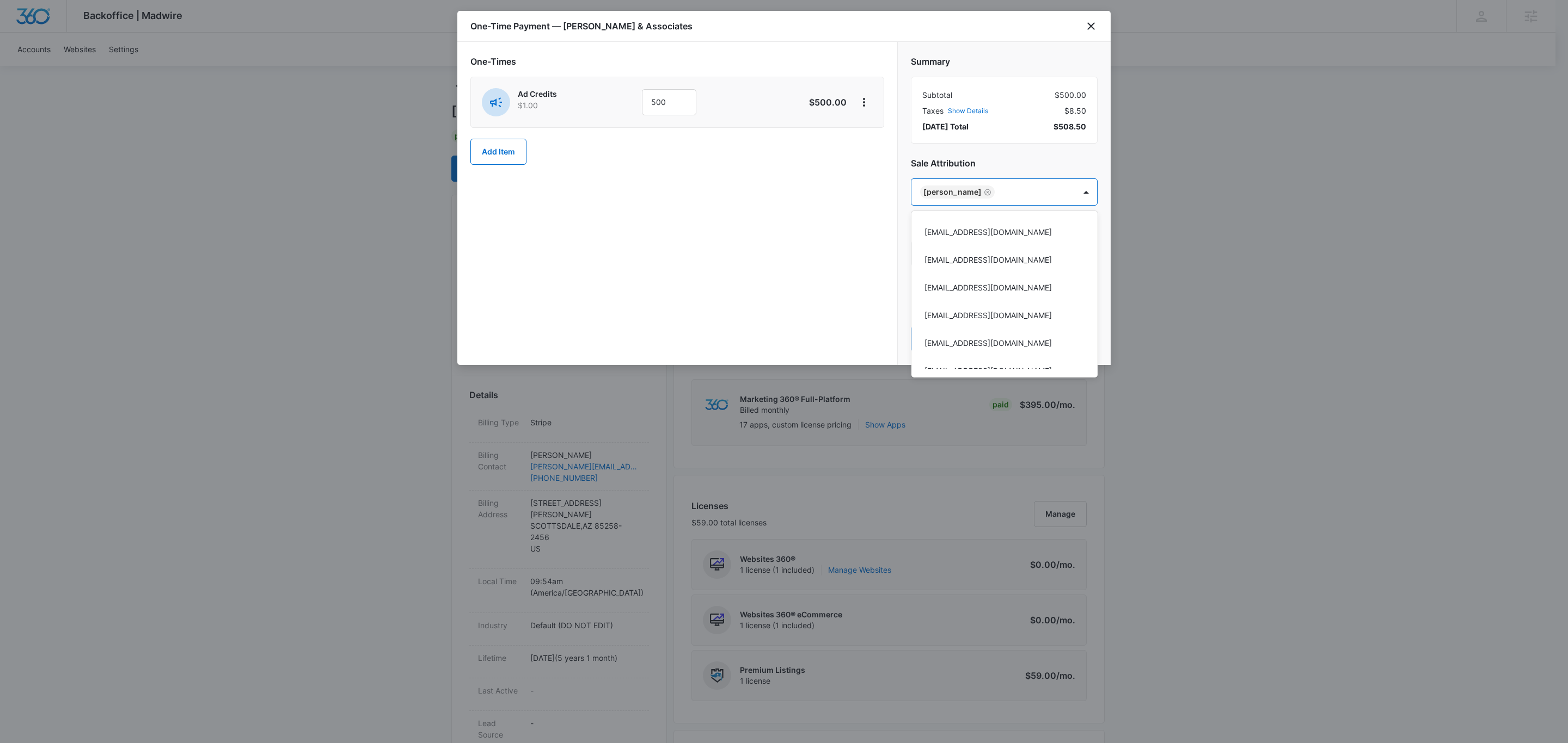
click at [1027, 46] on div at bounding box center [784, 372] width 1568 height 743
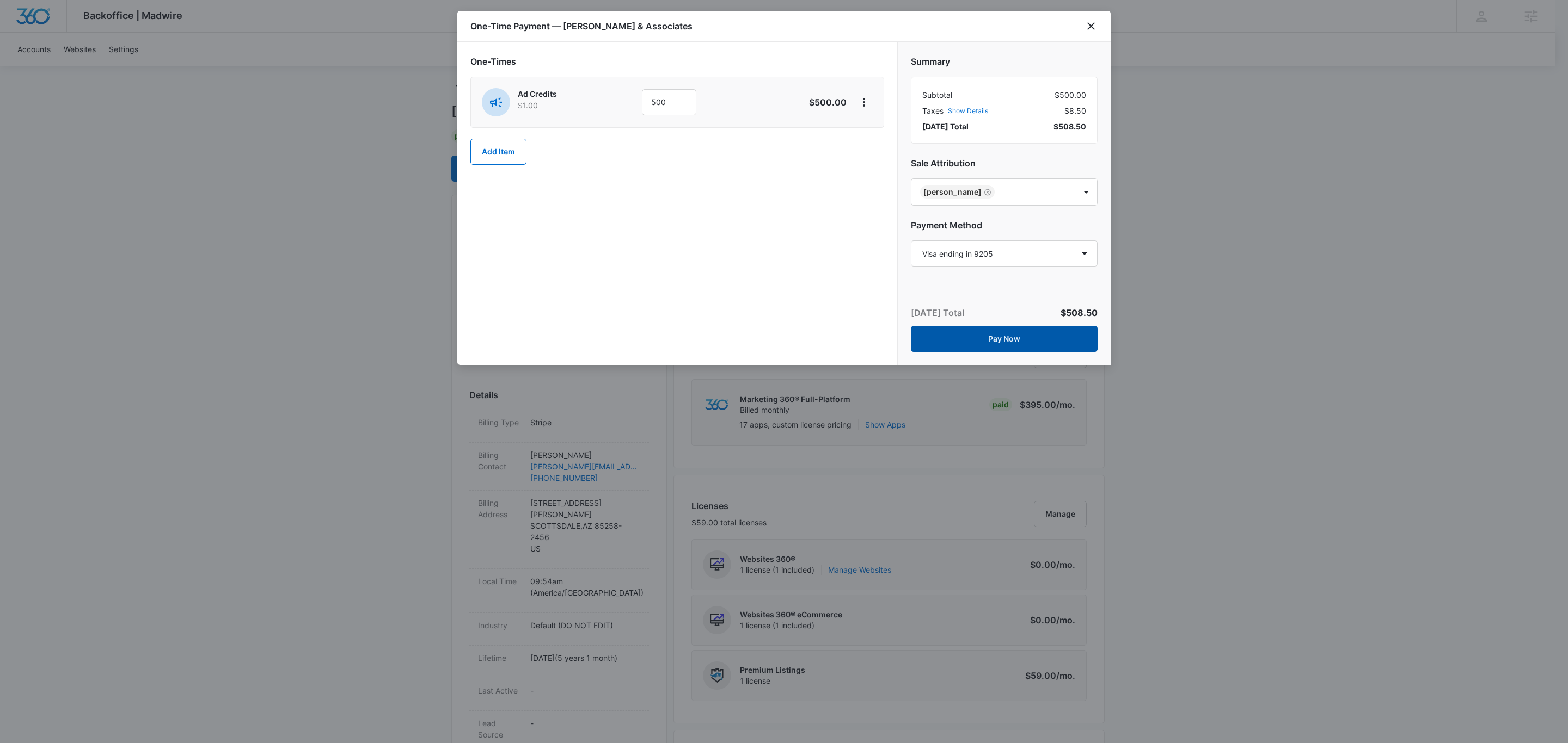
click at [1078, 331] on button "Pay Now" at bounding box center [1003, 338] width 186 height 26
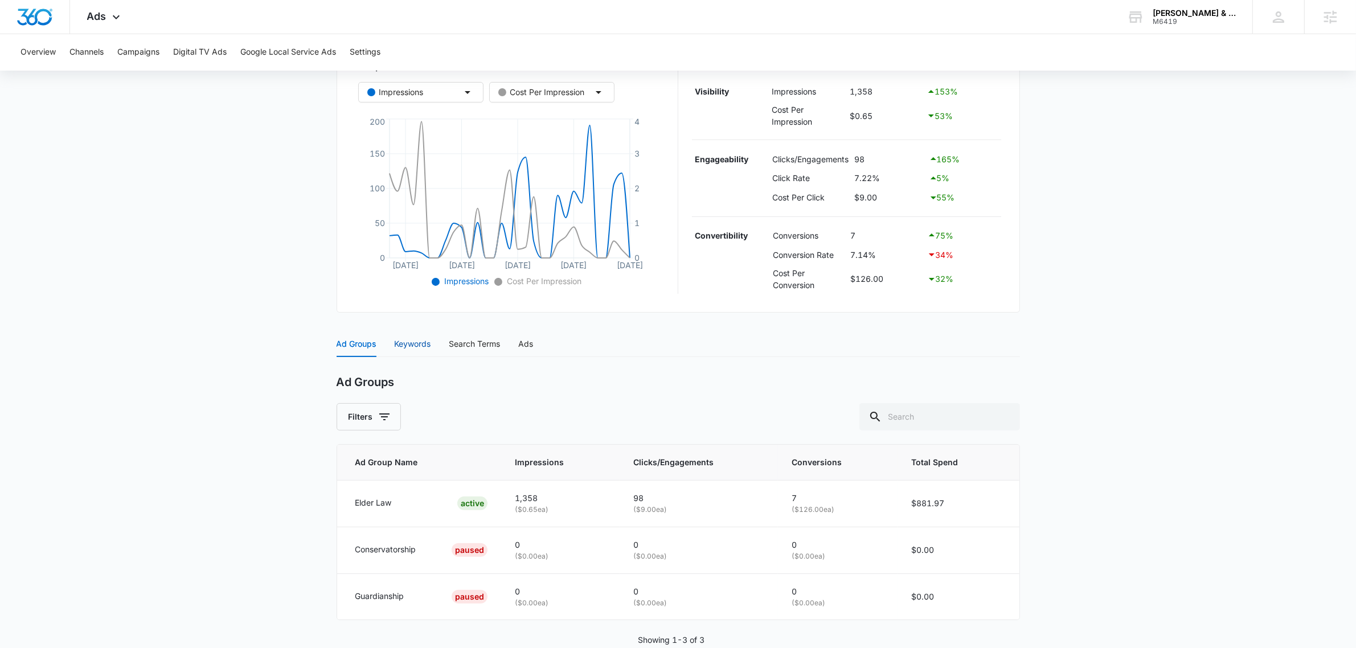
click at [411, 340] on div "Keywords" at bounding box center [413, 344] width 36 height 13
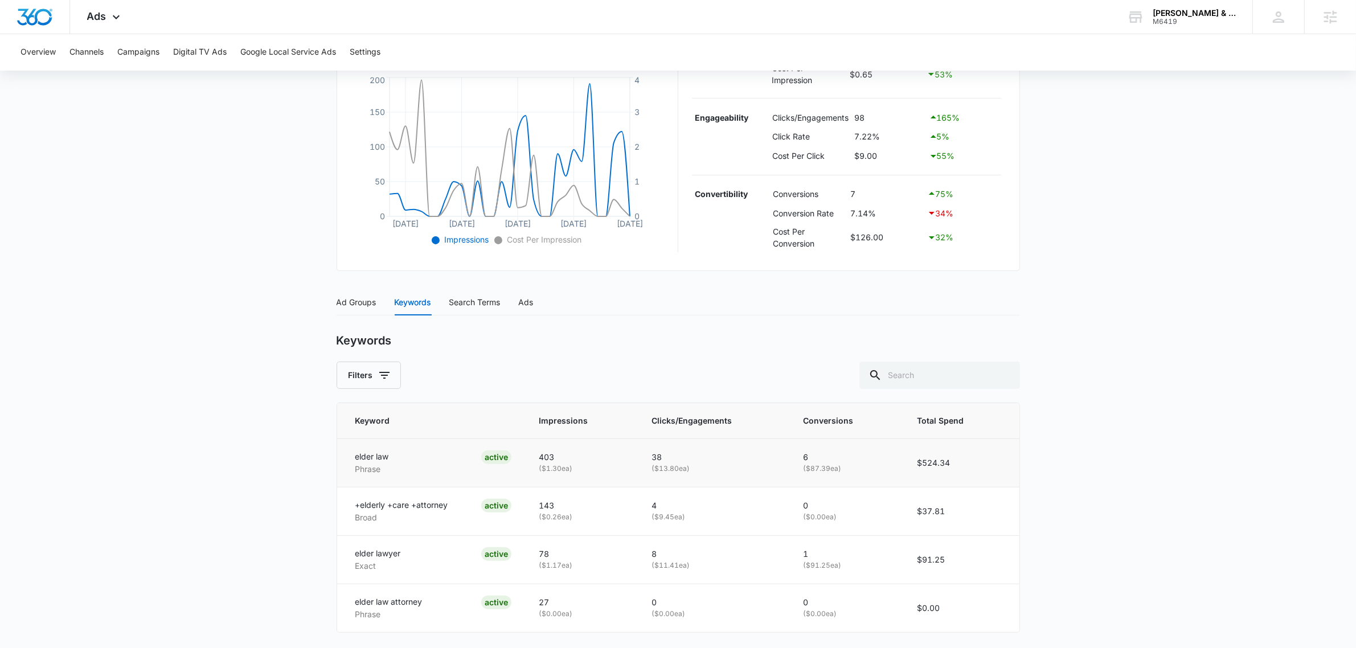
scroll to position [294, 0]
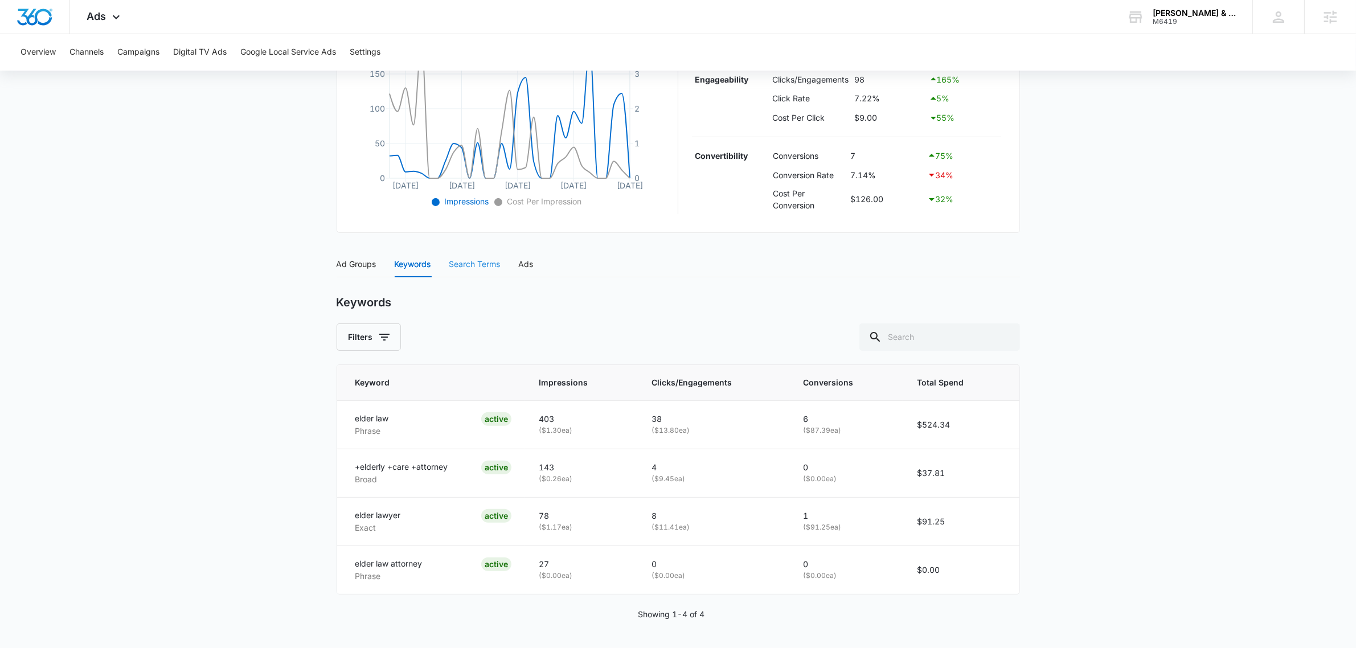
click at [482, 271] on div "Search Terms" at bounding box center [474, 264] width 51 height 26
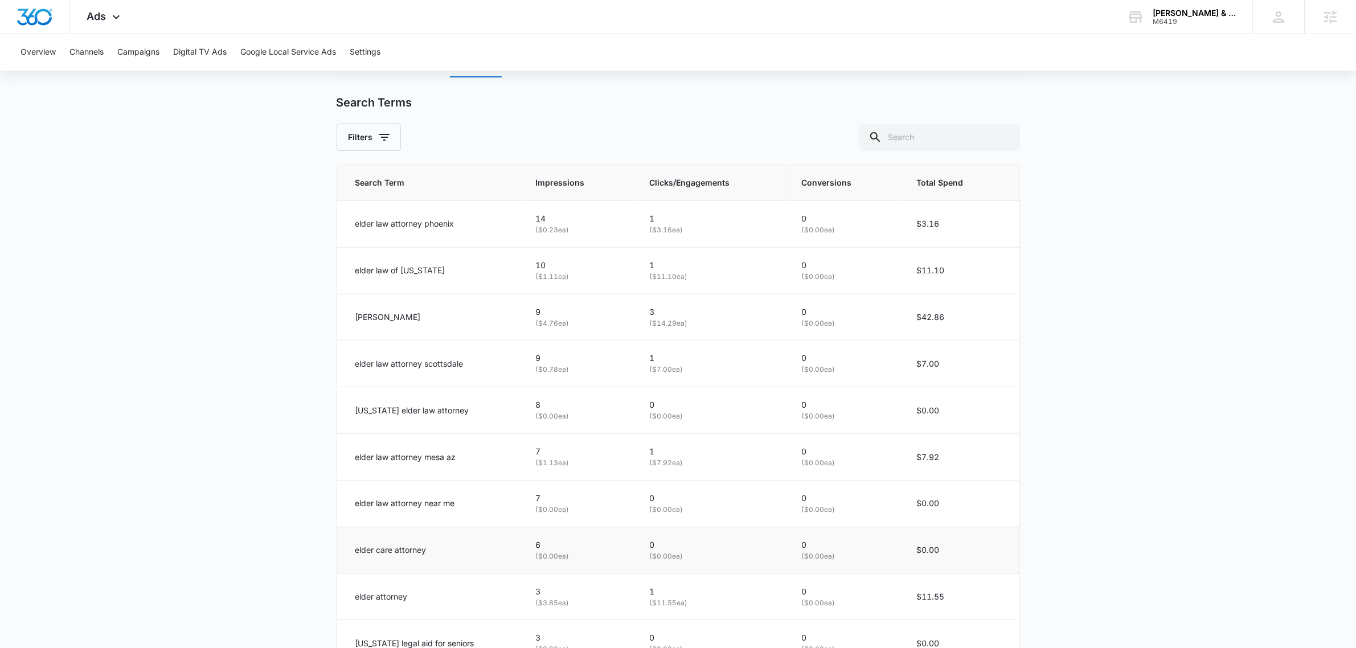
scroll to position [576, 0]
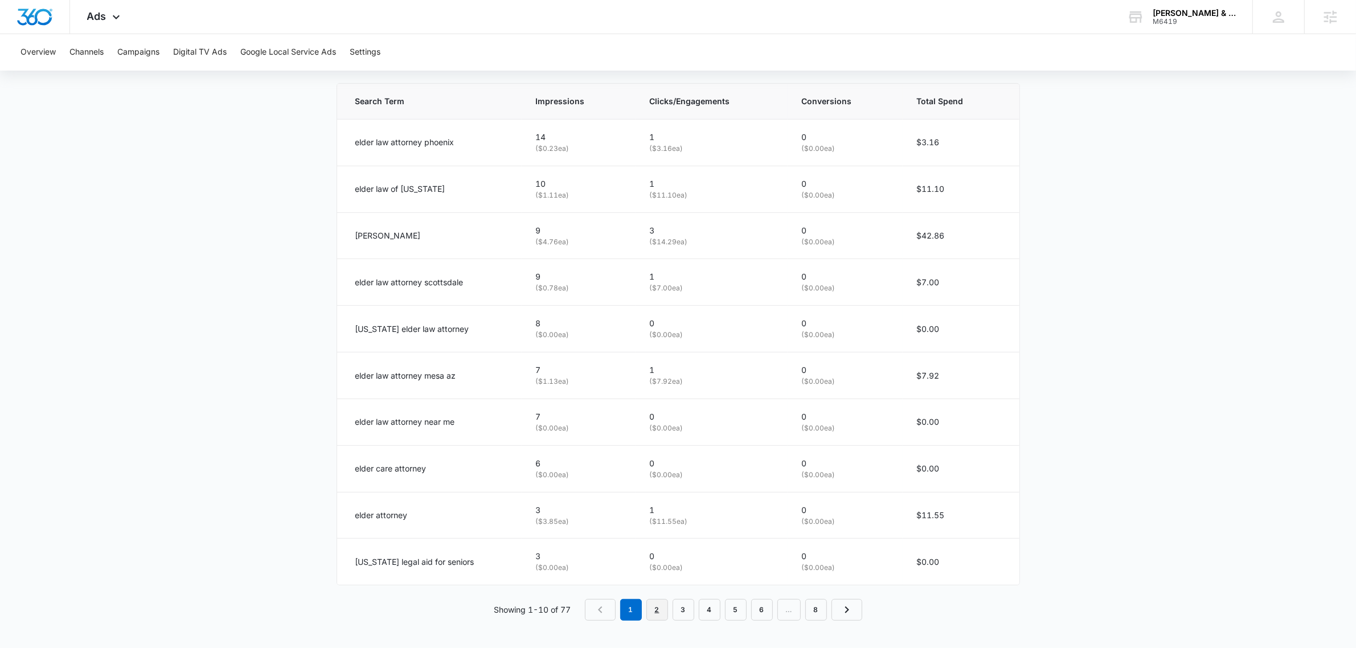
click at [662, 608] on link "2" at bounding box center [658, 610] width 22 height 22
click at [628, 613] on link "1" at bounding box center [634, 610] width 22 height 22
click at [562, 101] on span "Impressions" at bounding box center [570, 101] width 70 height 13
click at [579, 91] on th "Impressions" at bounding box center [591, 102] width 111 height 36
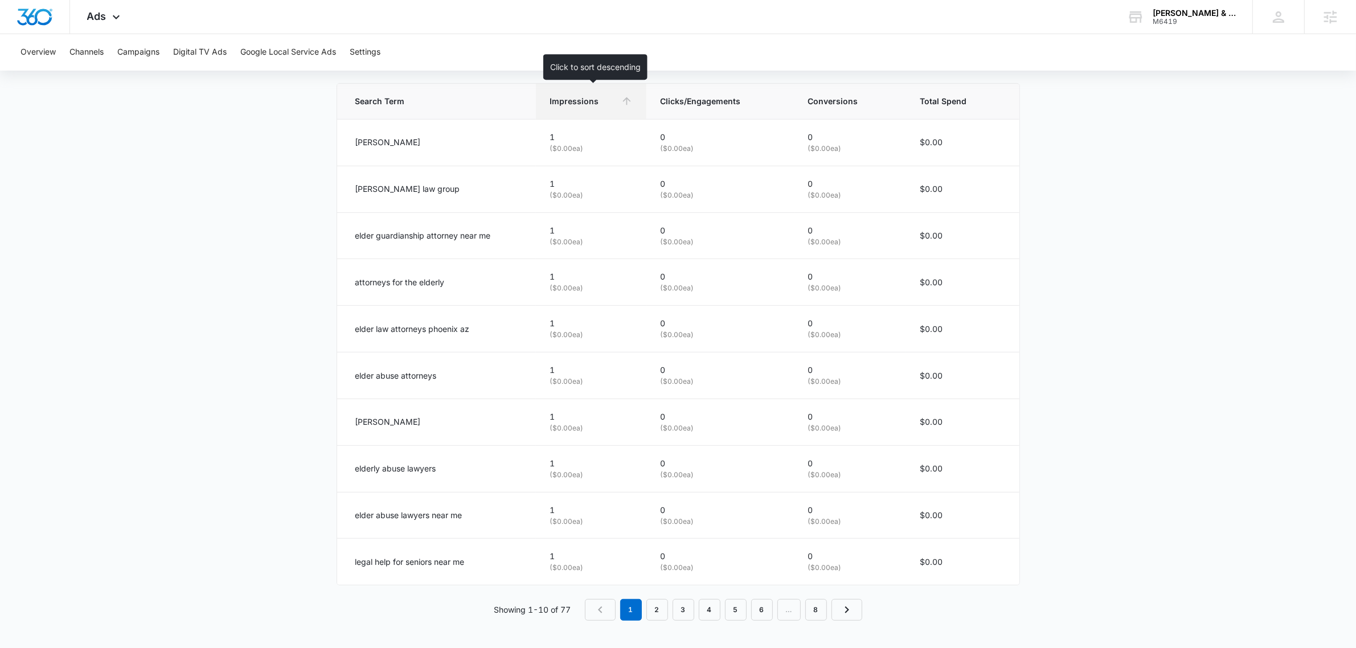
click at [579, 91] on th "Impressions" at bounding box center [591, 102] width 111 height 36
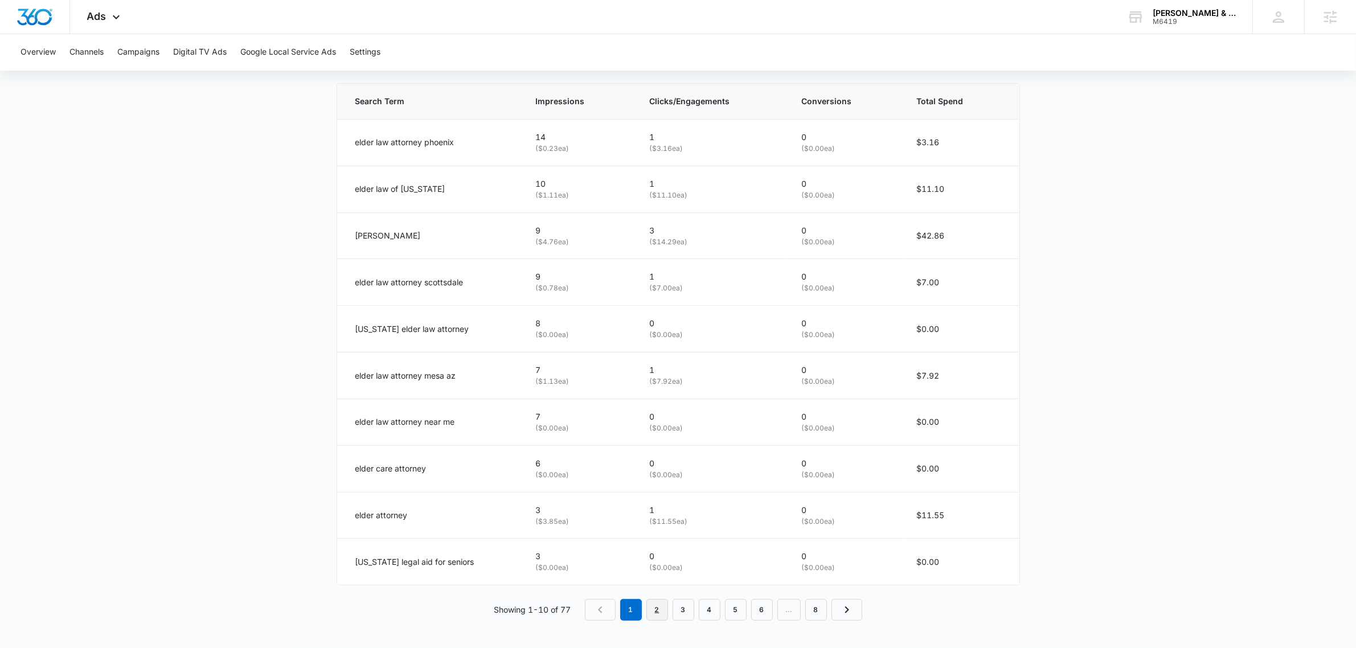
click at [661, 614] on link "2" at bounding box center [658, 610] width 22 height 22
click at [691, 611] on link "3" at bounding box center [686, 610] width 22 height 22
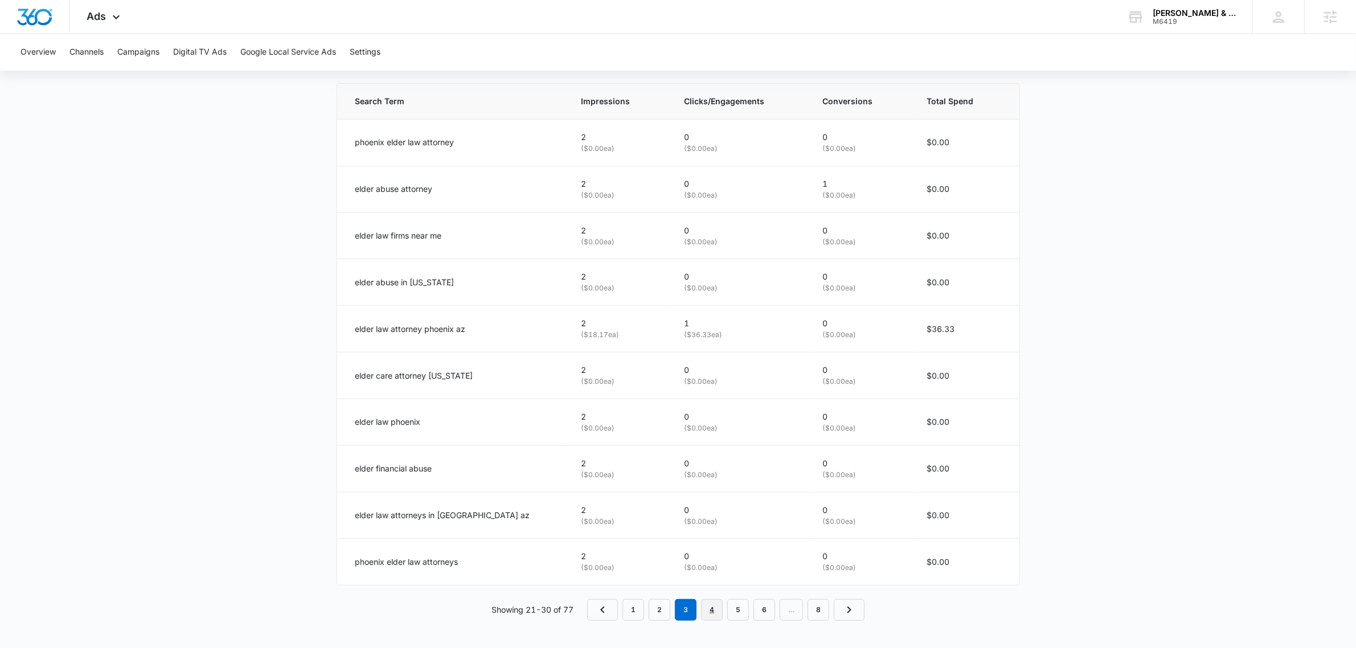
click at [710, 608] on link "4" at bounding box center [712, 610] width 22 height 22
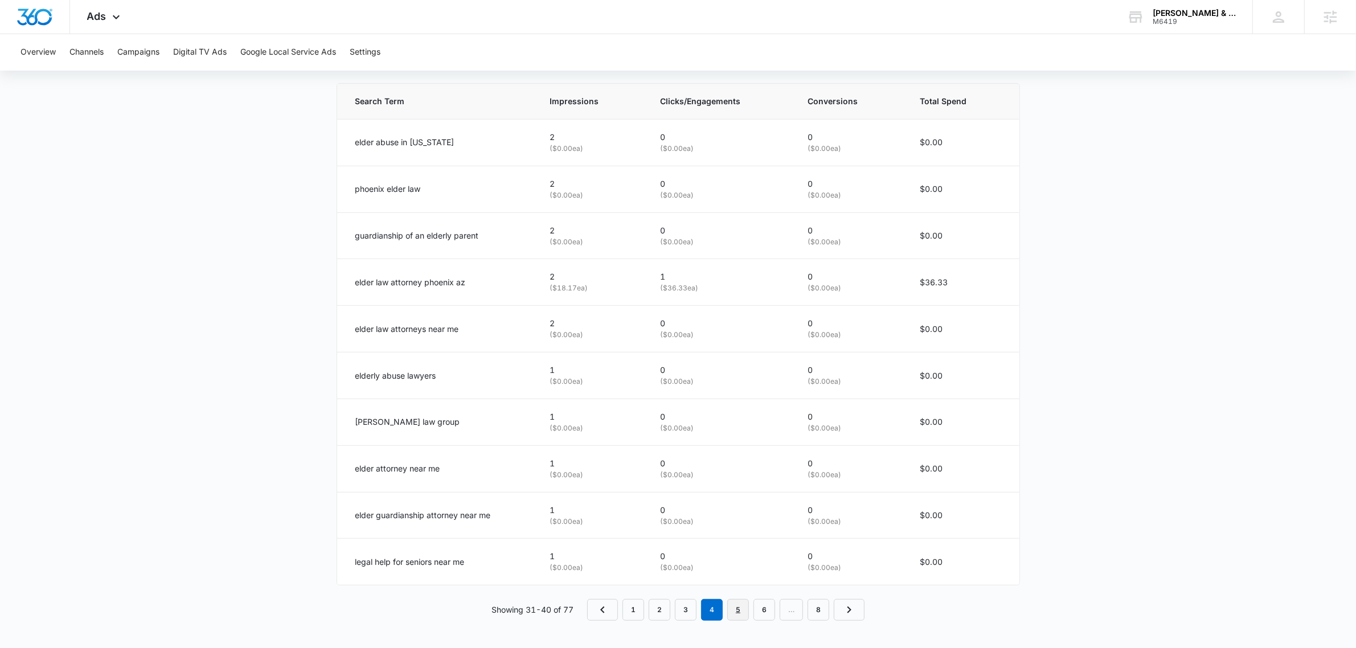
click at [745, 611] on link "5" at bounding box center [738, 610] width 22 height 22
click at [1189, 142] on main "Search | Search Active $39.22 daily , $881.97 Spent Overview [DATE] [DATE] Comp…" at bounding box center [678, 90] width 1356 height 1116
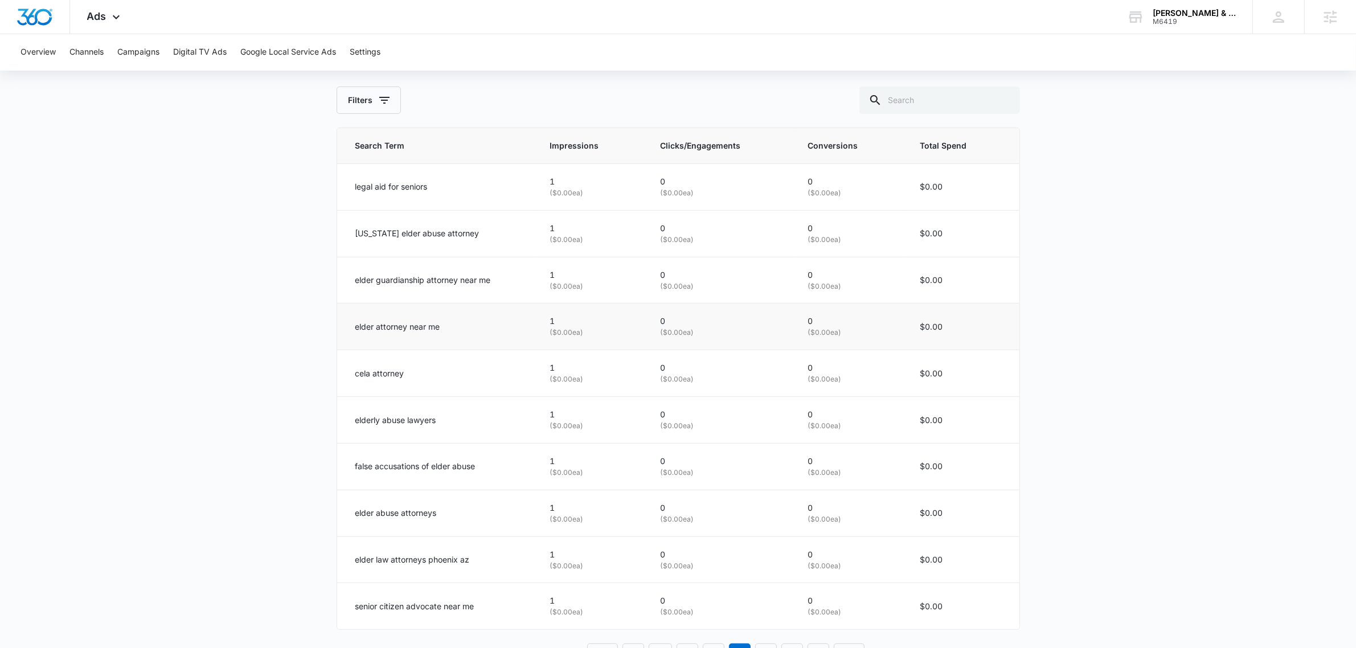
scroll to position [505, 0]
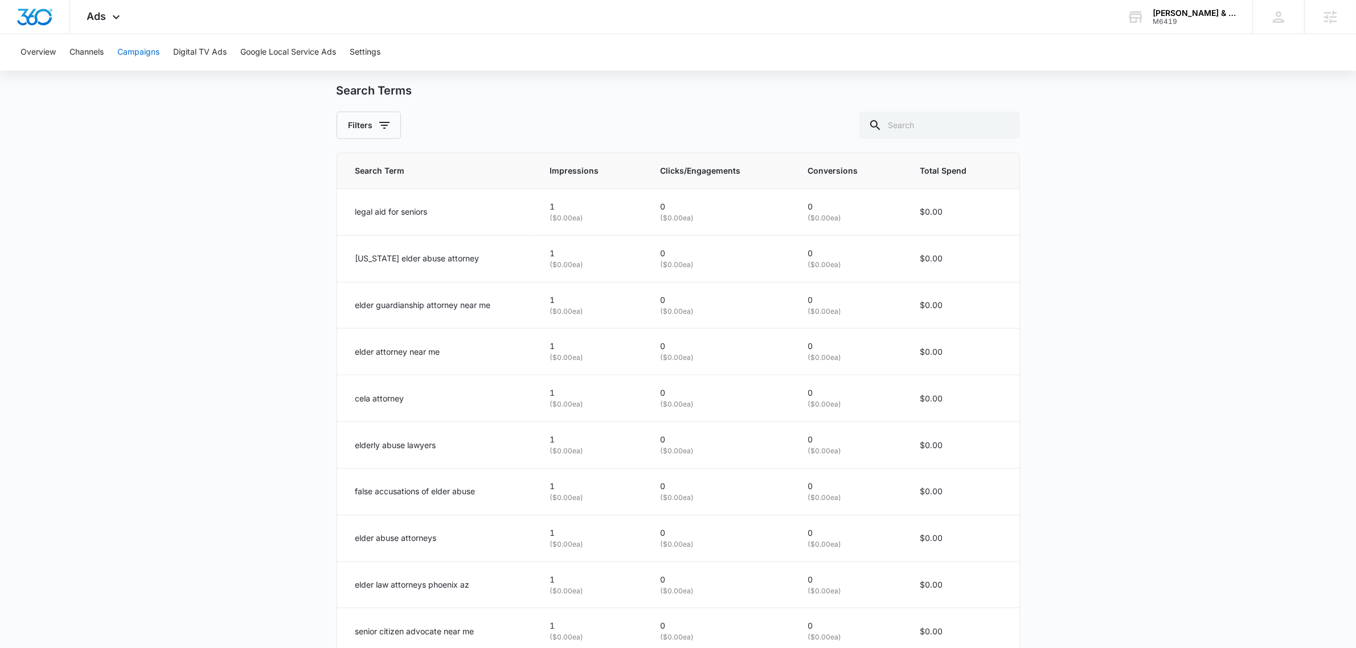
click at [134, 49] on button "Campaigns" at bounding box center [138, 52] width 42 height 36
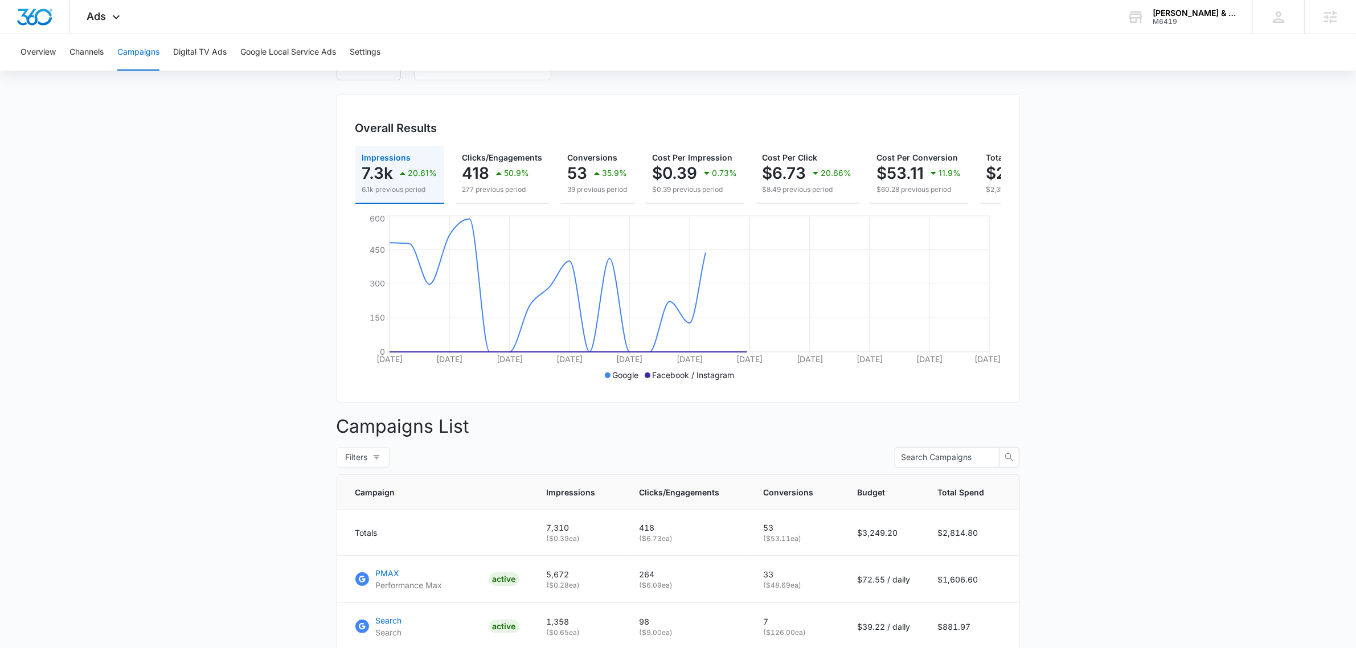
scroll to position [214, 0]
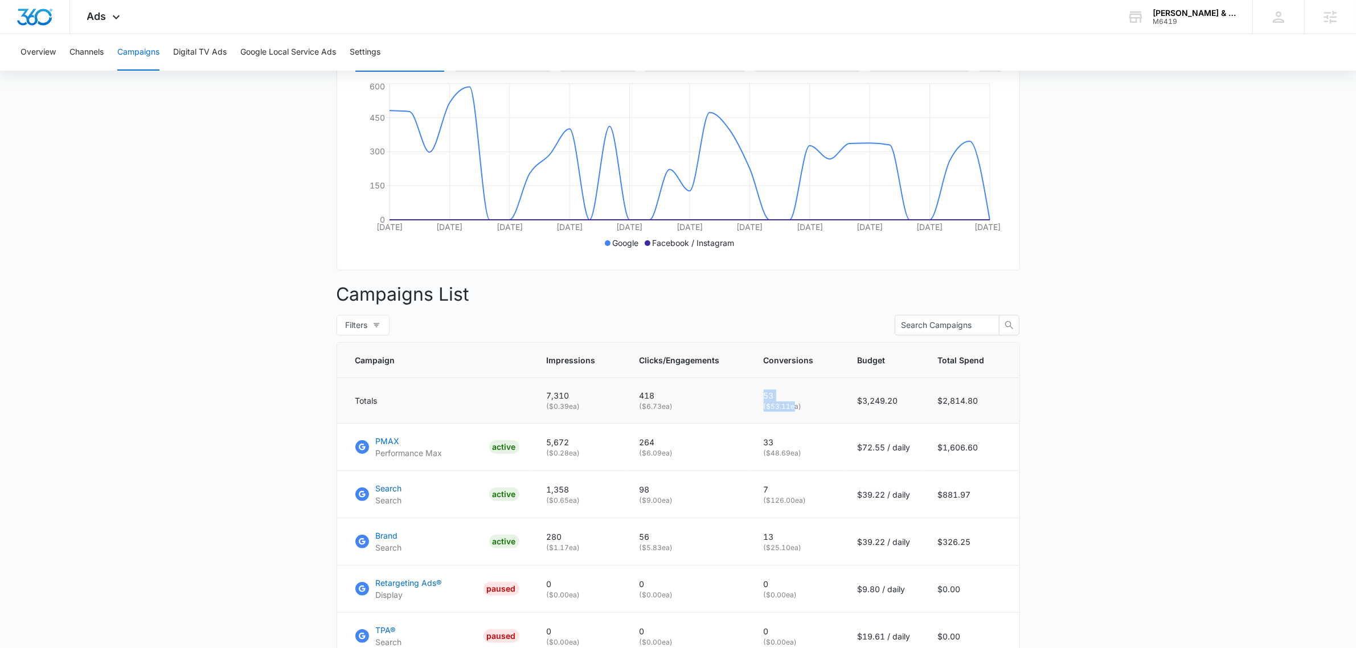
drag, startPoint x: 761, startPoint y: 403, endPoint x: 810, endPoint y: 418, distance: 51.2
click at [806, 418] on td "53 ( $53.11 ea)" at bounding box center [797, 401] width 94 height 46
drag, startPoint x: 762, startPoint y: 451, endPoint x: 844, endPoint y: 460, distance: 82.5
click at [840, 459] on td "33 ( $48.69 ea)" at bounding box center [797, 447] width 94 height 47
click at [1176, 19] on div "M6419" at bounding box center [1194, 22] width 83 height 8
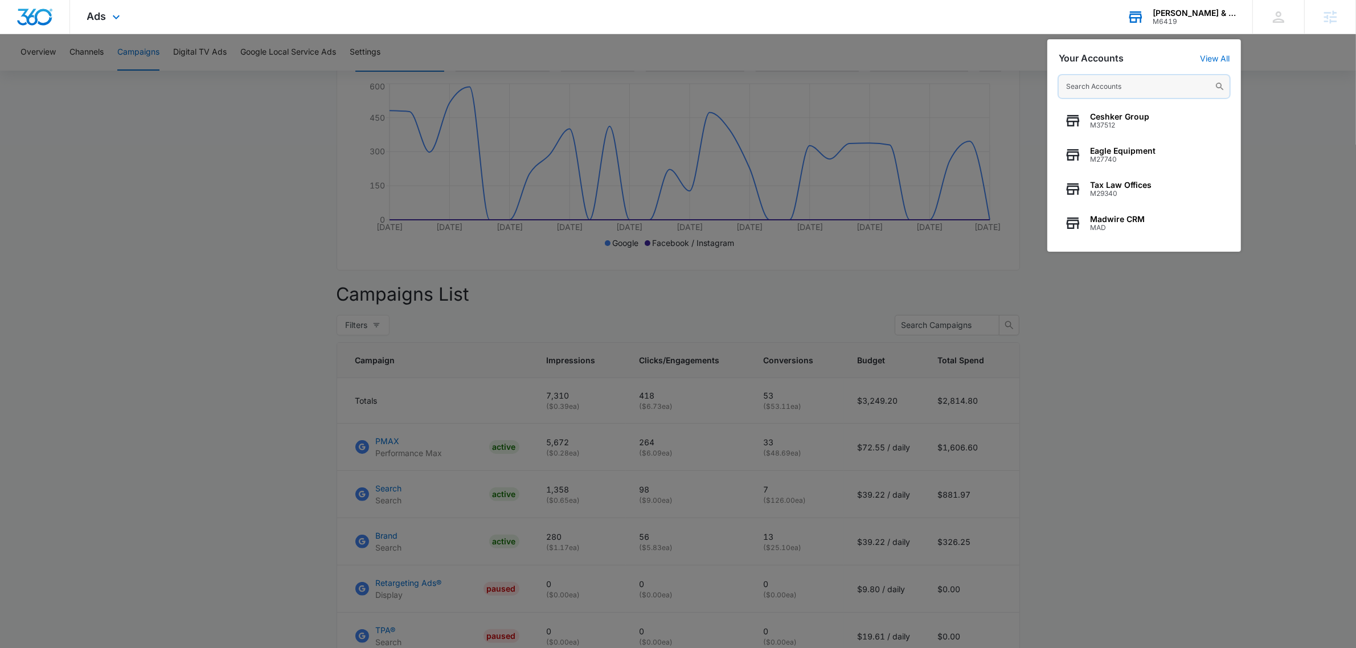
click at [1109, 80] on input "text" at bounding box center [1144, 86] width 171 height 23
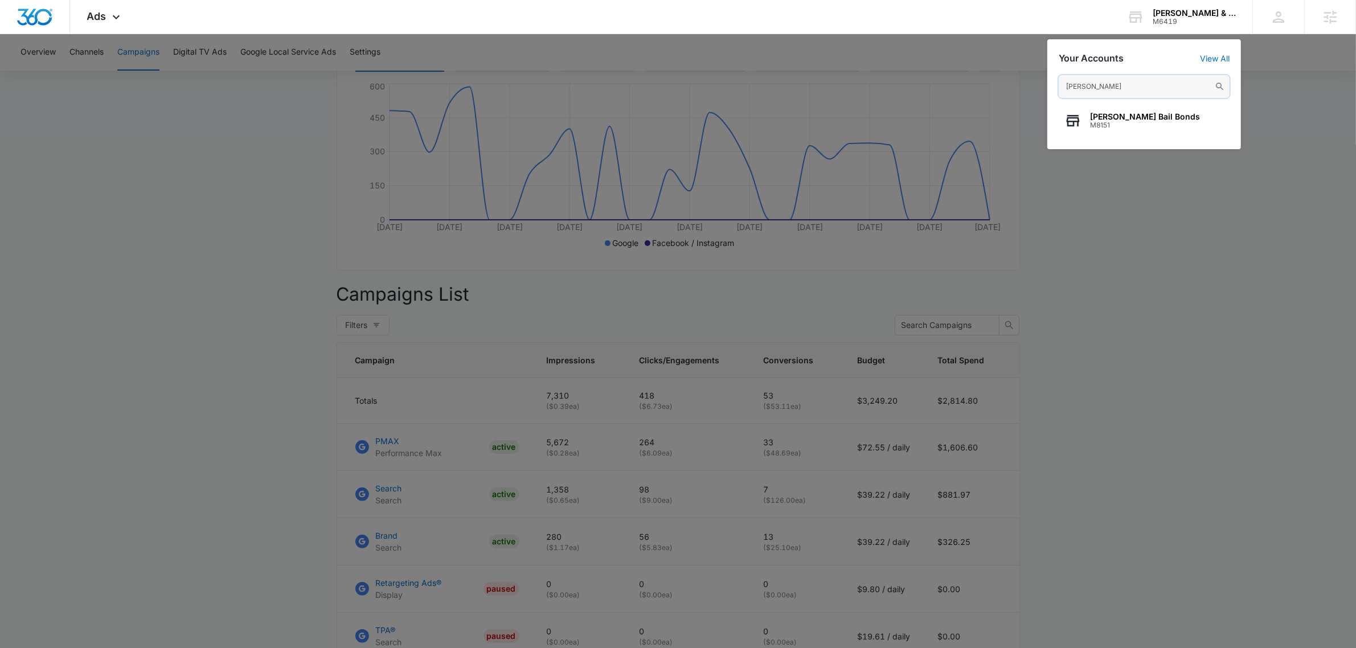
type input "[PERSON_NAME]"
click at [1085, 112] on div "[PERSON_NAME] Bail Bonds M8151" at bounding box center [1144, 121] width 171 height 34
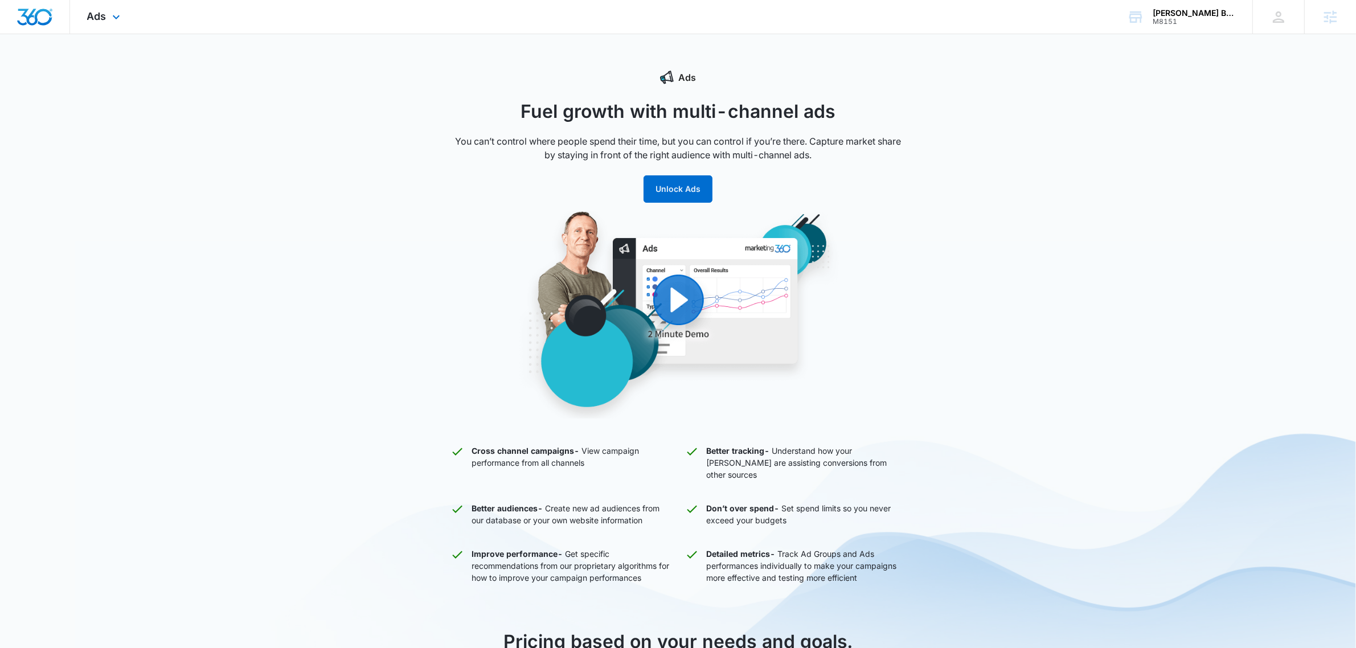
click at [79, 11] on div "Ads Apps Reputation Websites Forms CRM Email Social Payments POS Content Ads In…" at bounding box center [105, 17] width 70 height 34
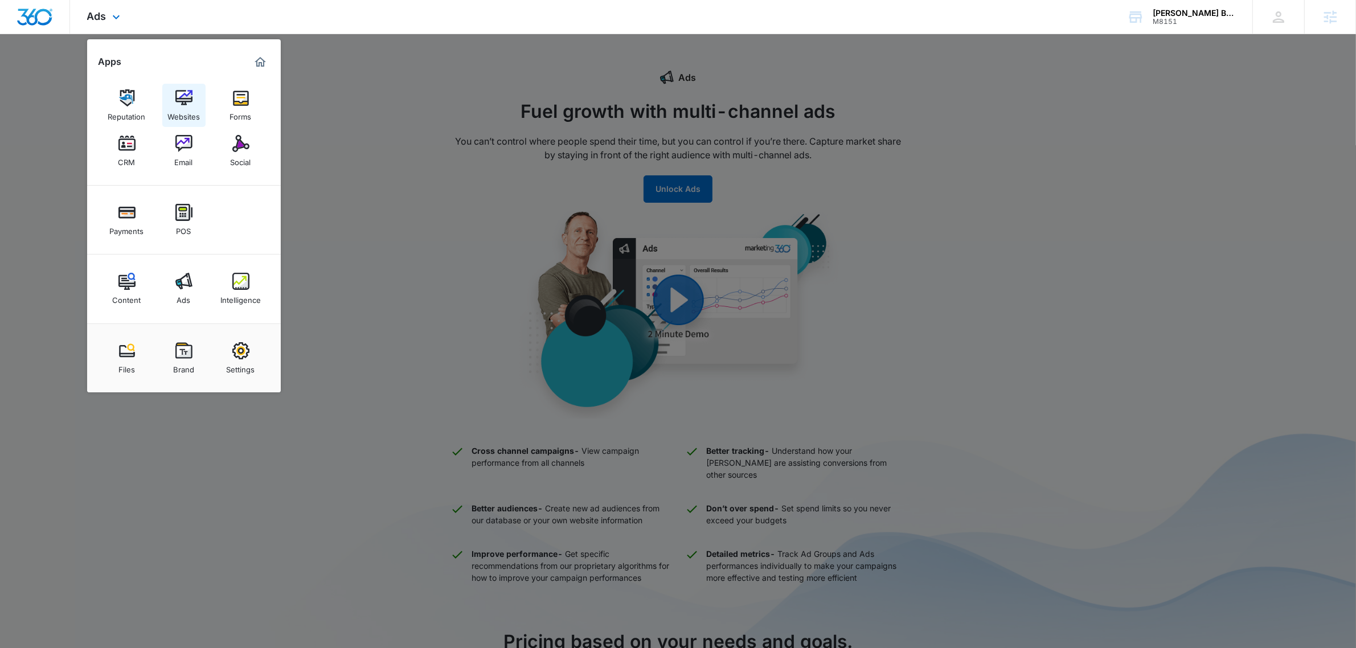
click at [185, 98] on img at bounding box center [183, 97] width 17 height 17
